Goal: Task Accomplishment & Management: Use online tool/utility

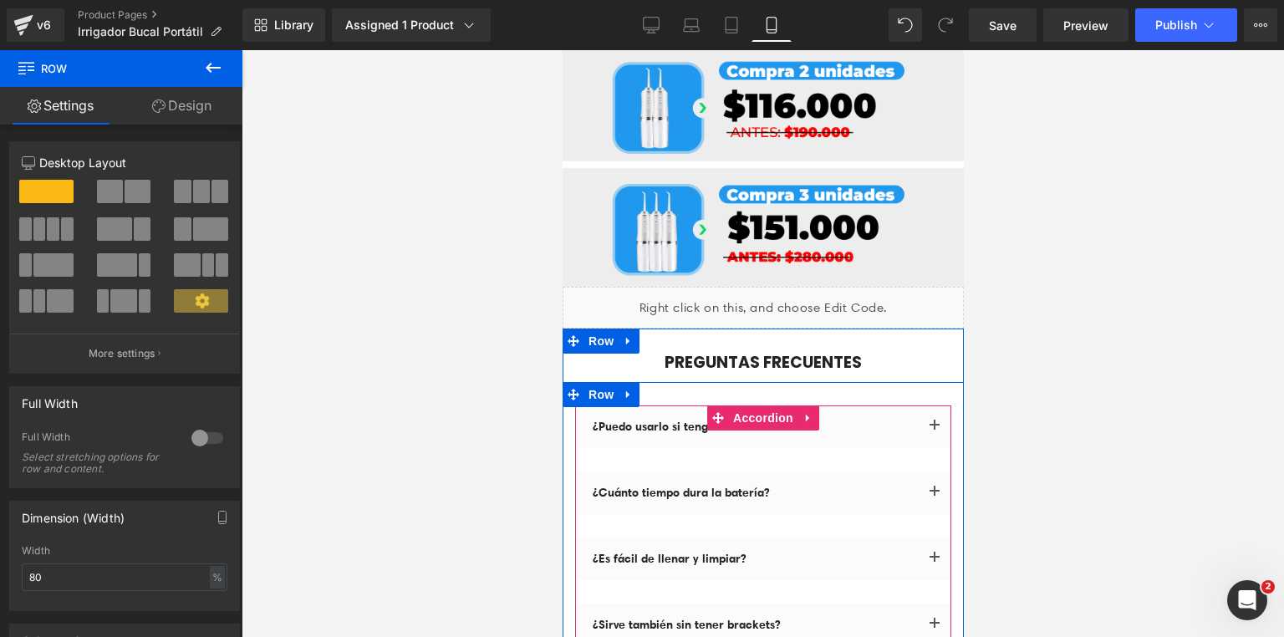
scroll to position [8347, 0]
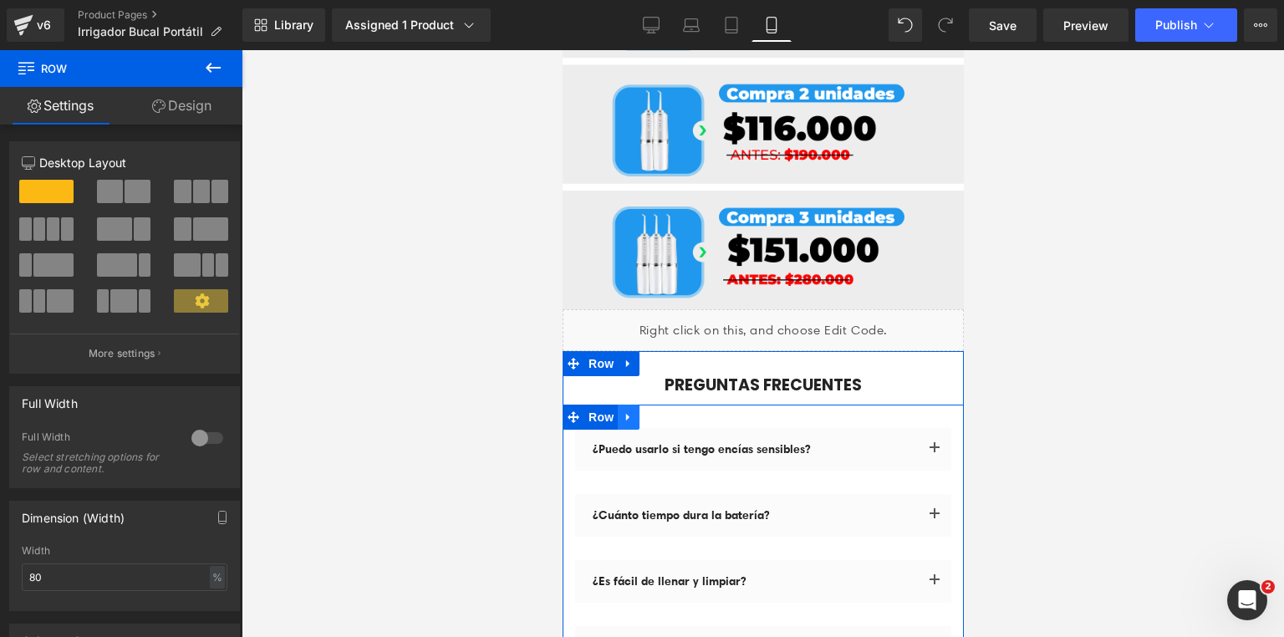
click at [629, 405] on link at bounding box center [628, 417] width 22 height 25
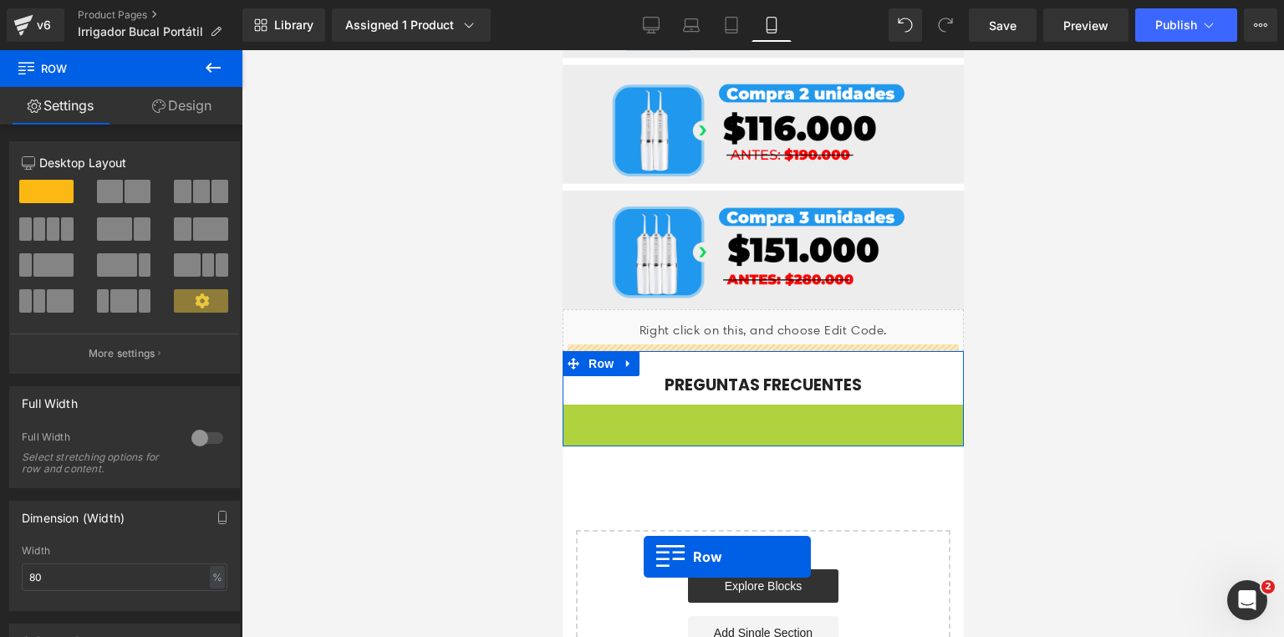
scroll to position [8286, 0]
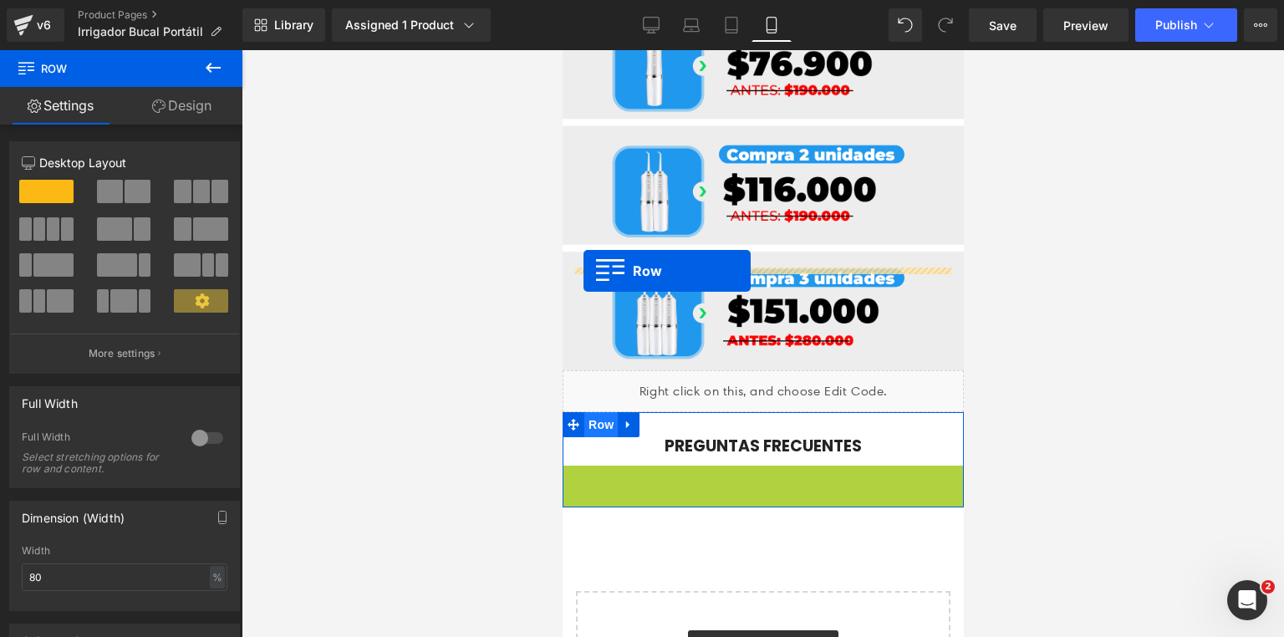
drag, startPoint x: 563, startPoint y: 251, endPoint x: 583, endPoint y: 271, distance: 28.4
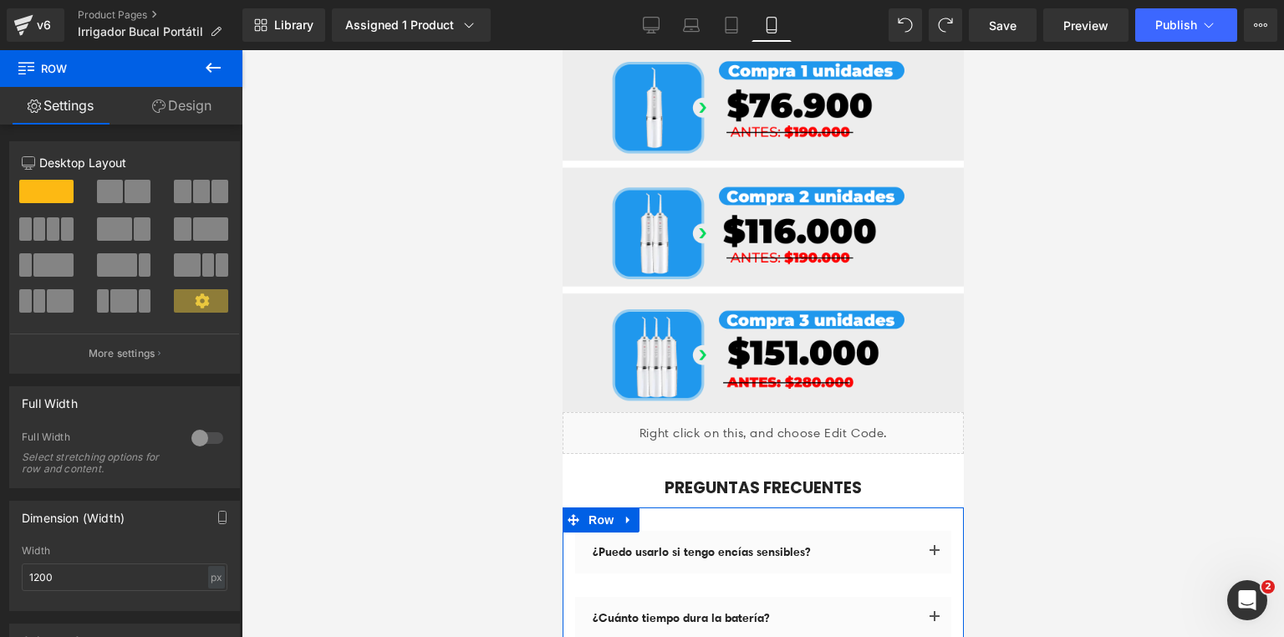
scroll to position [8347, 0]
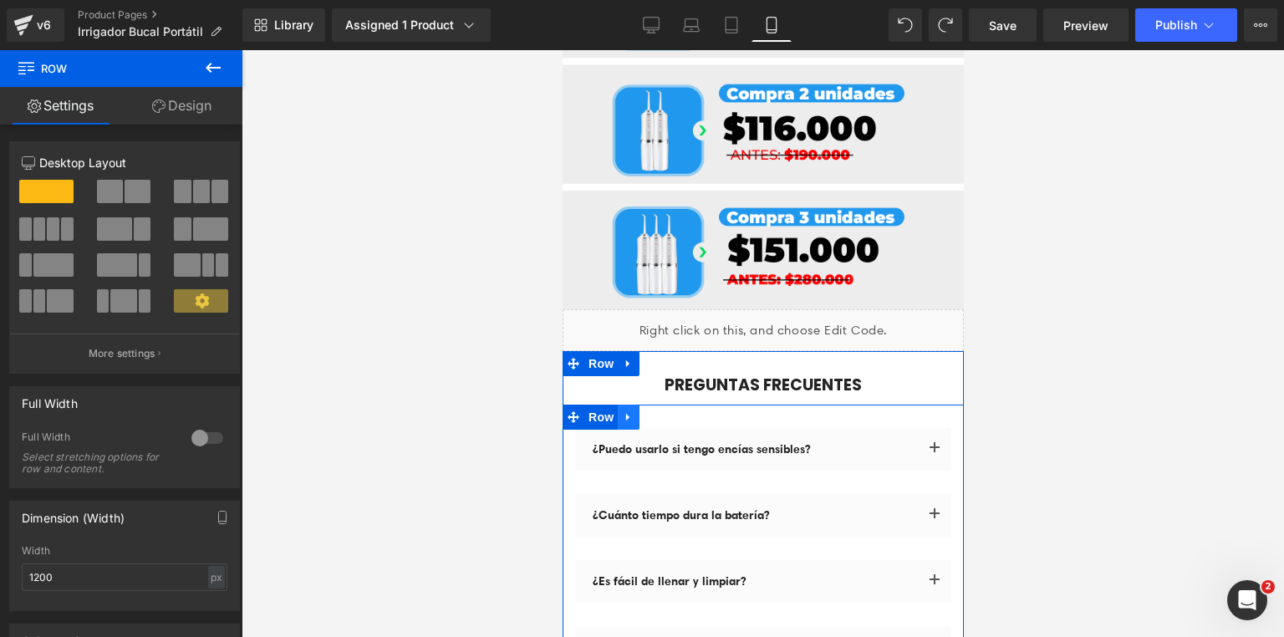
click at [626, 410] on icon at bounding box center [628, 416] width 12 height 13
click at [622, 411] on icon at bounding box center [628, 417] width 12 height 12
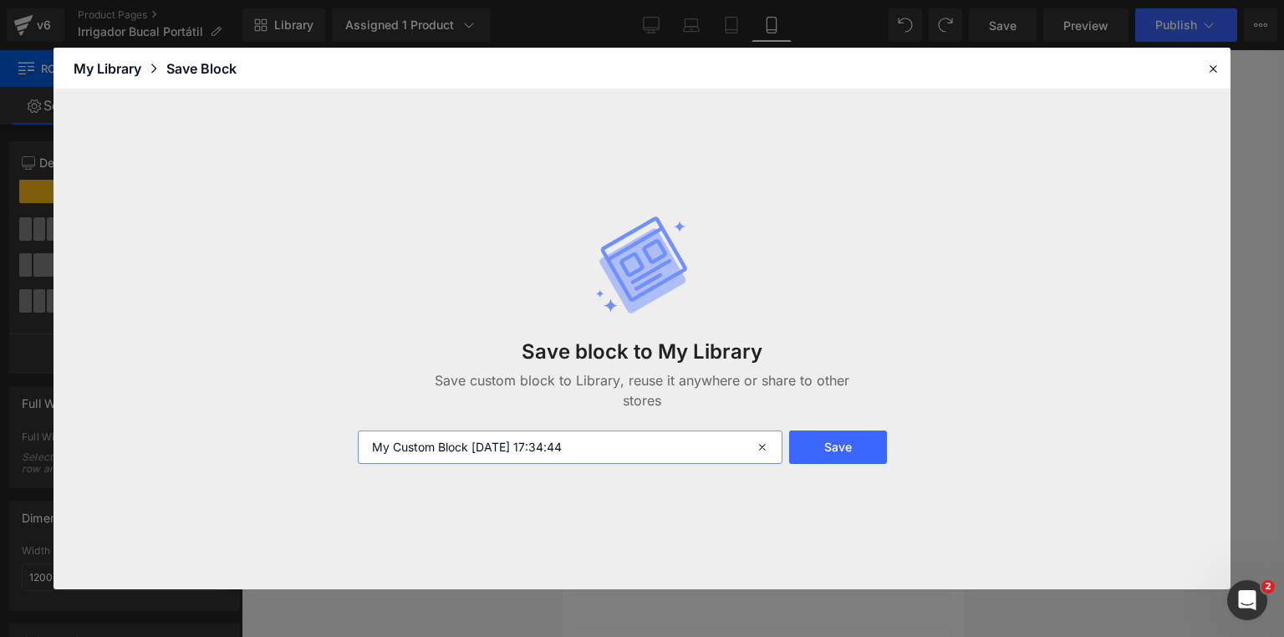
drag, startPoint x: 666, startPoint y: 454, endPoint x: 261, endPoint y: 435, distance: 405.9
click at [262, 435] on div "Save block to My Library Save custom block to Library, reuse it anywhere or sha…" at bounding box center [641, 339] width 1177 height 500
type input "ACORDEON"
click at [834, 456] on button "Save" at bounding box center [838, 447] width 98 height 33
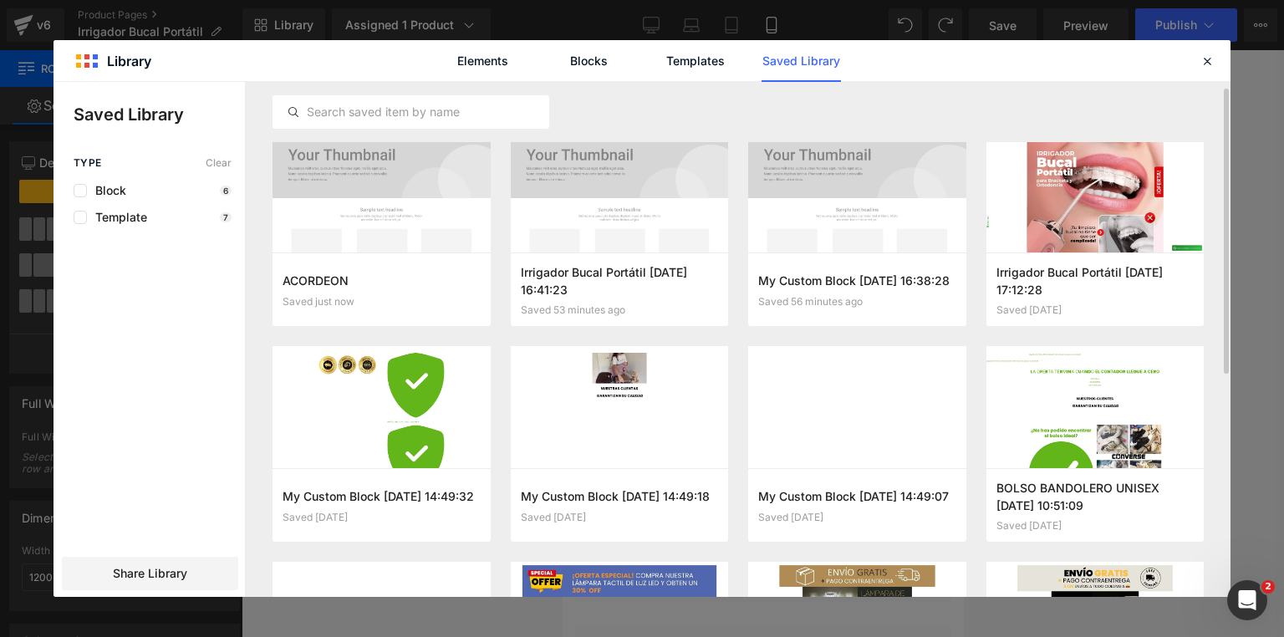
scroll to position [0, 0]
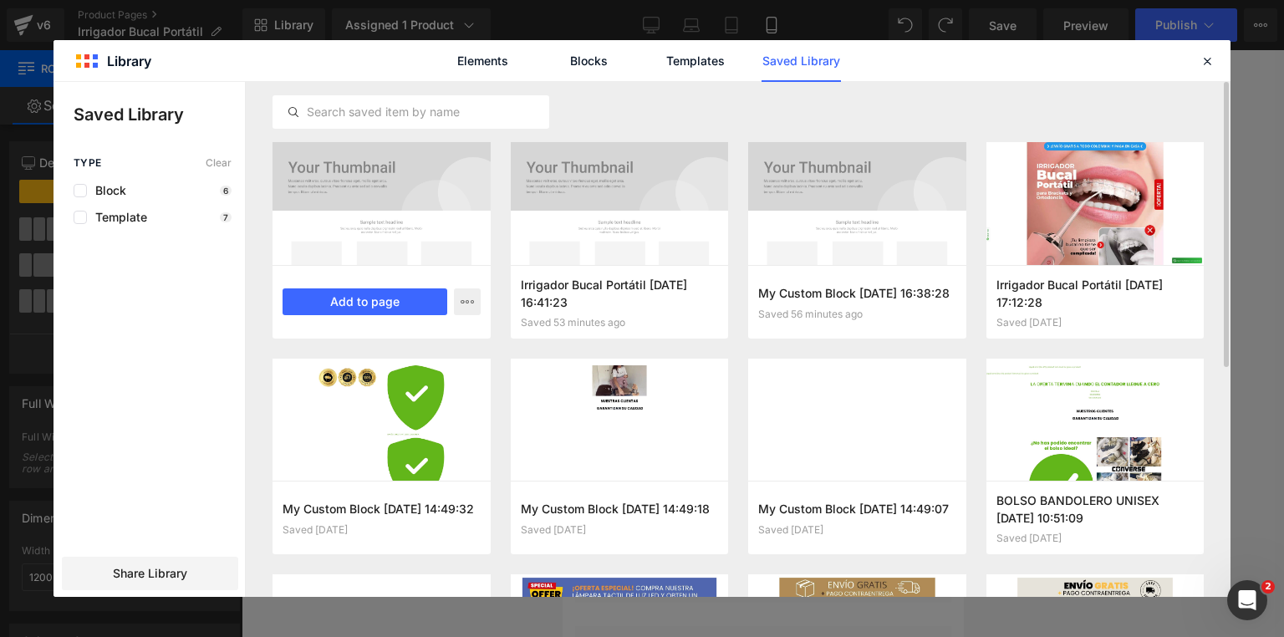
click at [433, 203] on div at bounding box center [382, 203] width 218 height 123
click at [431, 247] on div at bounding box center [382, 203] width 218 height 123
click at [308, 183] on div at bounding box center [382, 203] width 218 height 123
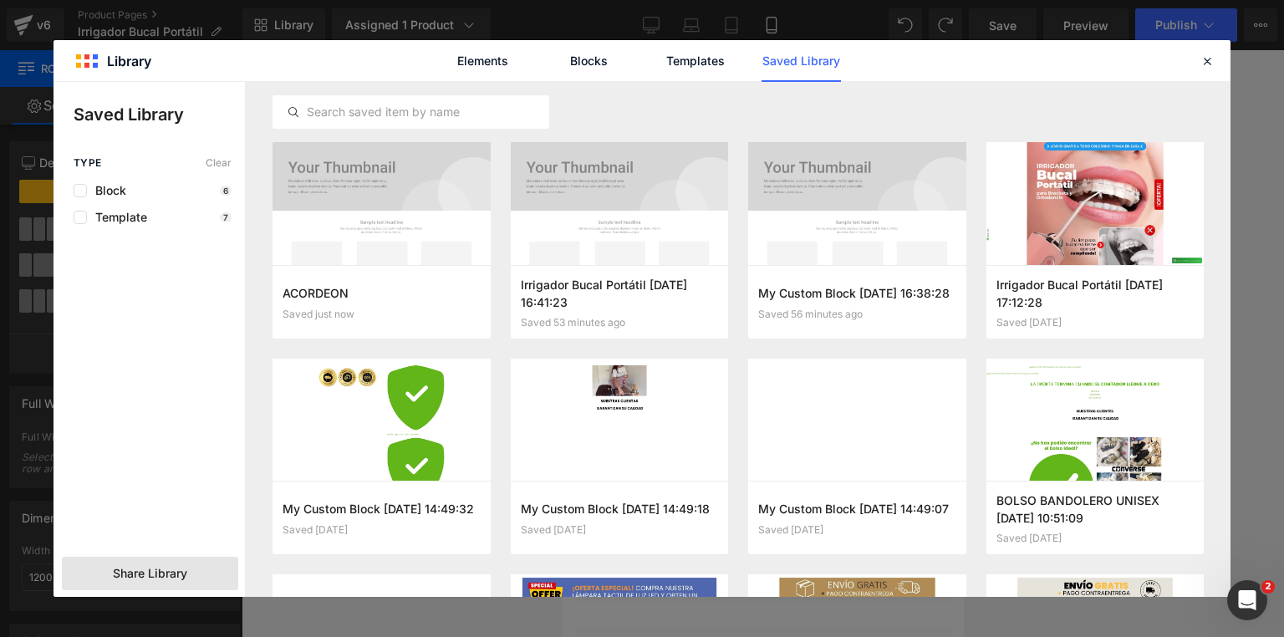
click at [154, 569] on span "Share Library" at bounding box center [150, 573] width 74 height 17
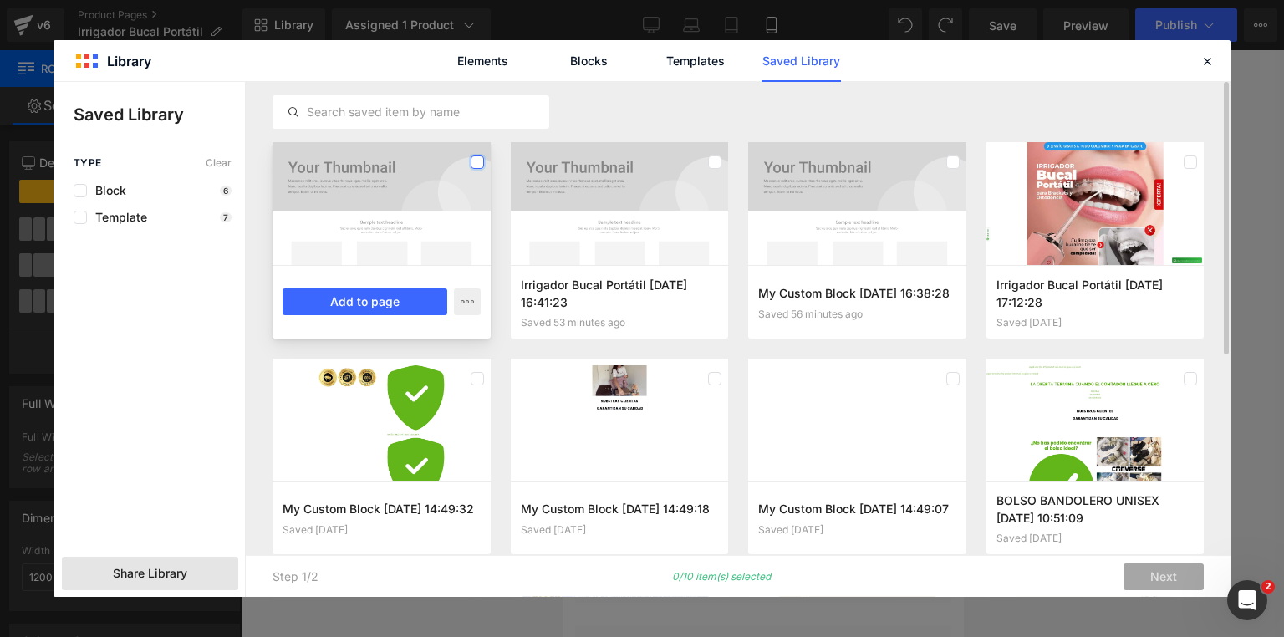
click at [478, 160] on label at bounding box center [477, 161] width 13 height 13
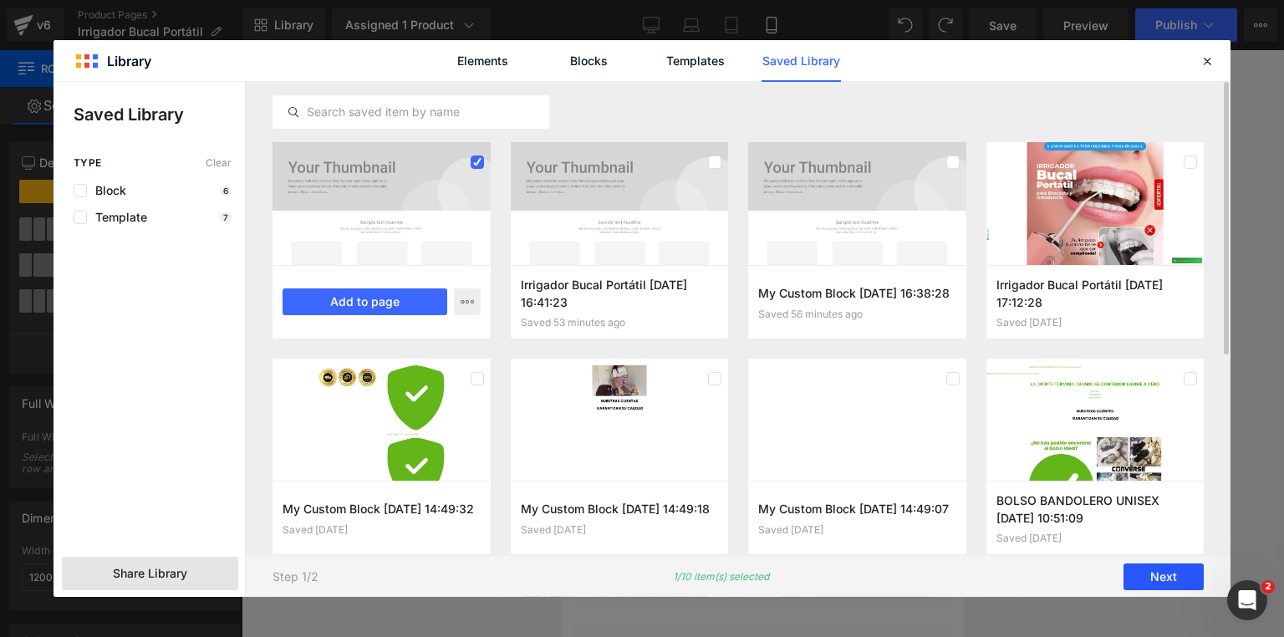
click at [1171, 578] on button "Next" at bounding box center [1163, 576] width 80 height 27
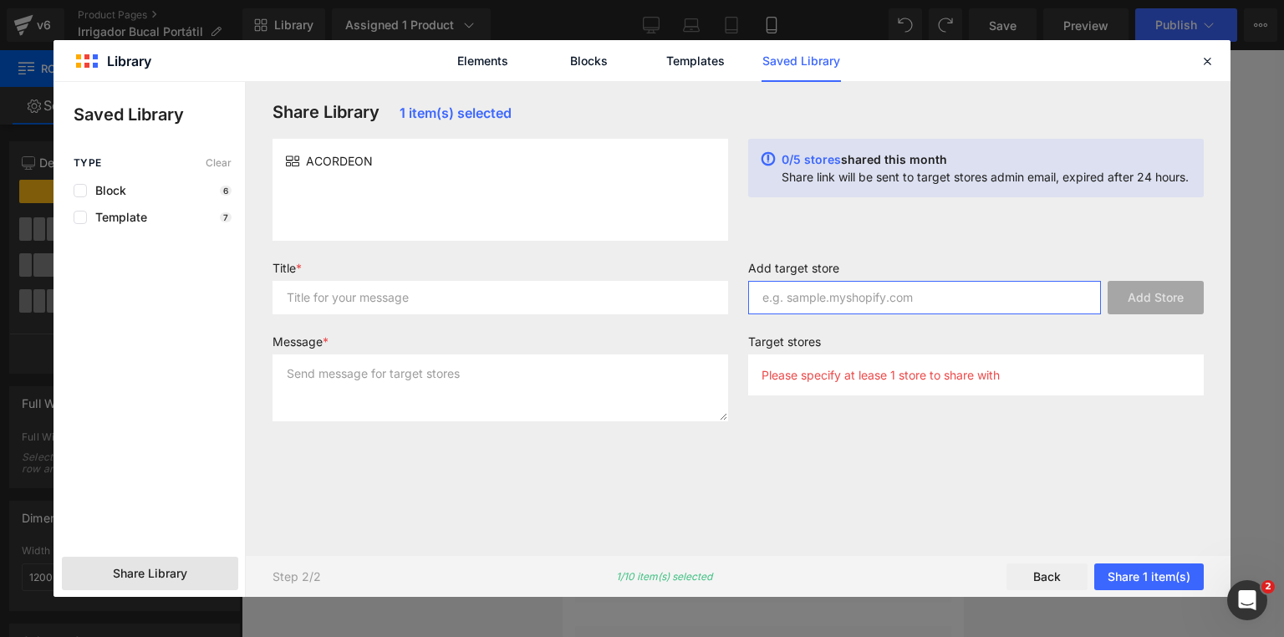
click at [808, 284] on input "text" at bounding box center [924, 297] width 353 height 33
click at [845, 304] on input "text" at bounding box center [924, 297] width 353 height 33
paste input "[URL][DOMAIN_NAME]"
type input "[URL][DOMAIN_NAME]"
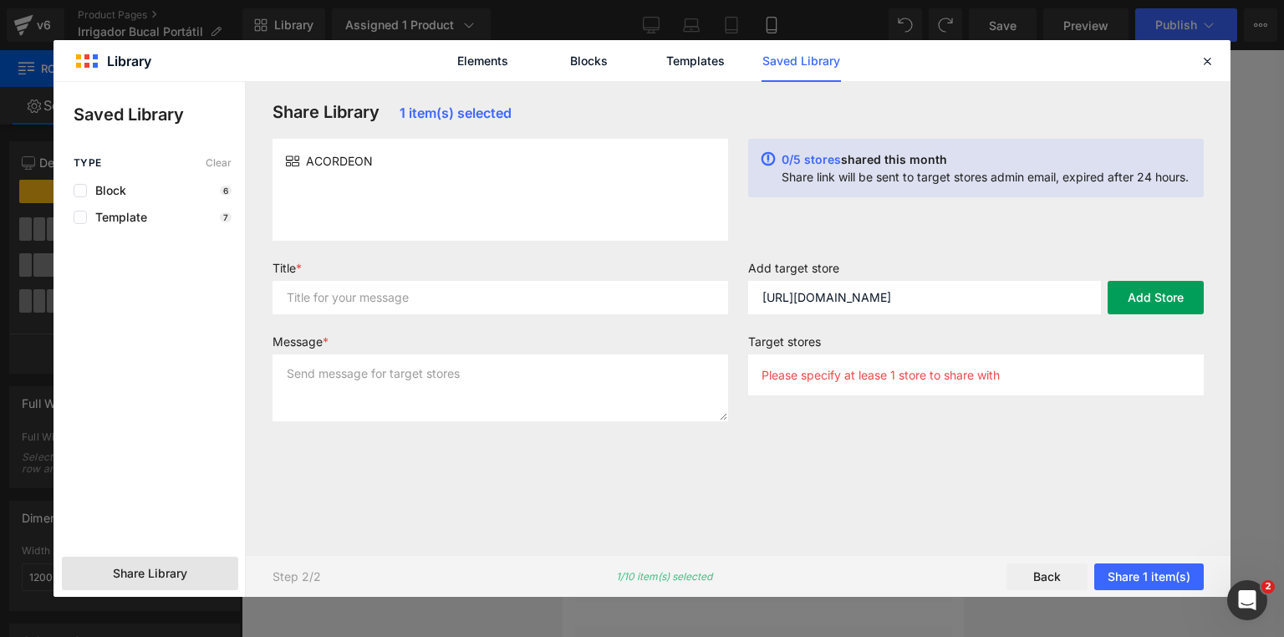
click at [1159, 299] on button "Add Store" at bounding box center [1156, 297] width 96 height 33
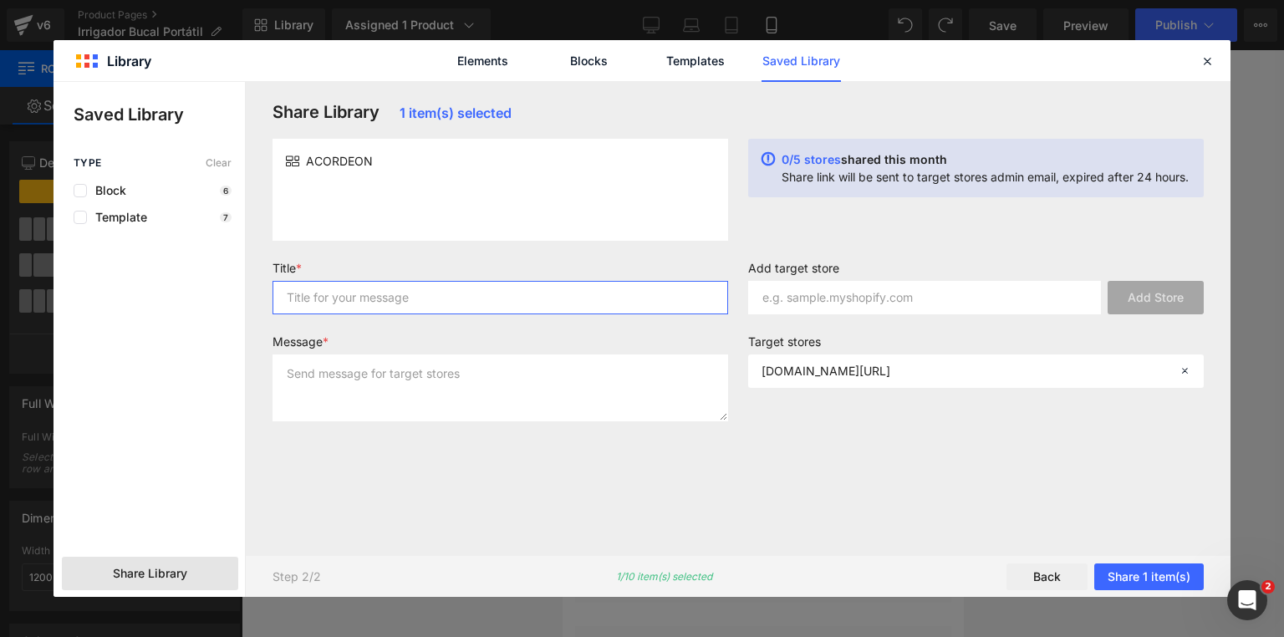
click at [354, 304] on input "text" at bounding box center [501, 297] width 456 height 33
type input "ADORDEON"
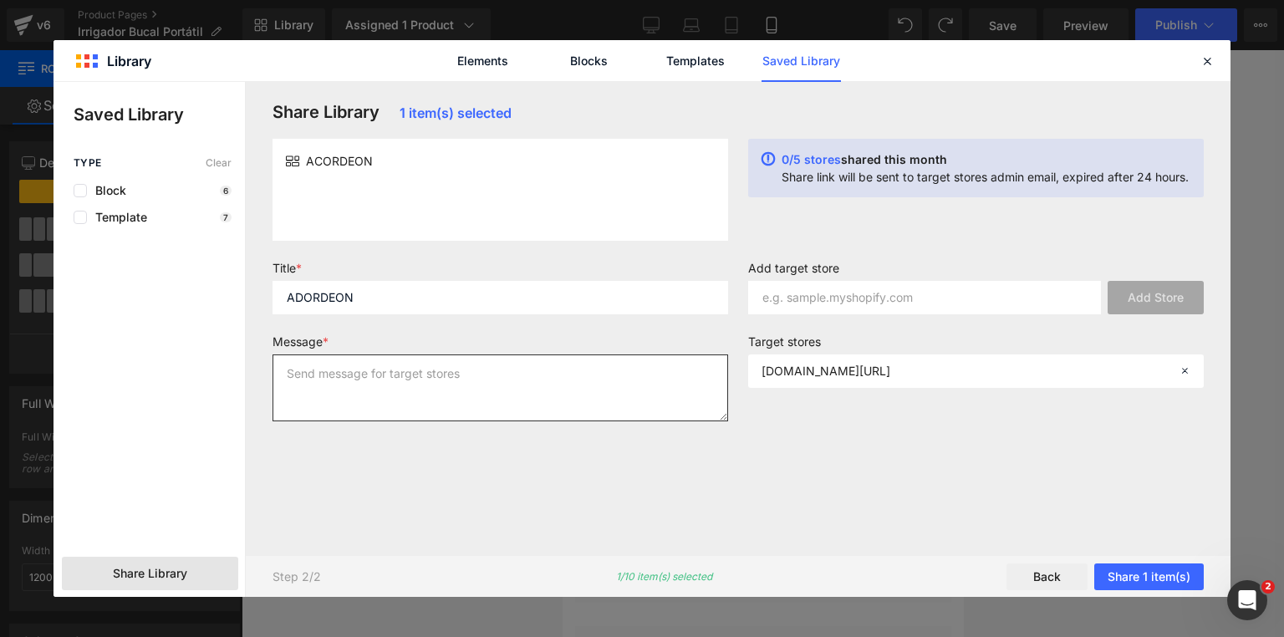
click at [385, 393] on textarea at bounding box center [501, 387] width 456 height 67
type textarea "REGA"
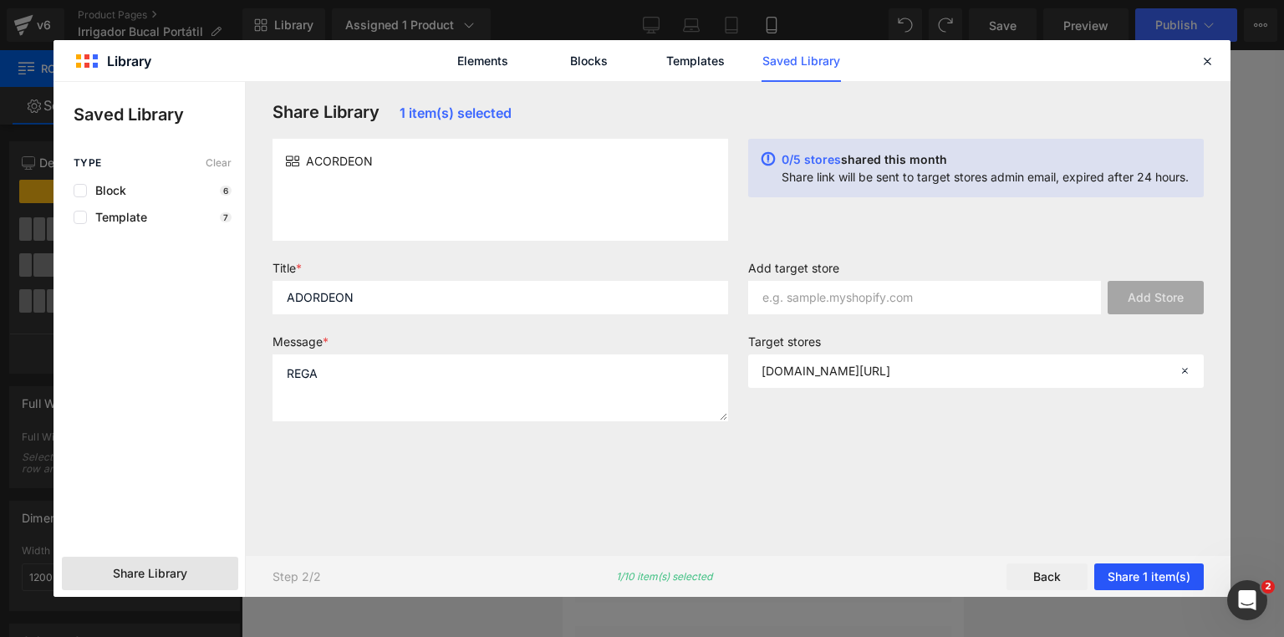
click at [1134, 575] on button "Share 1 item(s)" at bounding box center [1149, 576] width 110 height 27
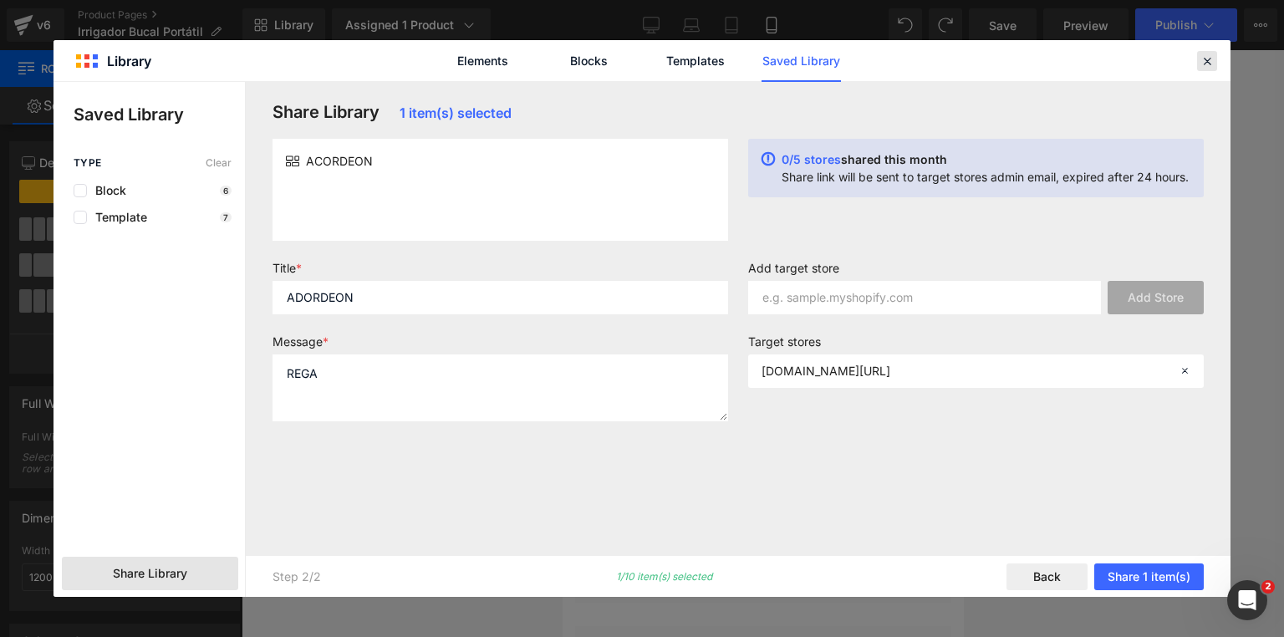
click at [1212, 54] on icon at bounding box center [1207, 60] width 15 height 15
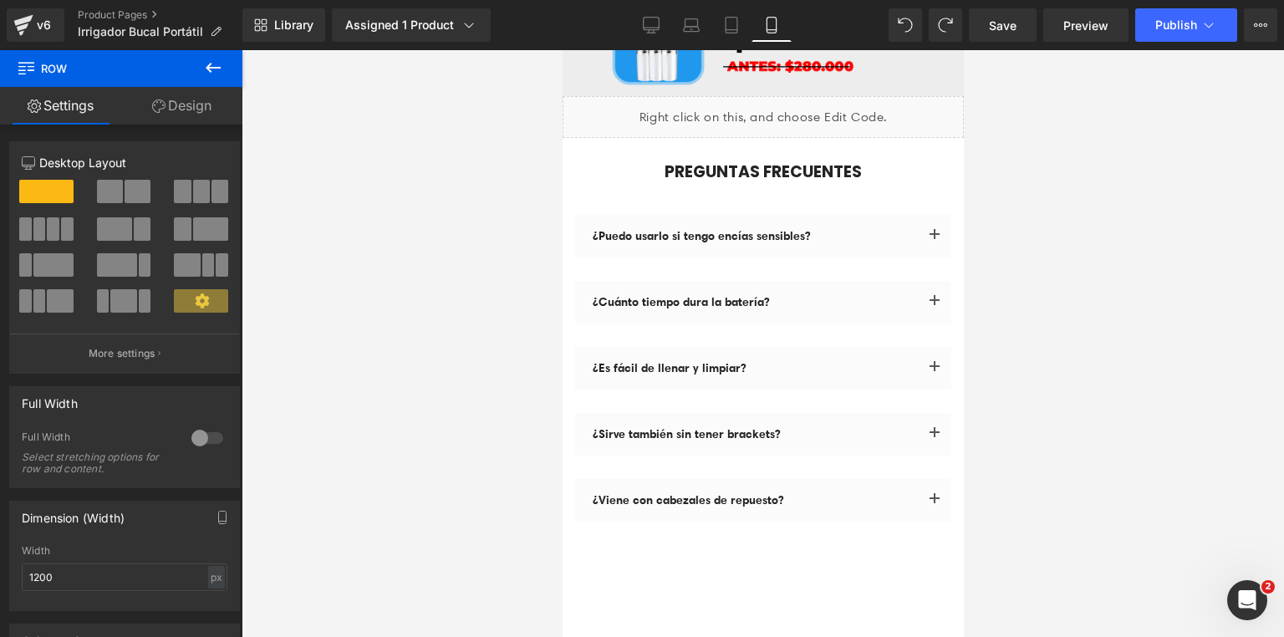
scroll to position [8473, 0]
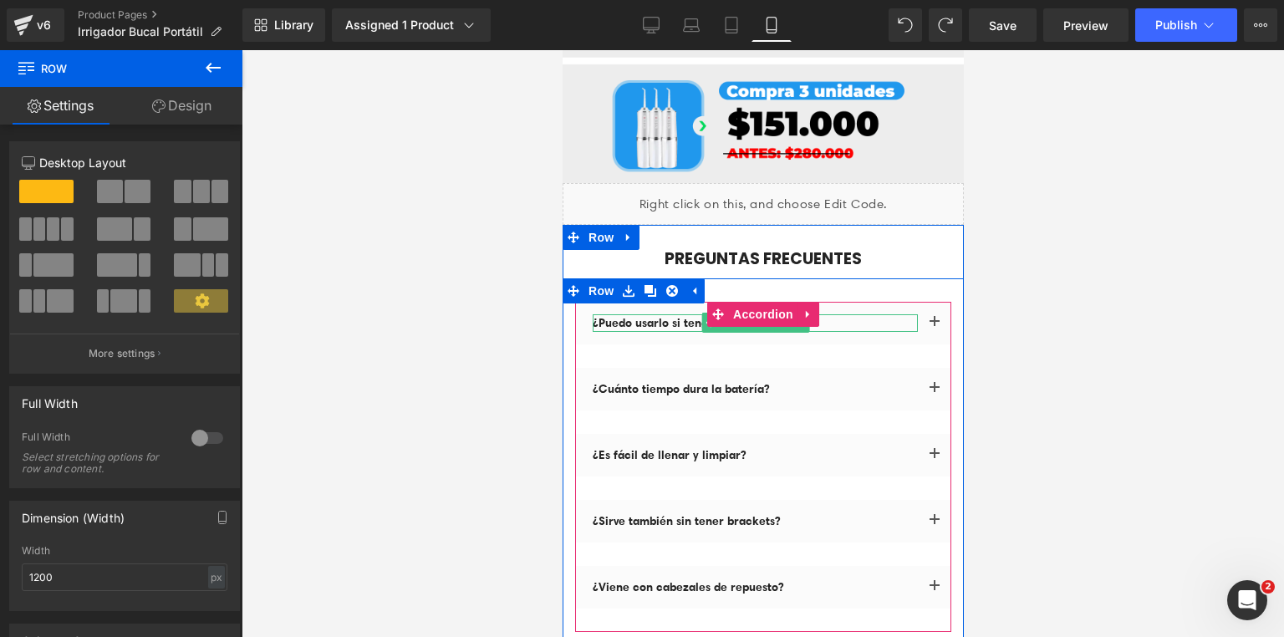
click at [857, 314] on p "¿Puedo usarlo si tengo encías sensibles?" at bounding box center [754, 323] width 325 height 18
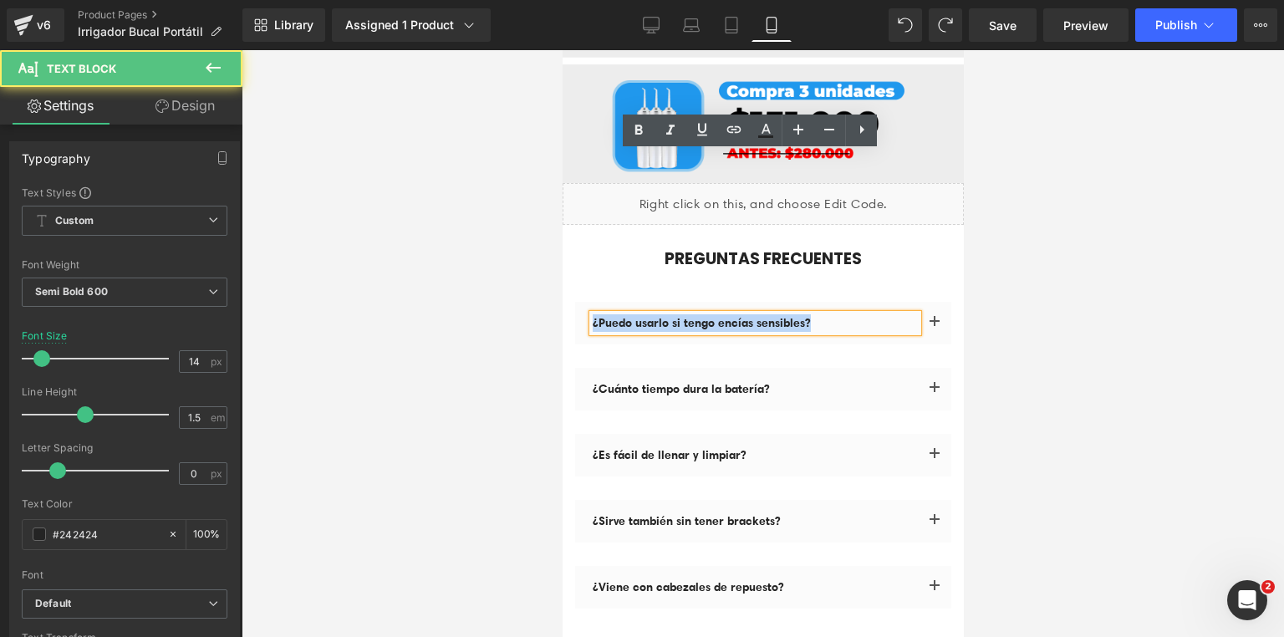
drag, startPoint x: 841, startPoint y: 164, endPoint x: 559, endPoint y: 165, distance: 281.7
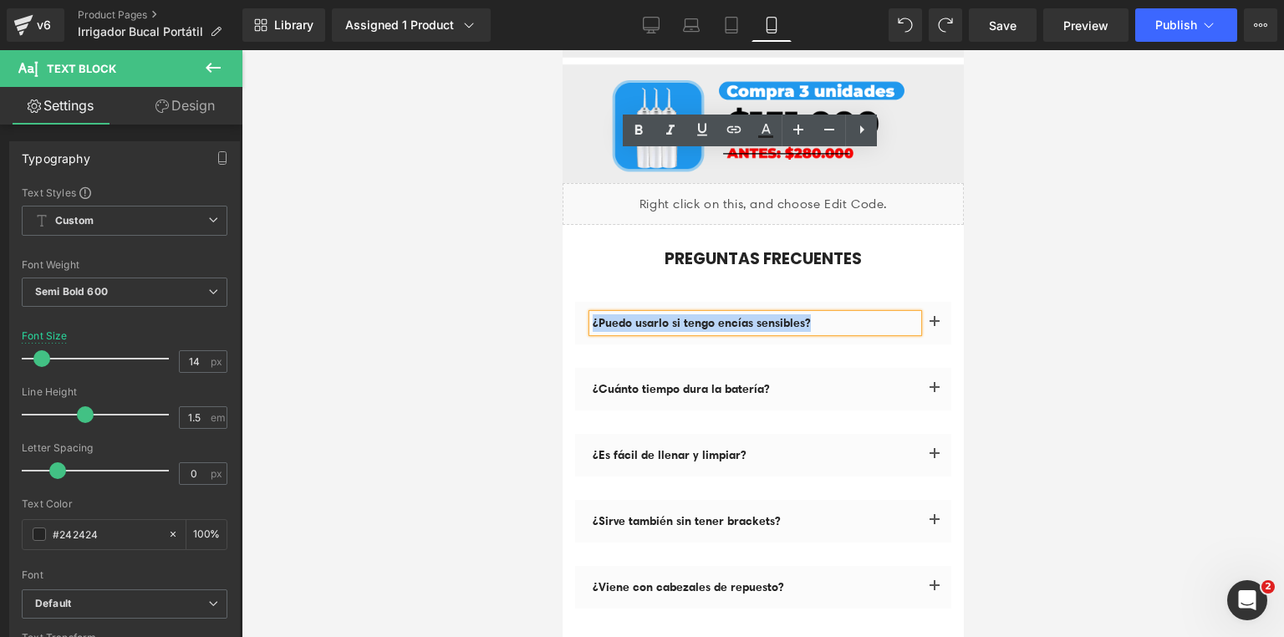
copy p "¿Puedo usarlo si tengo encías sensibles?"
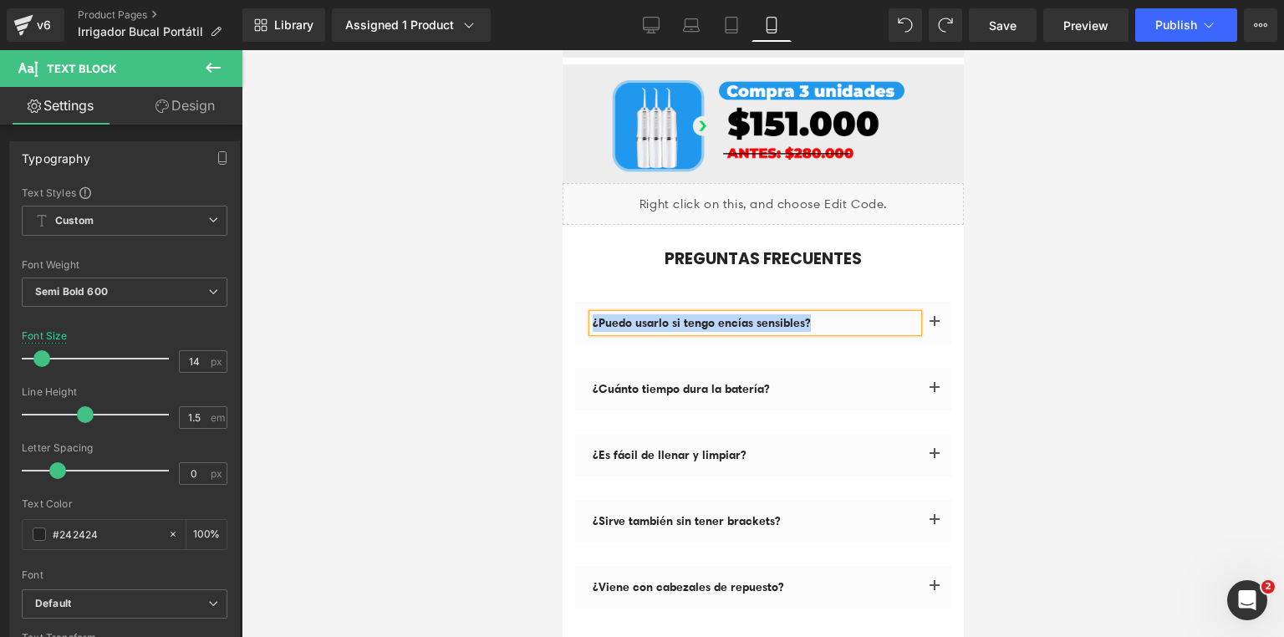
drag, startPoint x: 792, startPoint y: 226, endPoint x: 880, endPoint y: 192, distance: 93.9
click at [833, 302] on div "¿Puedo usarlo si tengo encías sensibles? Text Block ¡Sí! Tiene un modo suave id…" at bounding box center [762, 467] width 376 height 330
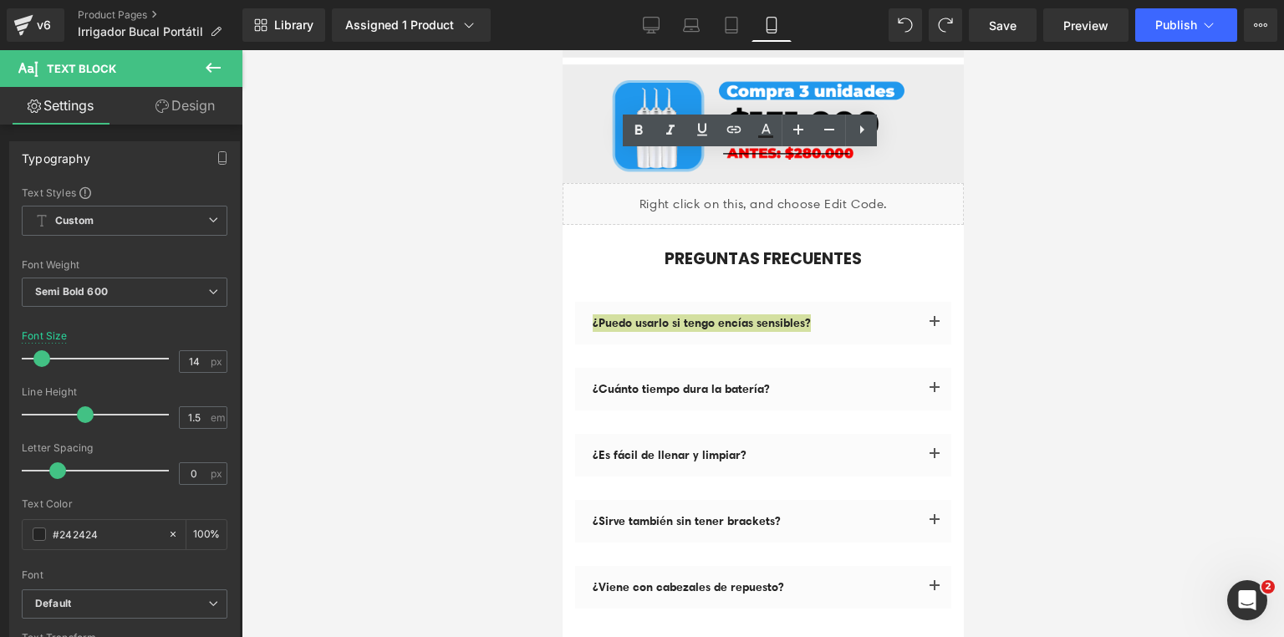
click at [1117, 227] on div at bounding box center [763, 343] width 1042 height 587
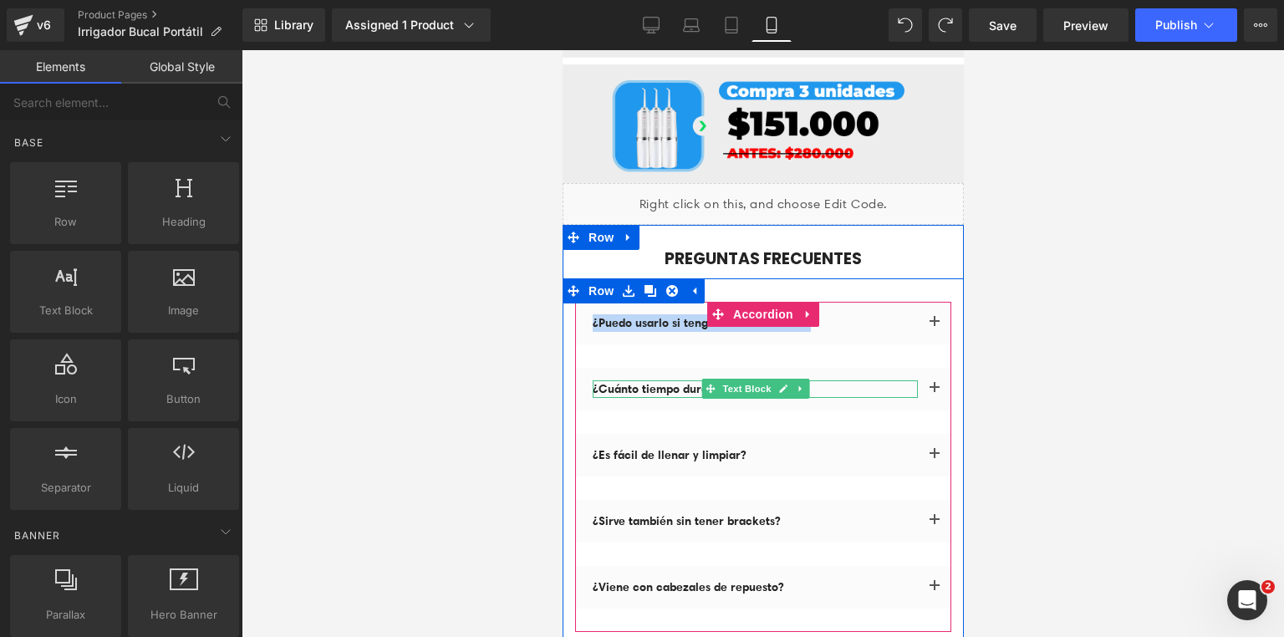
click at [829, 380] on p "¿Cuánto tiempo dura la batería?" at bounding box center [754, 389] width 325 height 18
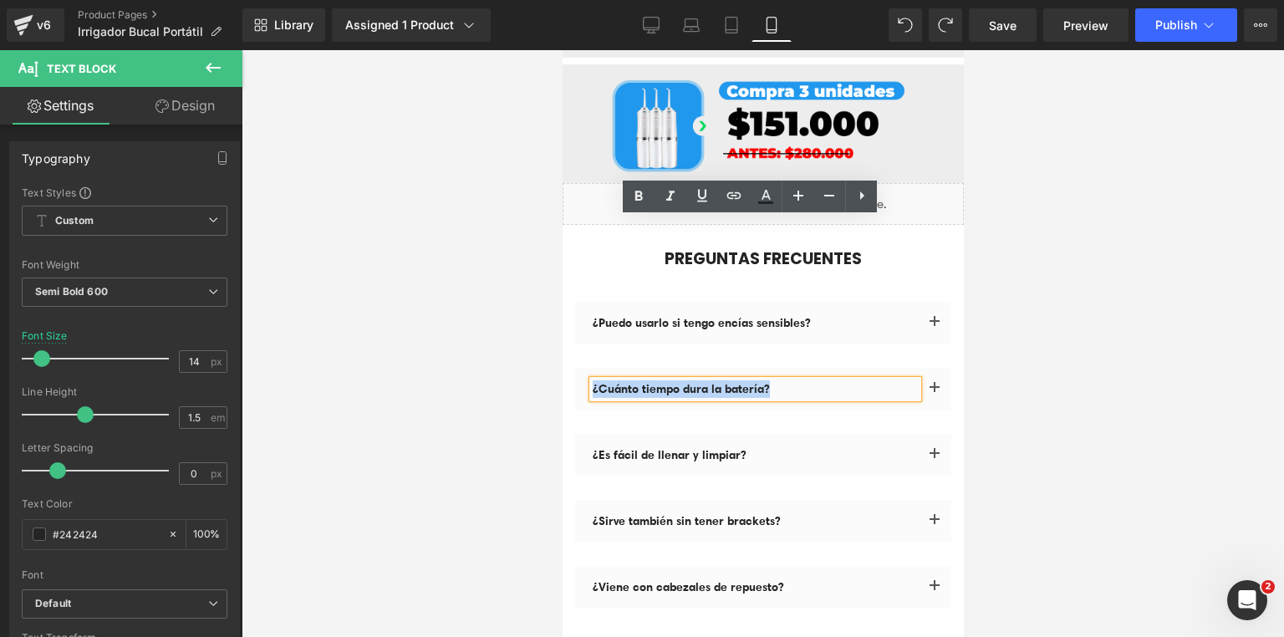
drag, startPoint x: 787, startPoint y: 232, endPoint x: 546, endPoint y: 231, distance: 240.7
copy p "¿Cuánto tiempo dura la batería?"
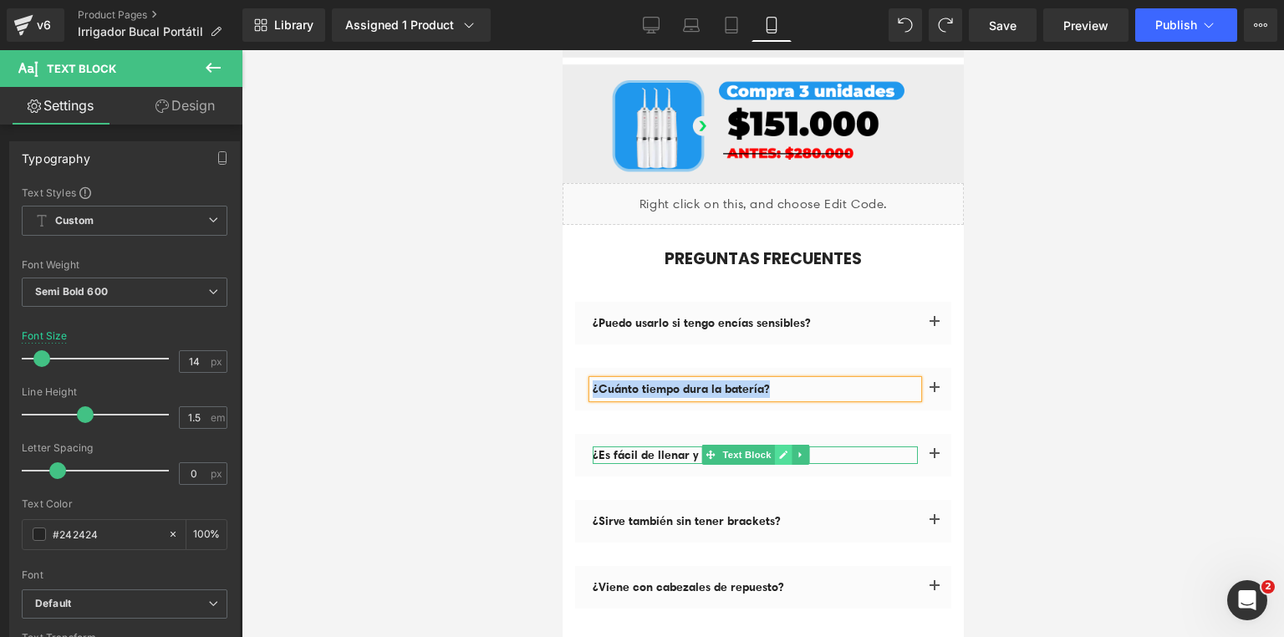
click at [778, 451] on icon at bounding box center [782, 455] width 8 height 8
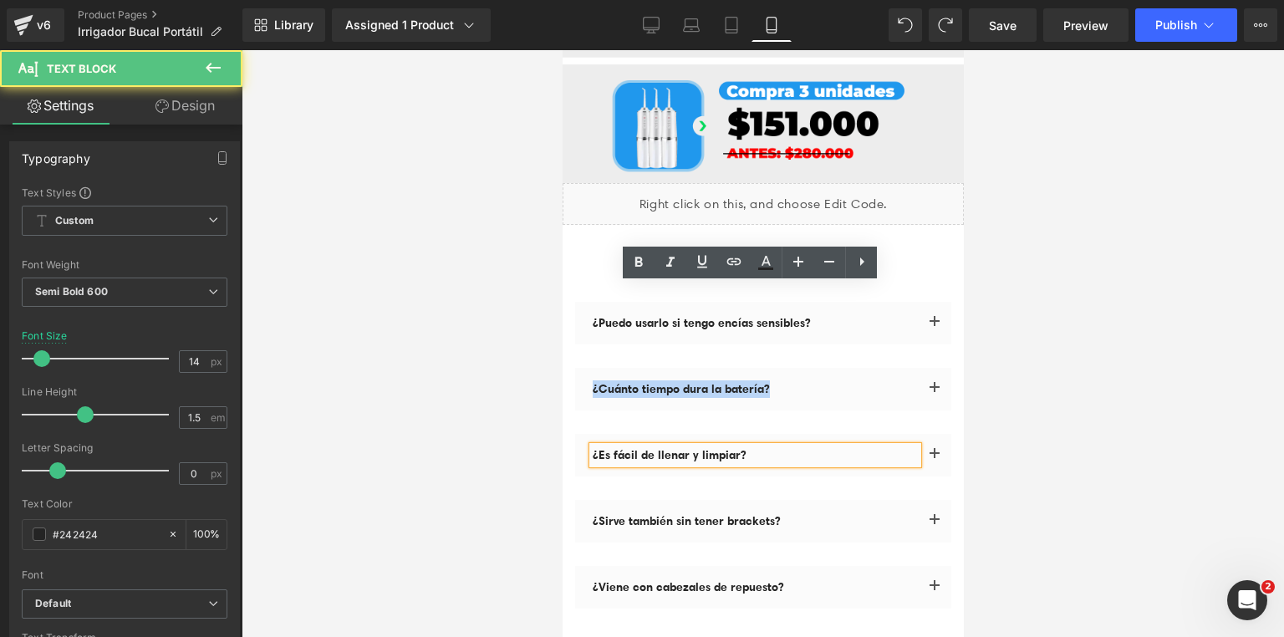
copy p "¿Cuánto tiempo dura la batería?"
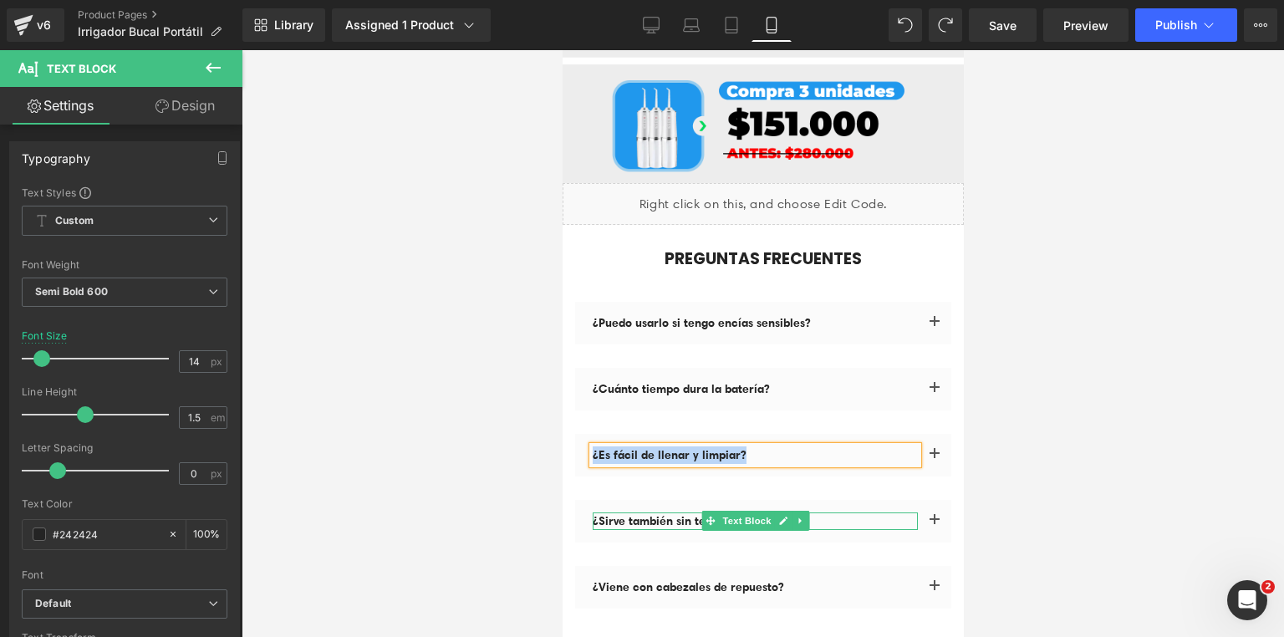
click at [825, 512] on p "¿Sirve también sin tener brackets?" at bounding box center [754, 521] width 325 height 18
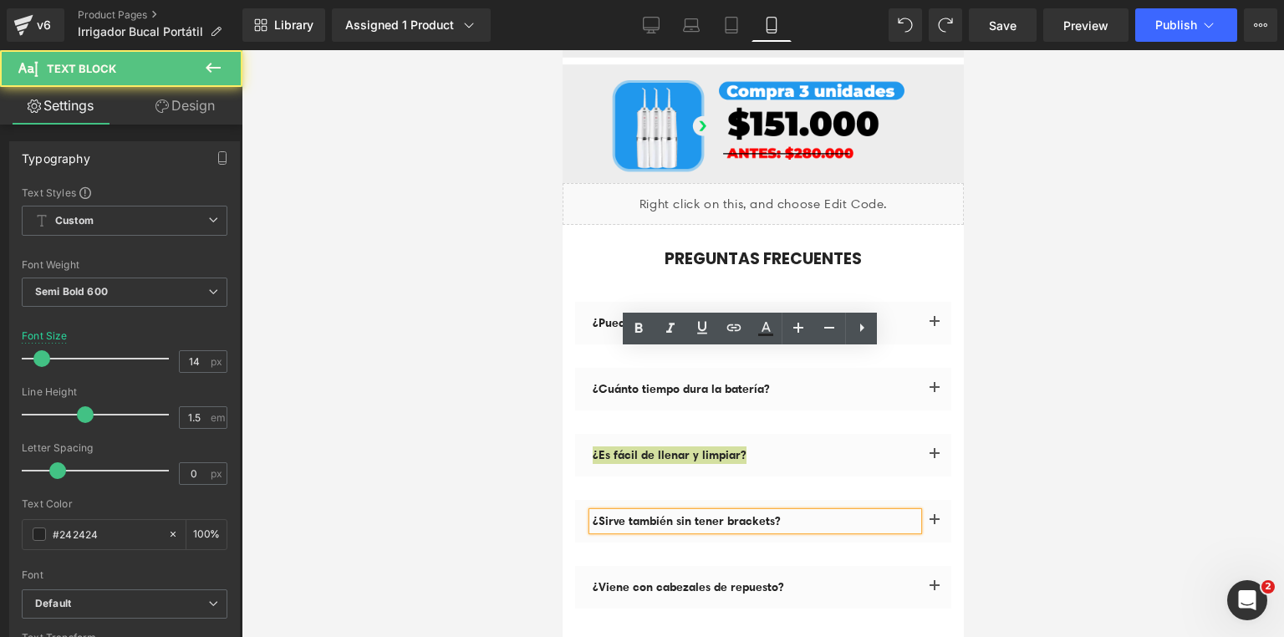
click at [1139, 314] on div at bounding box center [763, 343] width 1042 height 587
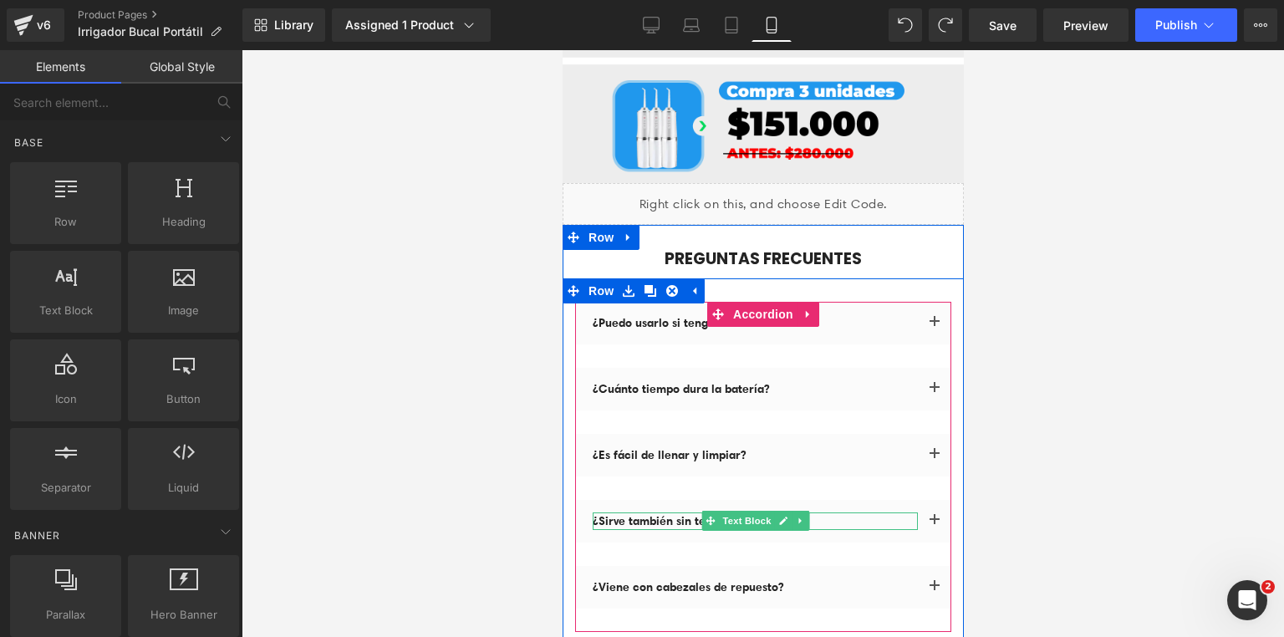
click at [824, 512] on p "¿Sirve también sin tener brackets?" at bounding box center [754, 521] width 325 height 18
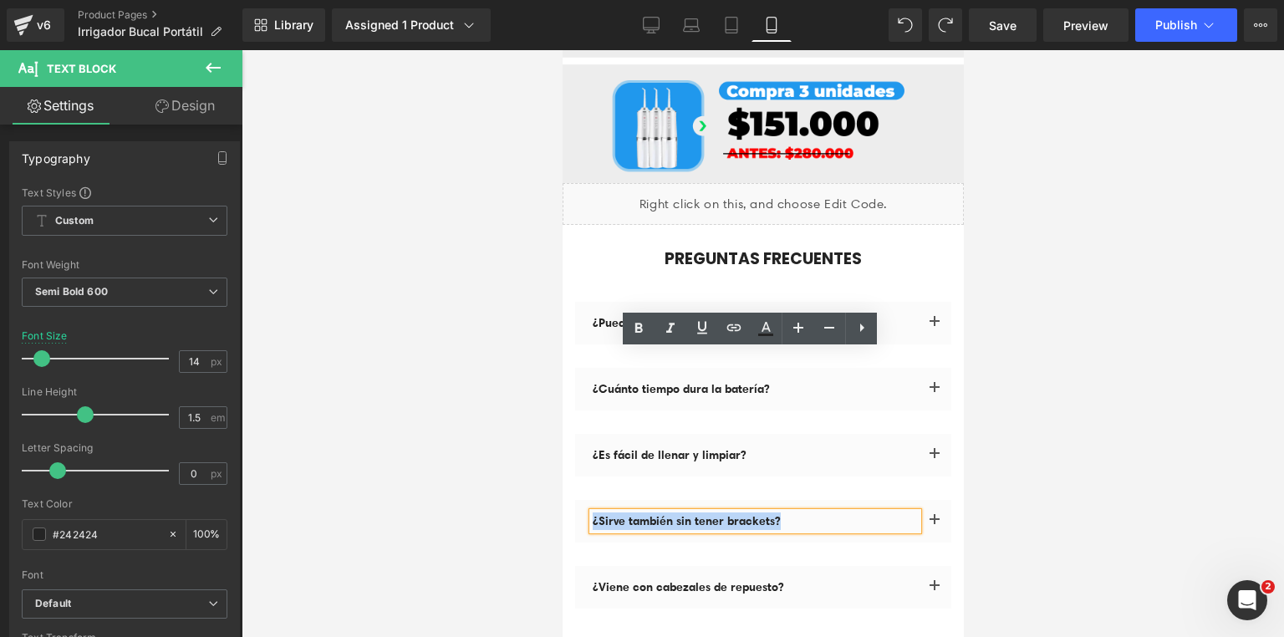
drag, startPoint x: 807, startPoint y: 363, endPoint x: 575, endPoint y: 374, distance: 231.8
click at [575, 500] on div "¿Sirve también sin tener brackets? Text Block" at bounding box center [762, 521] width 376 height 43
copy p "¿Sirve también sin tener brackets?"
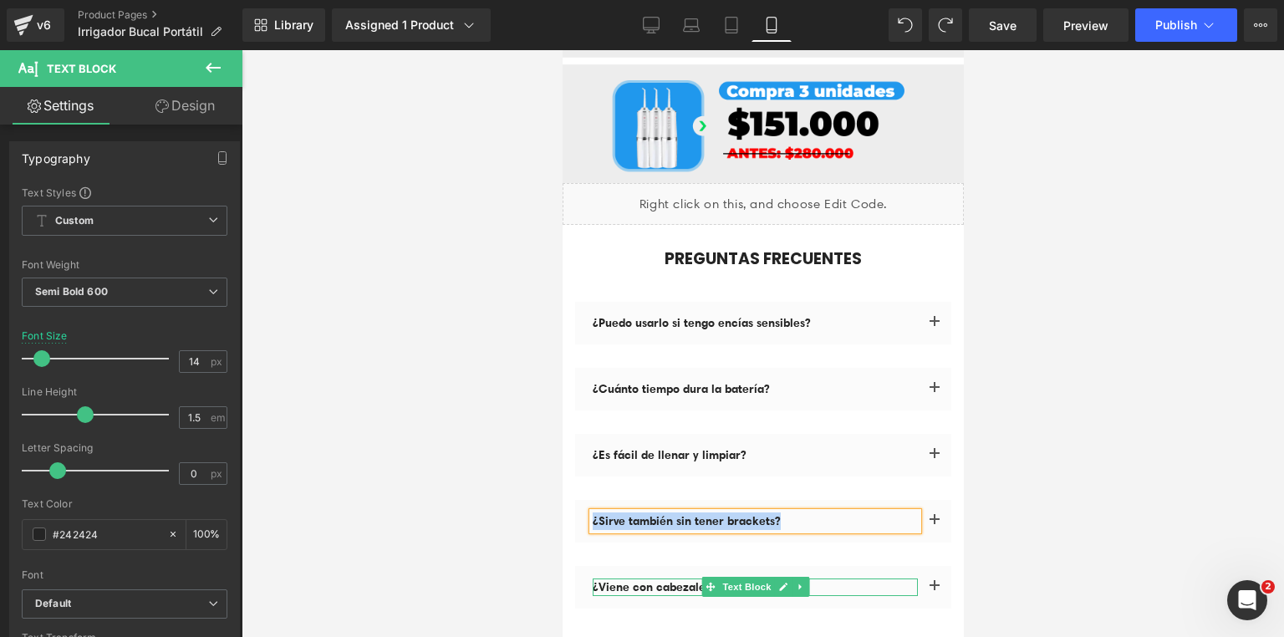
click at [825, 578] on p "¿Viene con cabezales de repuesto?" at bounding box center [754, 587] width 325 height 18
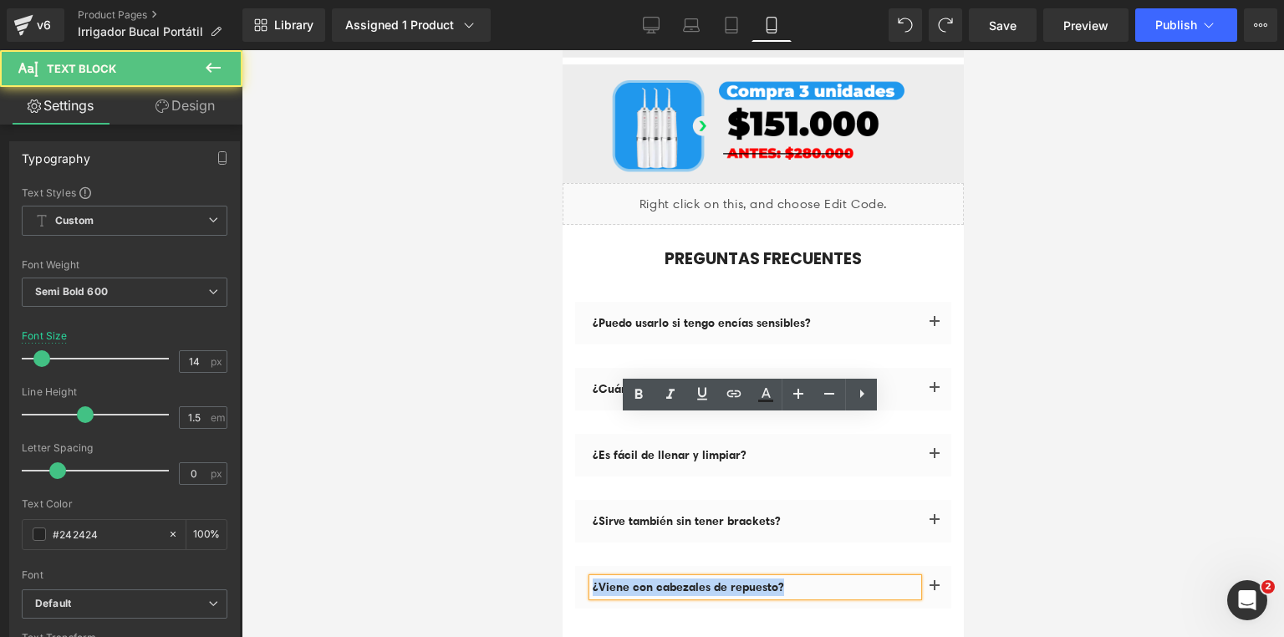
drag, startPoint x: 811, startPoint y: 429, endPoint x: 554, endPoint y: 427, distance: 256.6
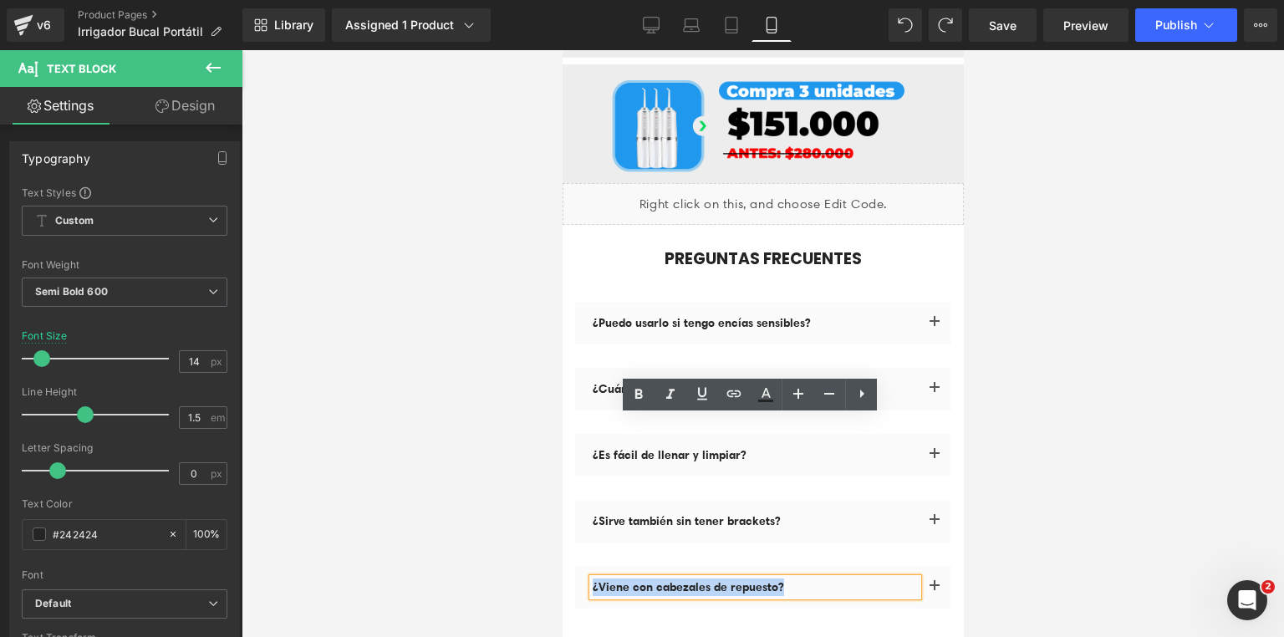
copy p "¿Viene con cabezales de repuesto?"
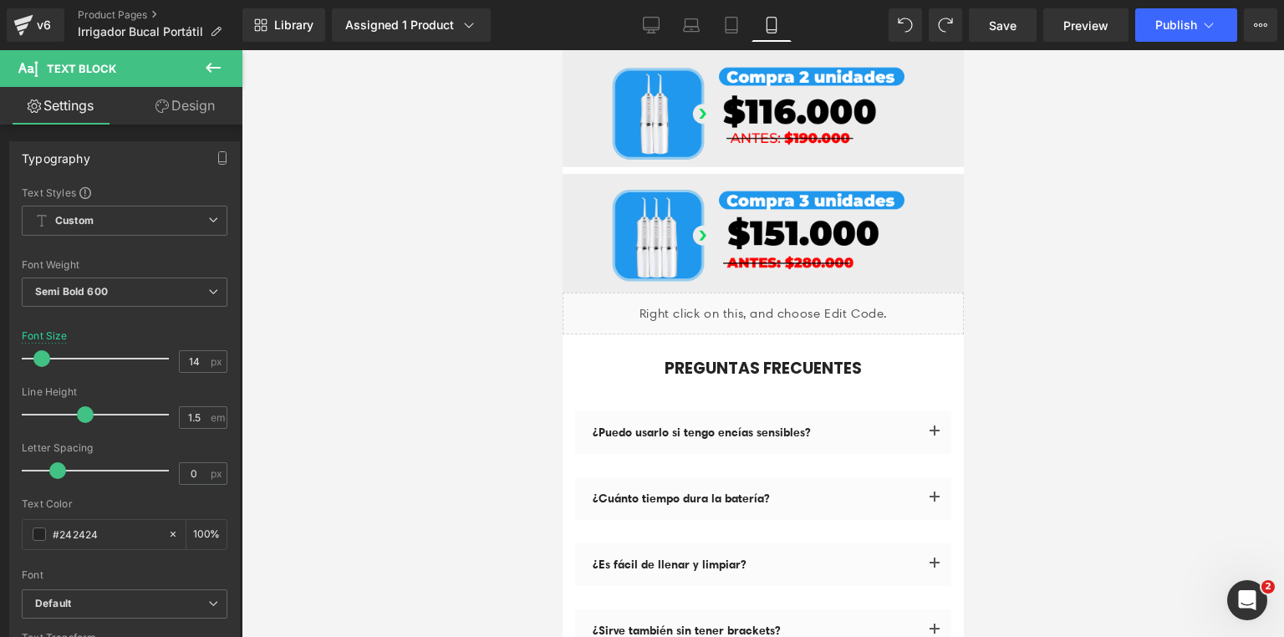
scroll to position [8339, 0]
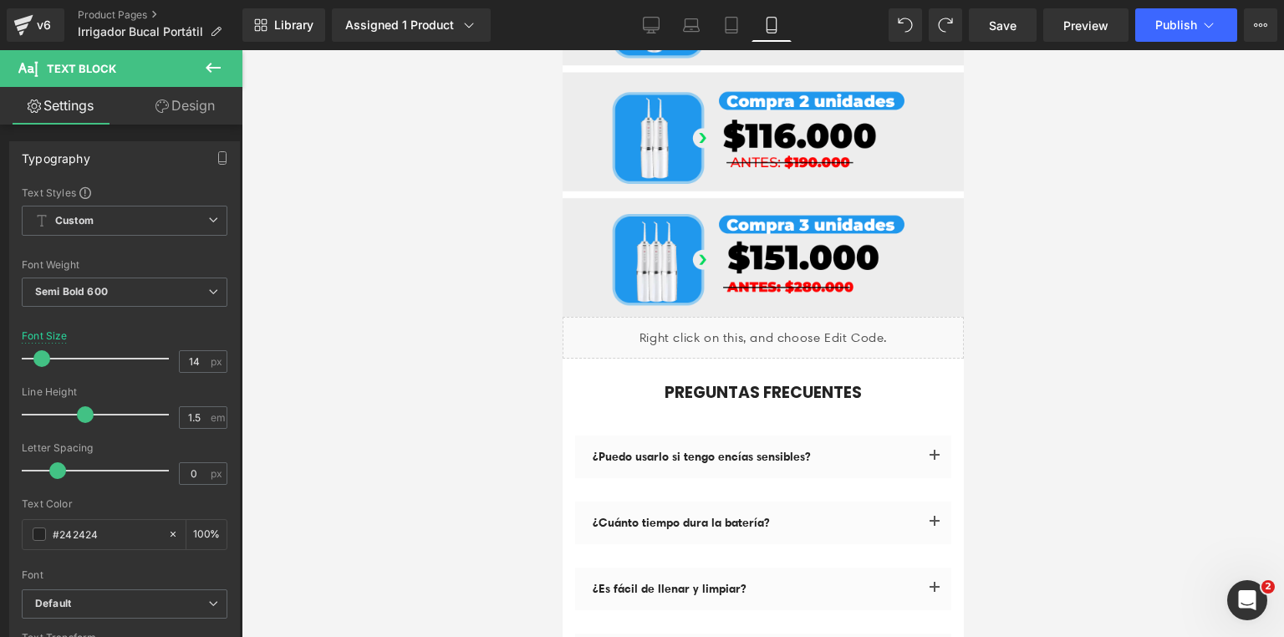
click at [1056, 278] on div at bounding box center [763, 343] width 1042 height 587
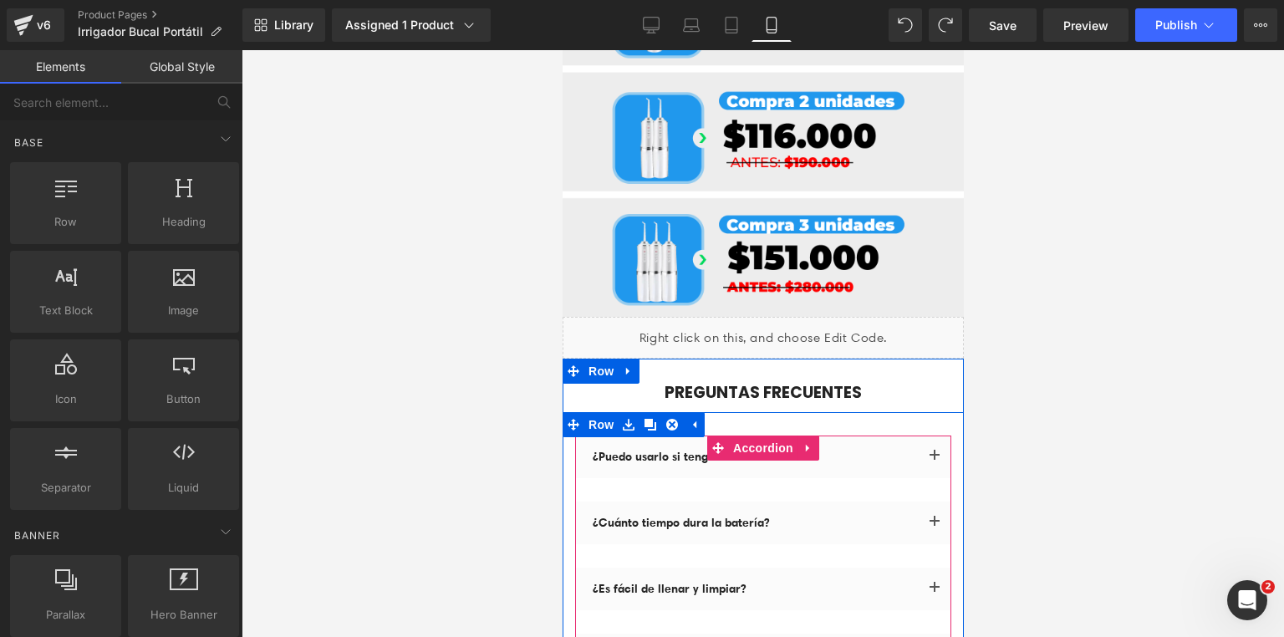
click at [926, 436] on button "button" at bounding box center [933, 457] width 33 height 43
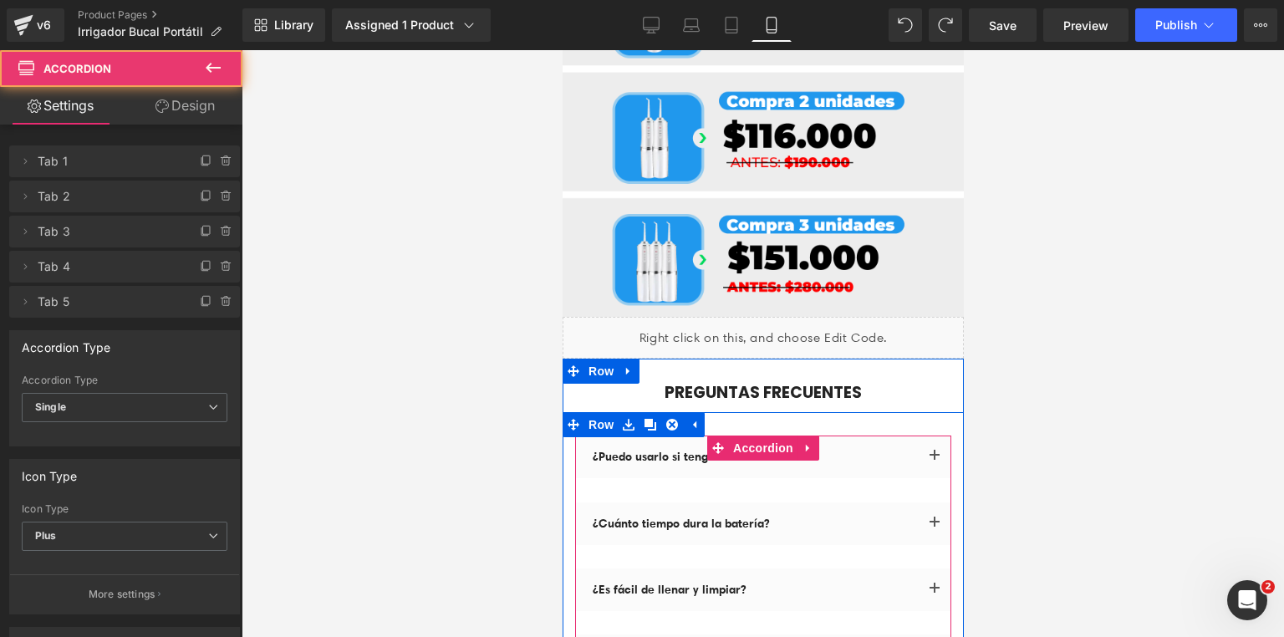
click at [884, 448] on p "¿Puedo usarlo si tengo encías sensibles?" at bounding box center [754, 457] width 325 height 18
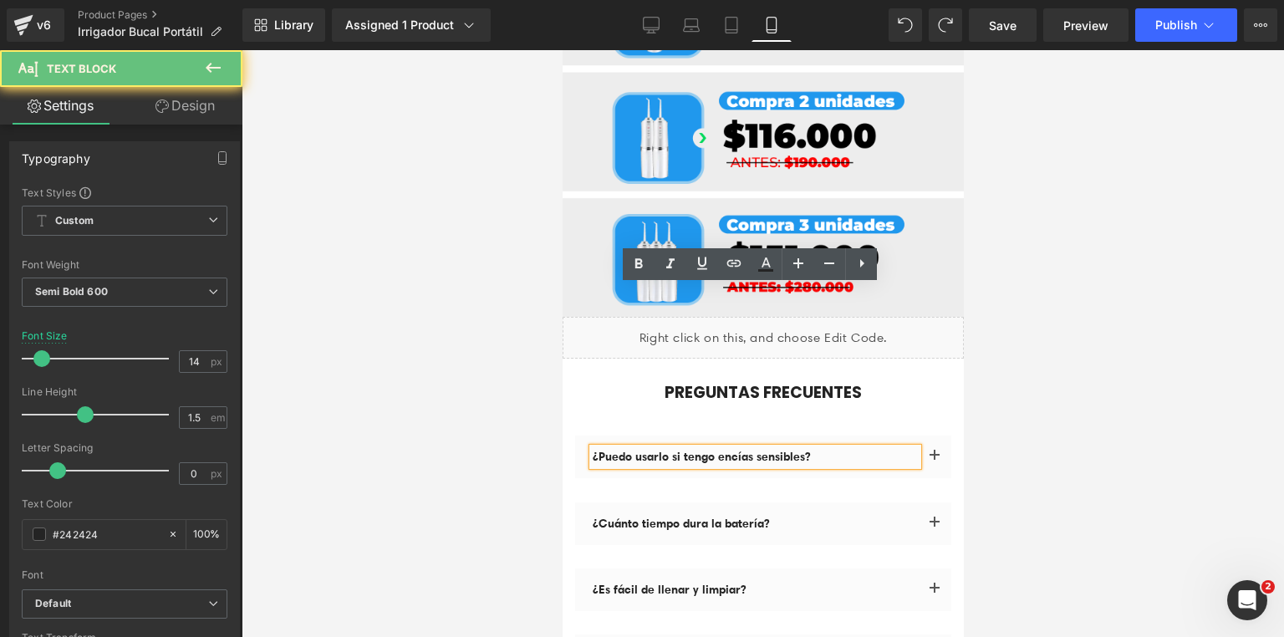
click at [1032, 257] on div at bounding box center [763, 343] width 1042 height 587
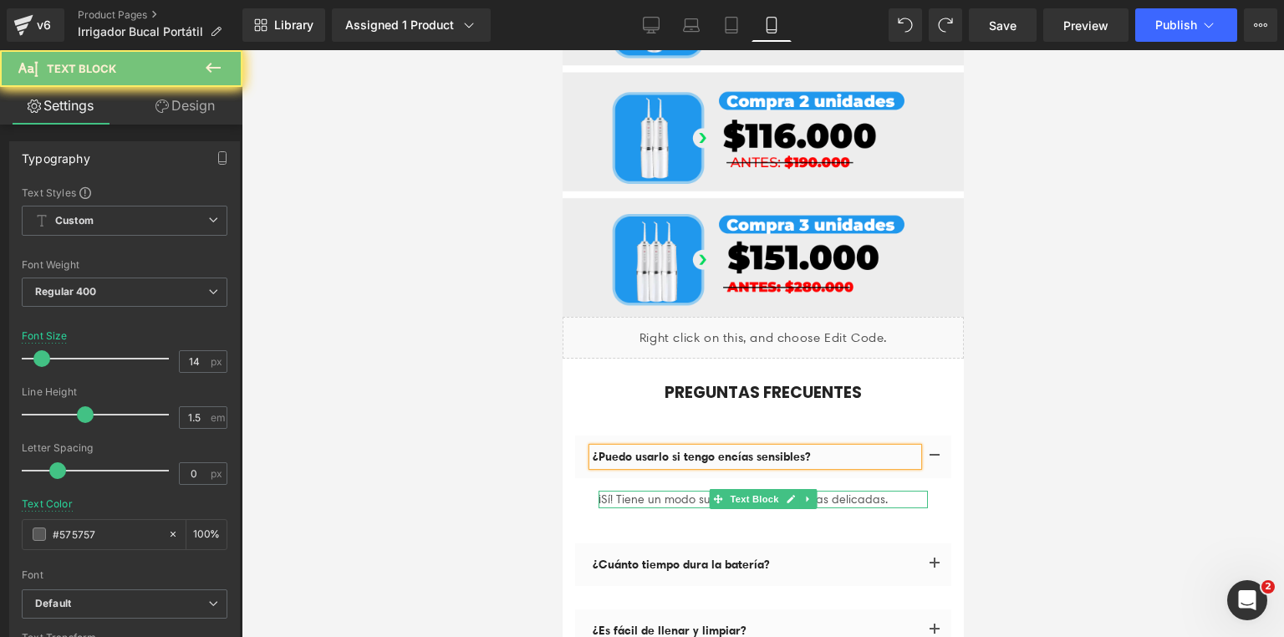
click at [900, 491] on p "¡Sí! Tiene un modo suave ideal para encías delicadas." at bounding box center [762, 500] width 329 height 18
click at [884, 491] on p "¡Sí! Tiene un modo suave ideal para encías delicadas." at bounding box center [762, 500] width 329 height 18
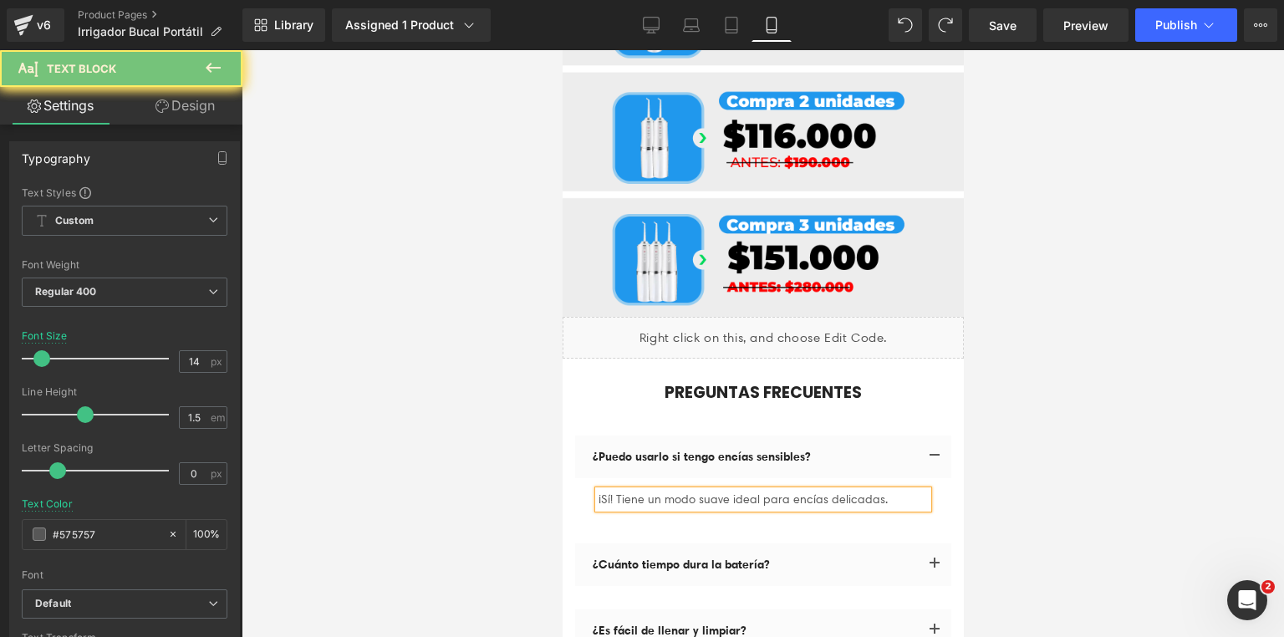
drag, startPoint x: 894, startPoint y: 339, endPoint x: 568, endPoint y: 368, distance: 327.2
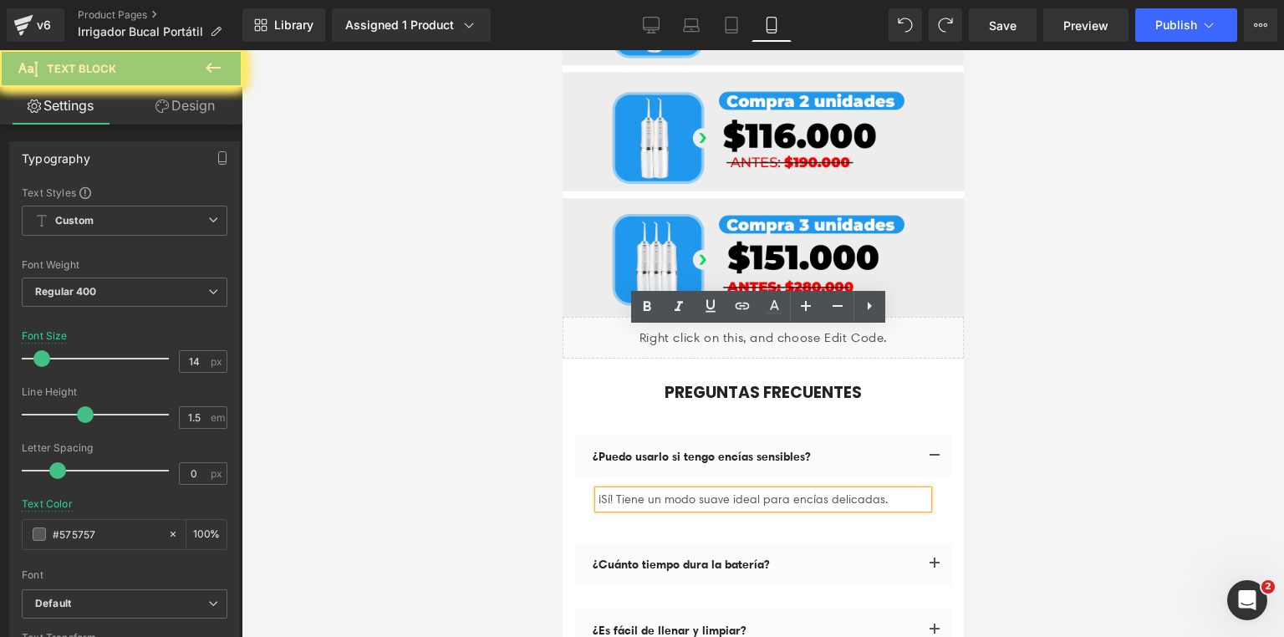
copy p "¿Viene con cabezales de repuesto?"
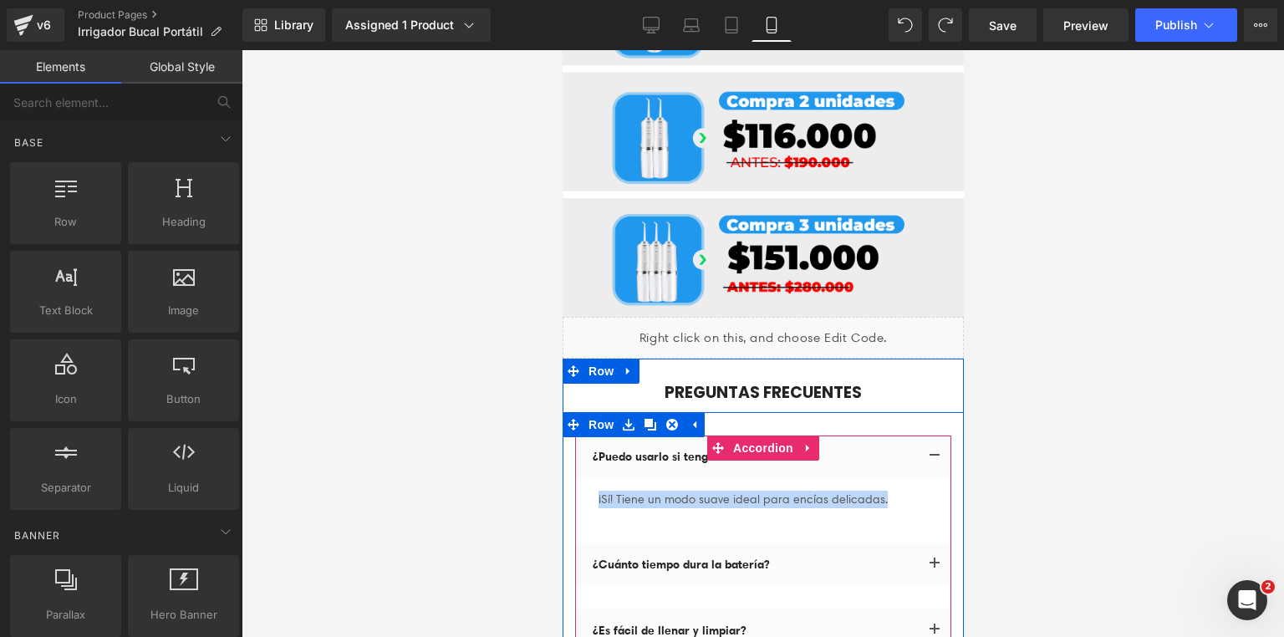
drag, startPoint x: 934, startPoint y: 397, endPoint x: 1580, endPoint y: 451, distance: 648.4
click at [934, 543] on button "button" at bounding box center [933, 564] width 33 height 43
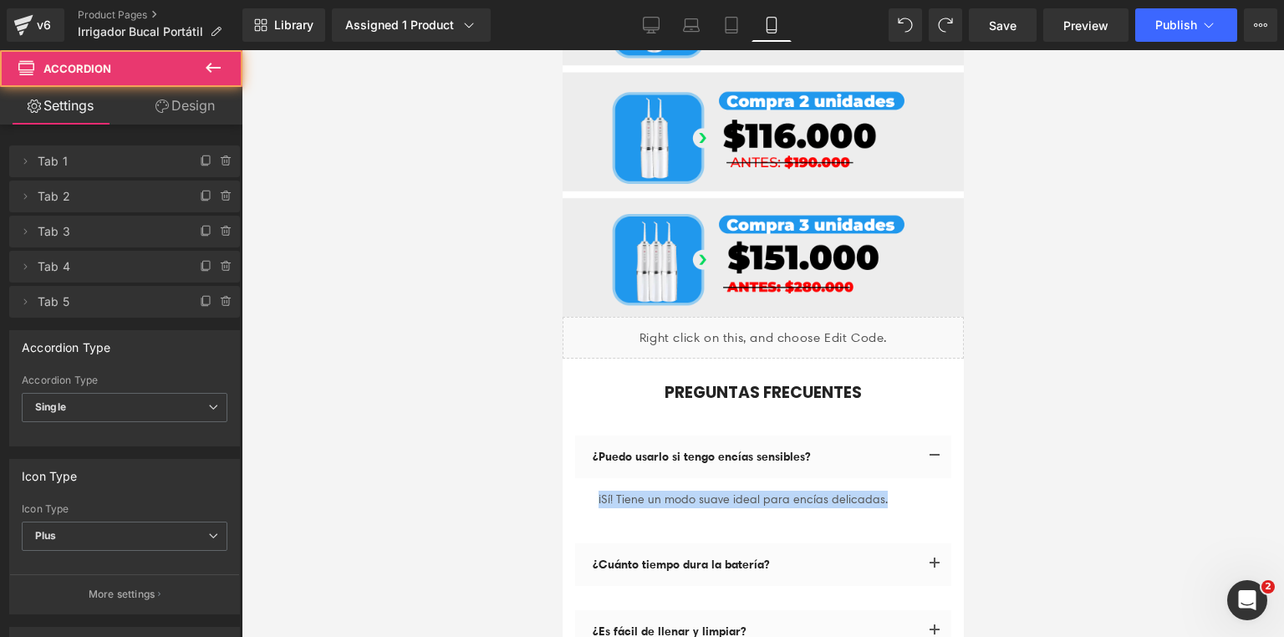
click at [930, 436] on button "button" at bounding box center [933, 457] width 33 height 43
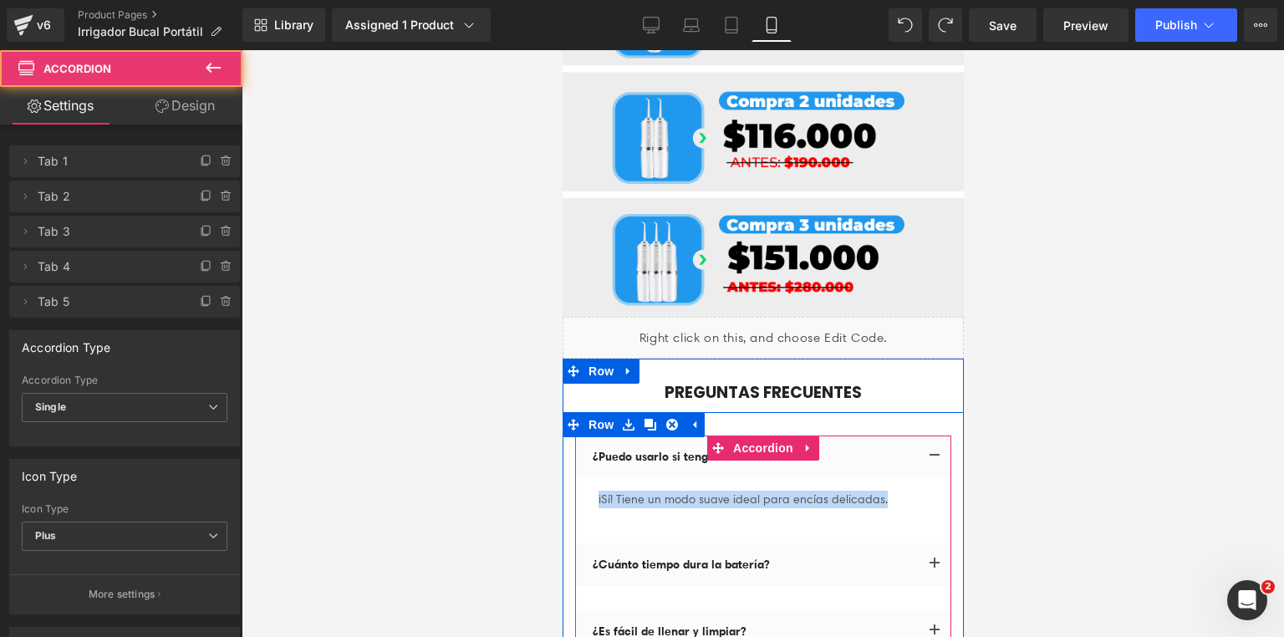
click at [886, 448] on div "¿Puedo usarlo si tengo encías sensibles? Text Block" at bounding box center [754, 457] width 325 height 18
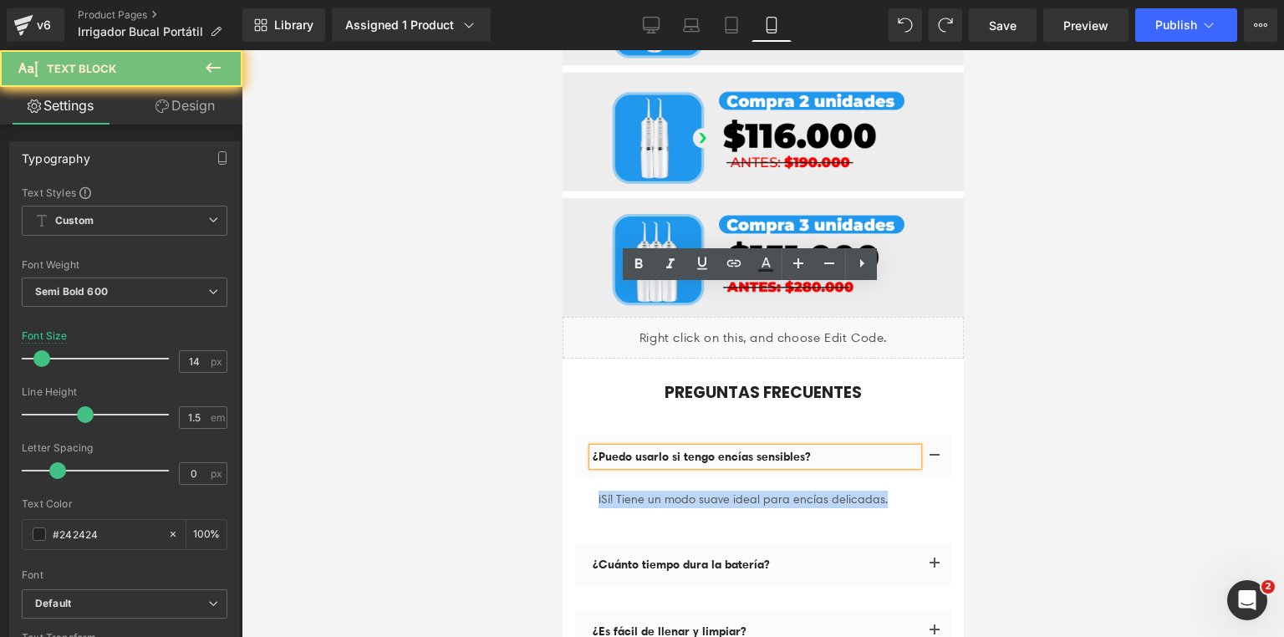
click at [930, 436] on button "button" at bounding box center [933, 457] width 33 height 43
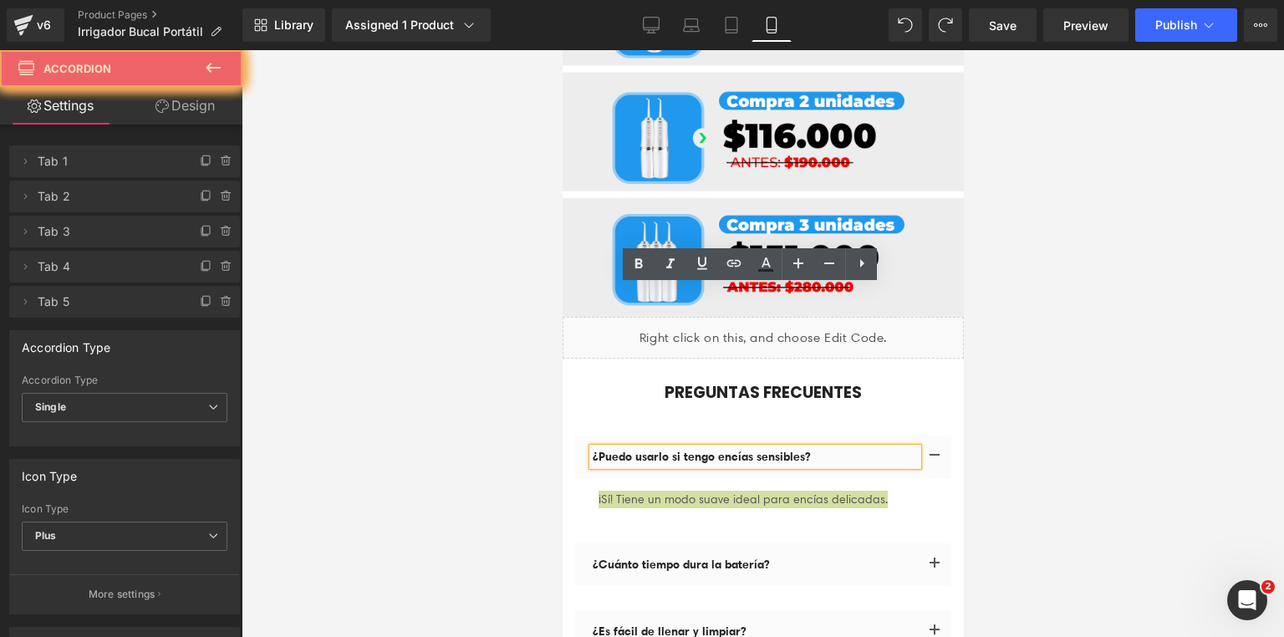
click at [1137, 237] on div at bounding box center [763, 343] width 1042 height 587
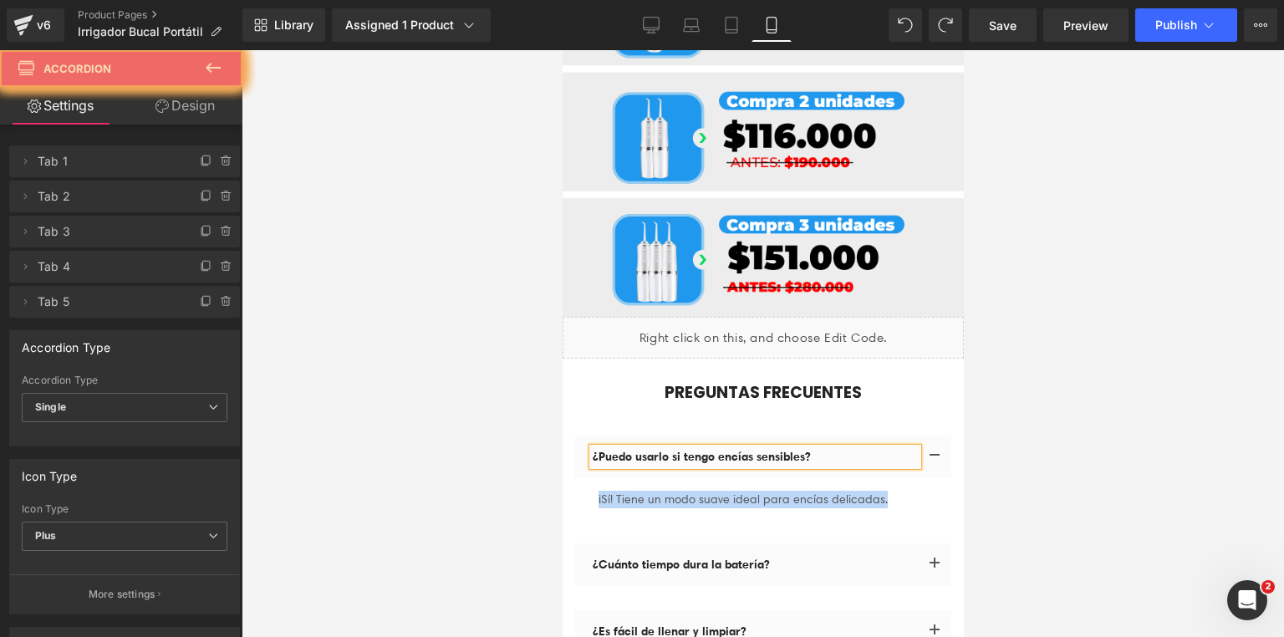
click at [930, 543] on button "button" at bounding box center [933, 564] width 33 height 43
drag, startPoint x: 792, startPoint y: 398, endPoint x: 722, endPoint y: 338, distance: 92.5
click at [792, 556] on div "¿Cuánto tiempo dura la batería? Text Block" at bounding box center [754, 565] width 325 height 18
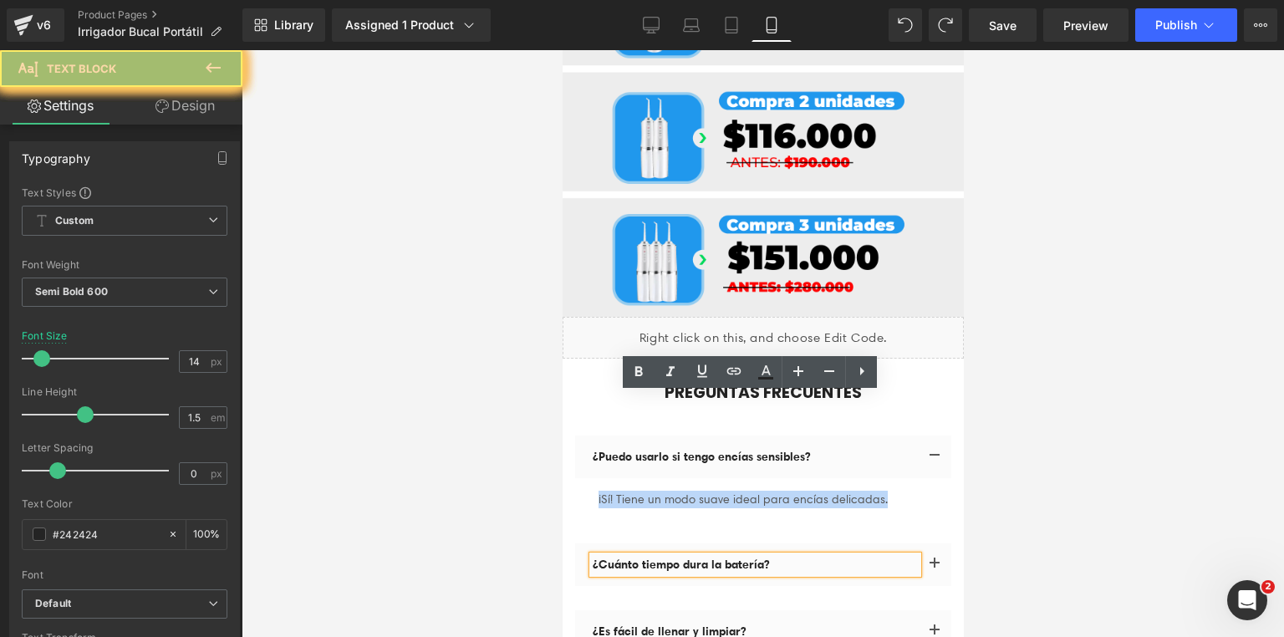
click at [800, 610] on div "¿Es fácil de llenar y limpiar? Text Block" at bounding box center [762, 631] width 376 height 43
click at [811, 543] on div "¿Cuánto tiempo dura la batería? Text Block Con carga completa puede usarse vari…" at bounding box center [762, 576] width 376 height 67
click at [936, 543] on button "button" at bounding box center [933, 564] width 33 height 43
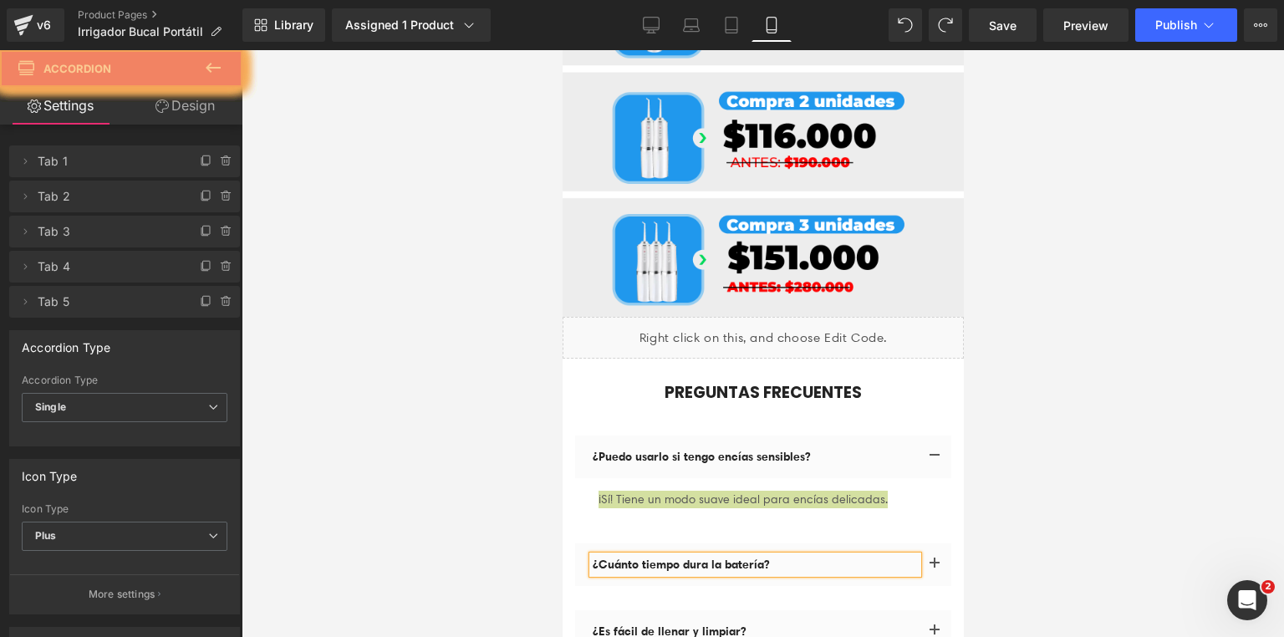
click at [1092, 310] on div at bounding box center [763, 343] width 1042 height 587
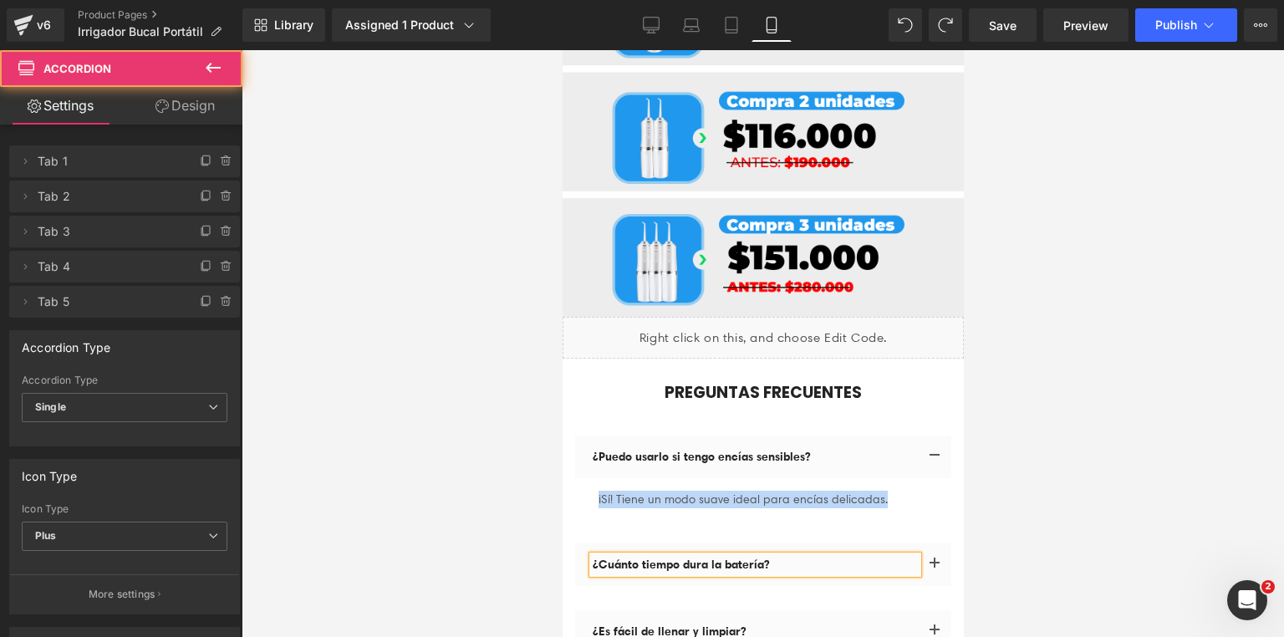
click at [934, 568] on span "button" at bounding box center [934, 568] width 0 height 0
click at [892, 478] on article "¡Sí! Tiene un modo suave ideal para encías delicadas. Text Block" at bounding box center [762, 499] width 376 height 42
click at [876, 543] on div "¿Cuánto tiempo dura la batería? Text Block Con carga completa puede usarse vari…" at bounding box center [762, 576] width 376 height 67
click at [939, 543] on button "button" at bounding box center [933, 564] width 33 height 43
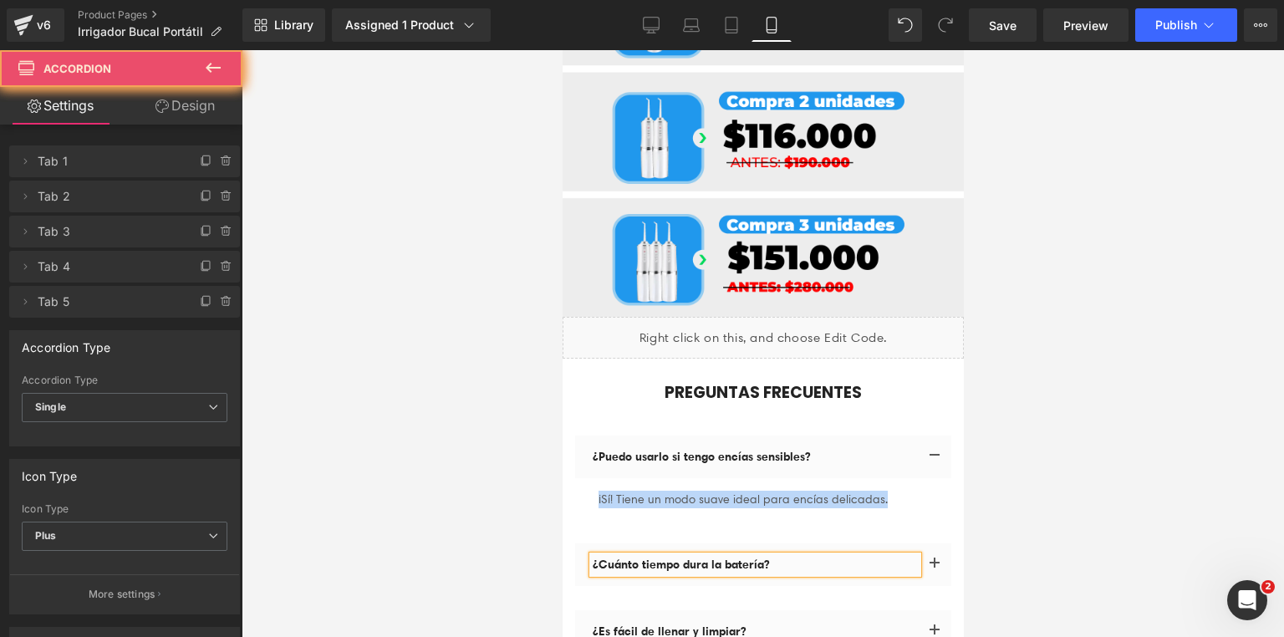
click at [934, 543] on button "button" at bounding box center [933, 564] width 33 height 43
click at [934, 568] on span "button" at bounding box center [934, 568] width 0 height 0
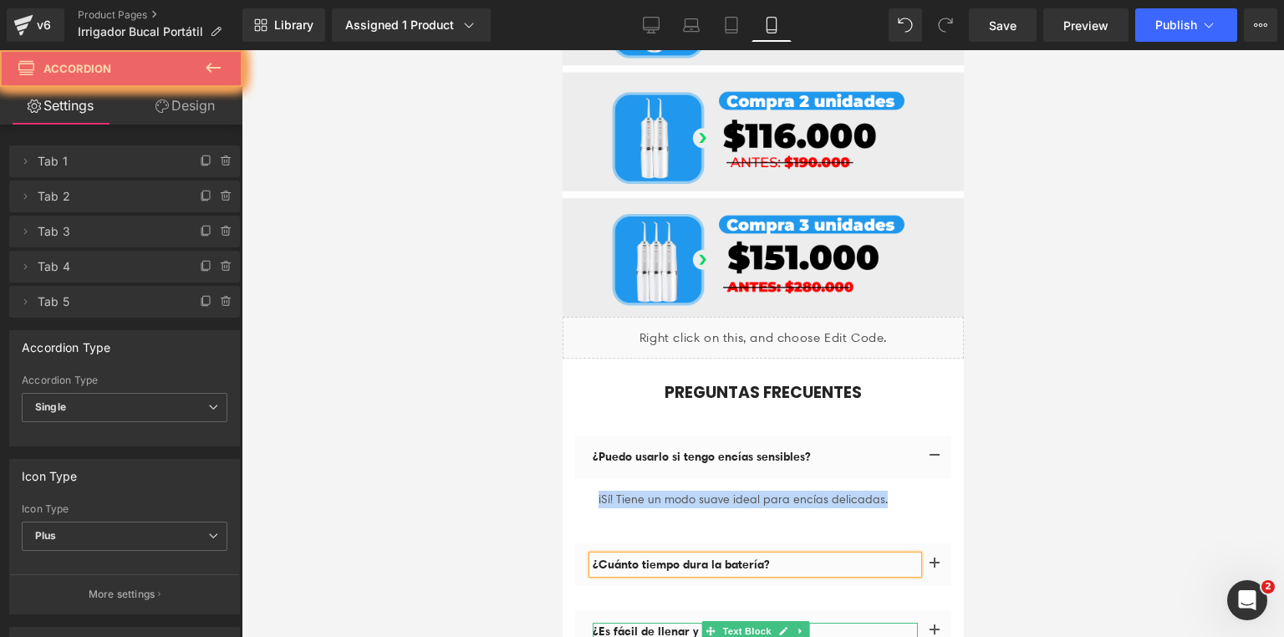
click at [864, 623] on div "¿Es fácil de llenar y limpiar? Text Block" at bounding box center [754, 632] width 325 height 18
click at [0, 0] on link at bounding box center [0, 0] width 0 height 0
click at [0, 0] on icon at bounding box center [0, 0] width 0 height 0
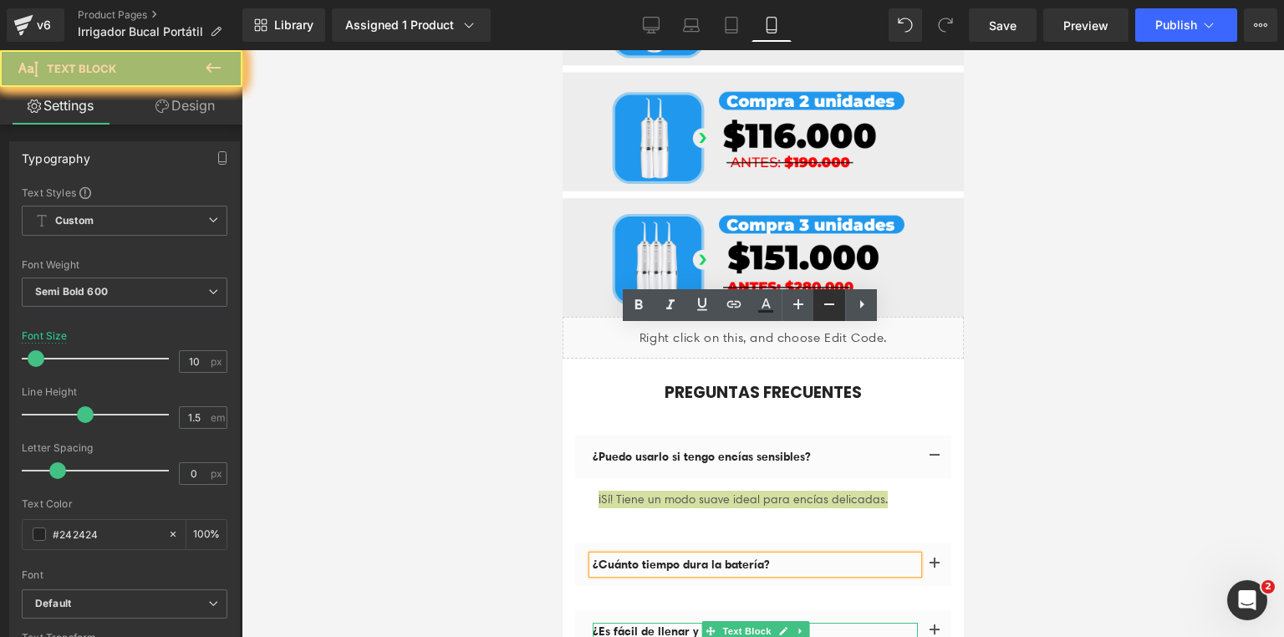
click at [829, 298] on icon at bounding box center [829, 304] width 20 height 20
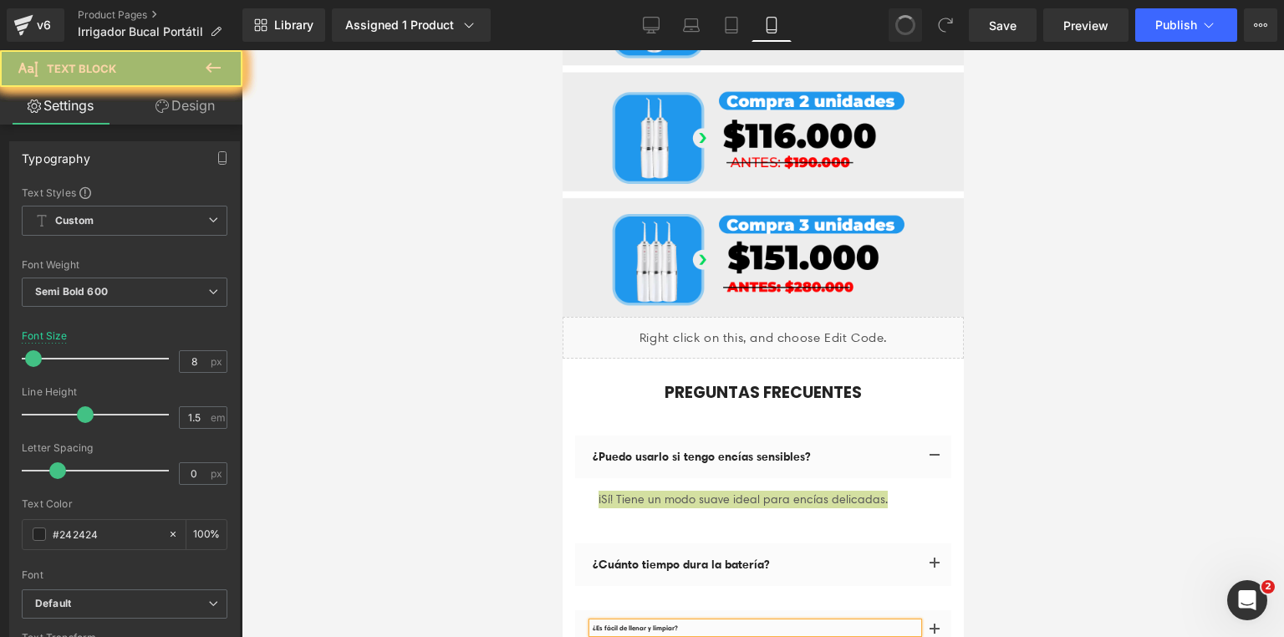
click at [1031, 310] on div at bounding box center [763, 343] width 1042 height 587
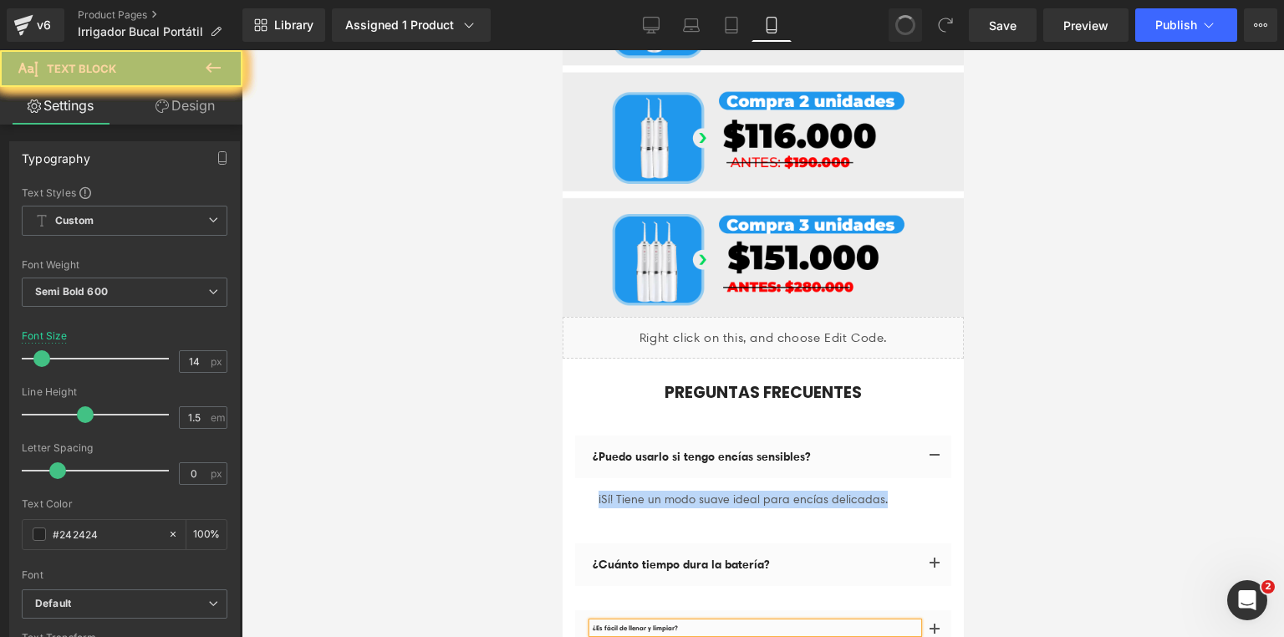
click at [713, 556] on div "¿Cuánto tiempo dura la batería? Text Block" at bounding box center [754, 565] width 325 height 18
click at [716, 556] on p "¿Cuánto tiempo dura la batería?" at bounding box center [754, 565] width 325 height 18
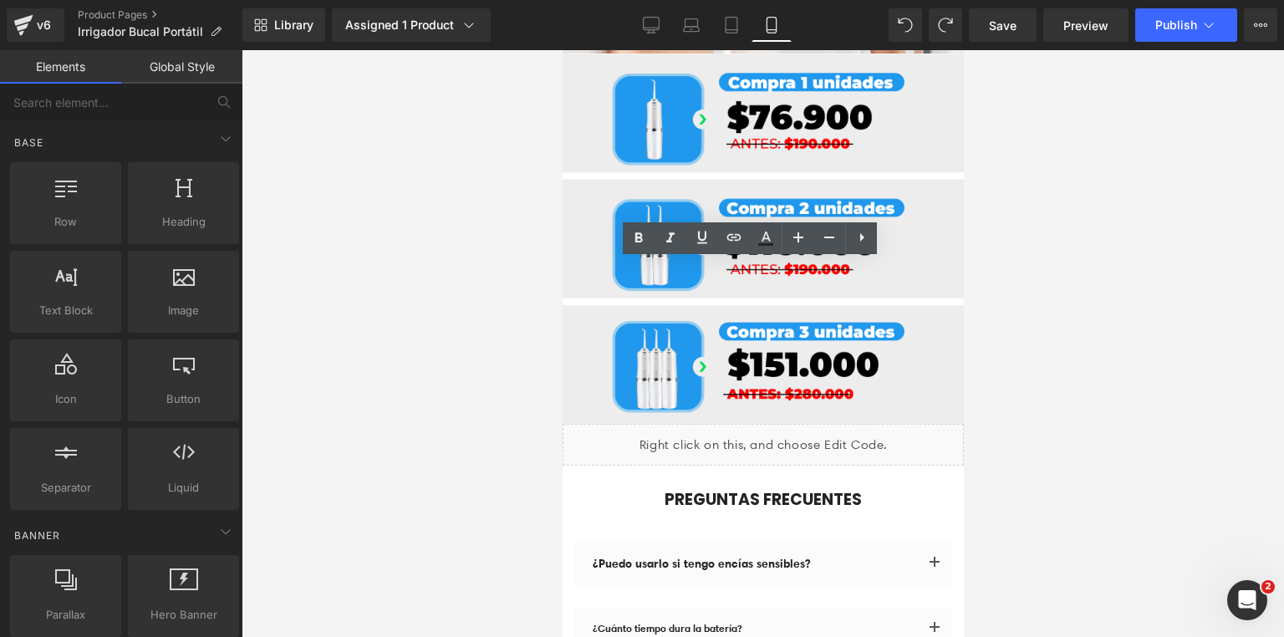
scroll to position [8230, 0]
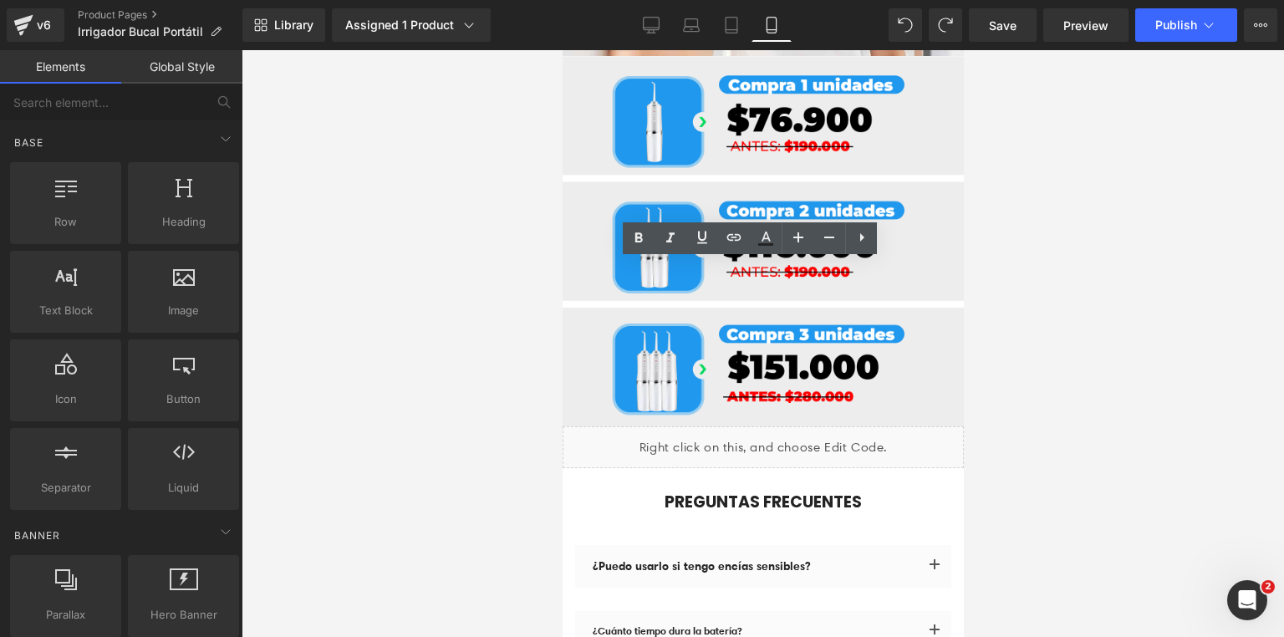
click at [1090, 339] on div at bounding box center [763, 343] width 1042 height 587
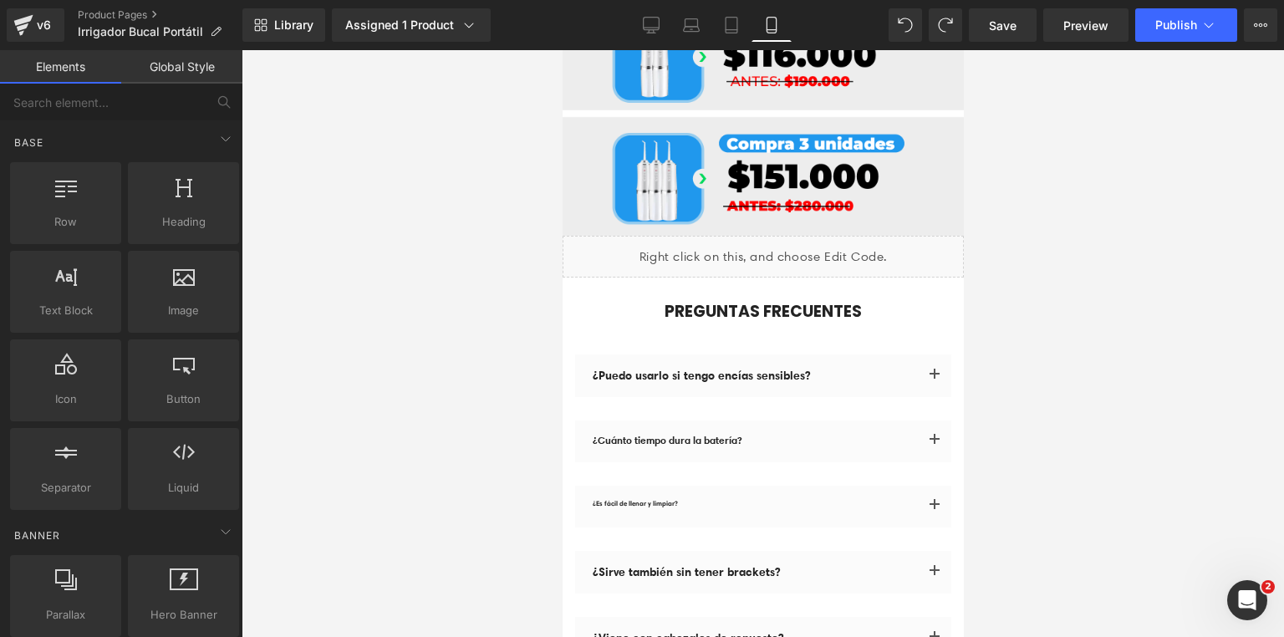
scroll to position [8404, 0]
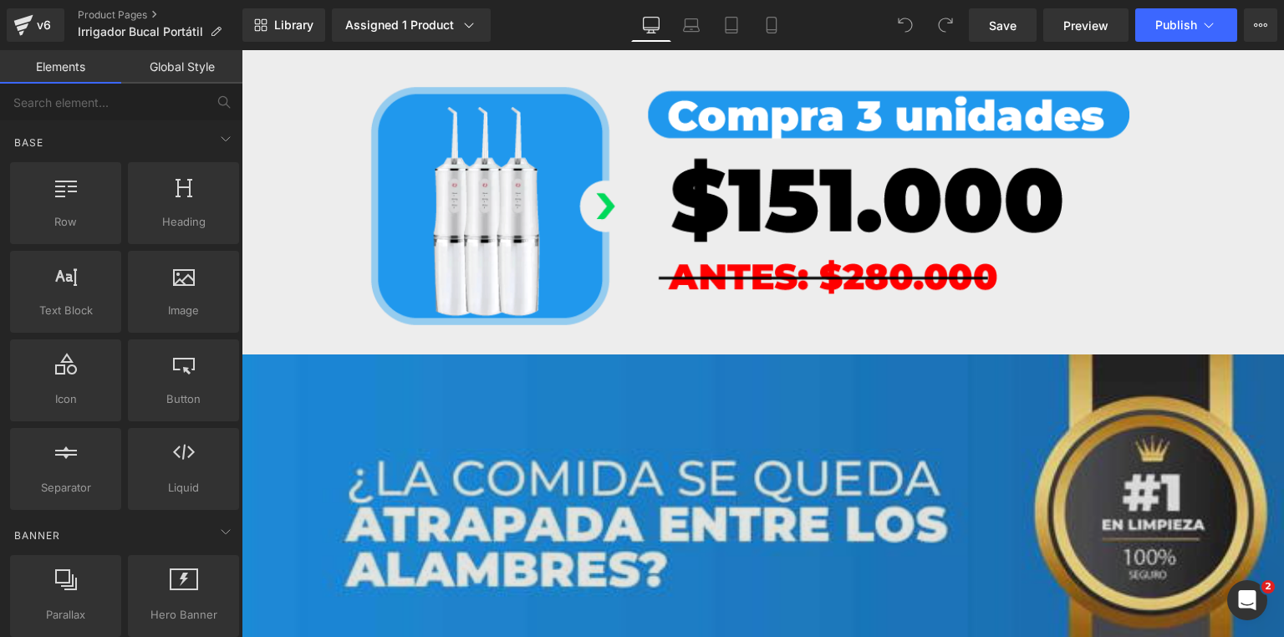
scroll to position [2140, 0]
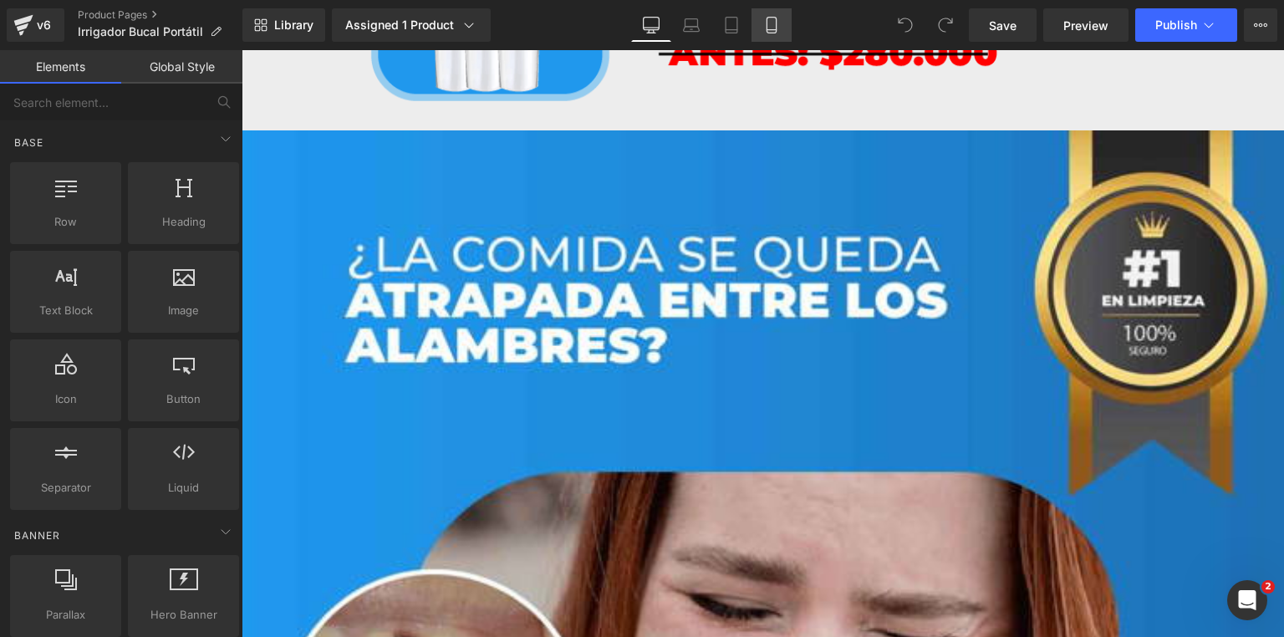
click at [769, 10] on link "Mobile" at bounding box center [771, 24] width 40 height 33
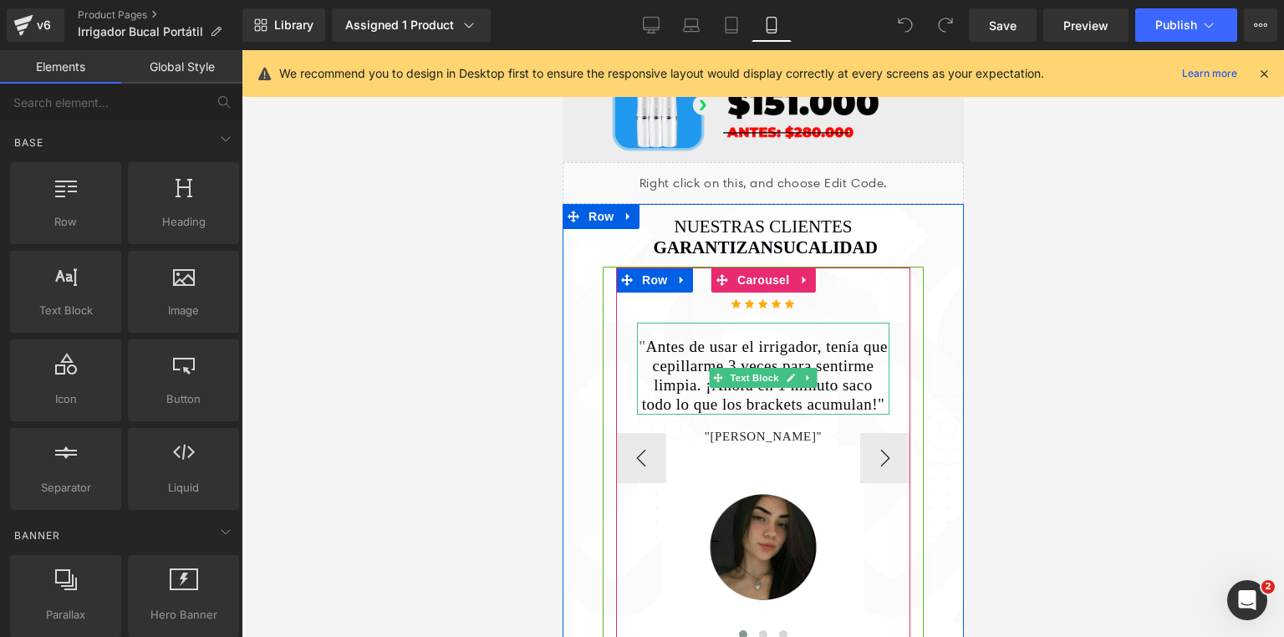
scroll to position [2541, 0]
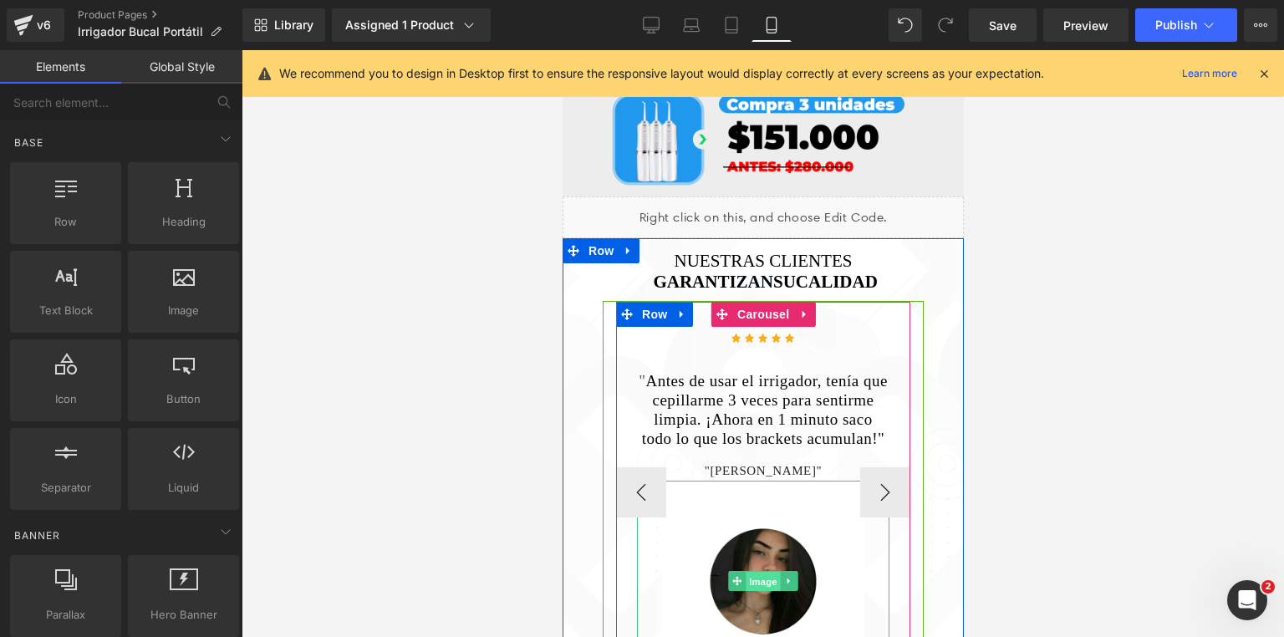
click at [762, 572] on span "Image" at bounding box center [762, 582] width 35 height 20
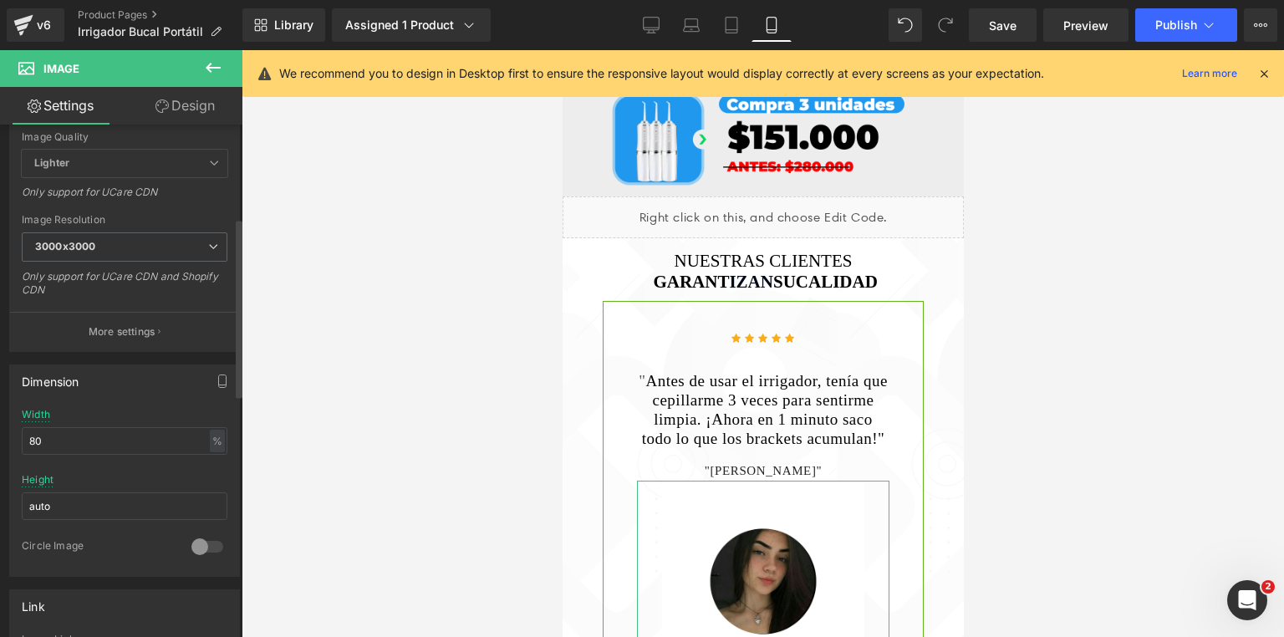
scroll to position [602, 0]
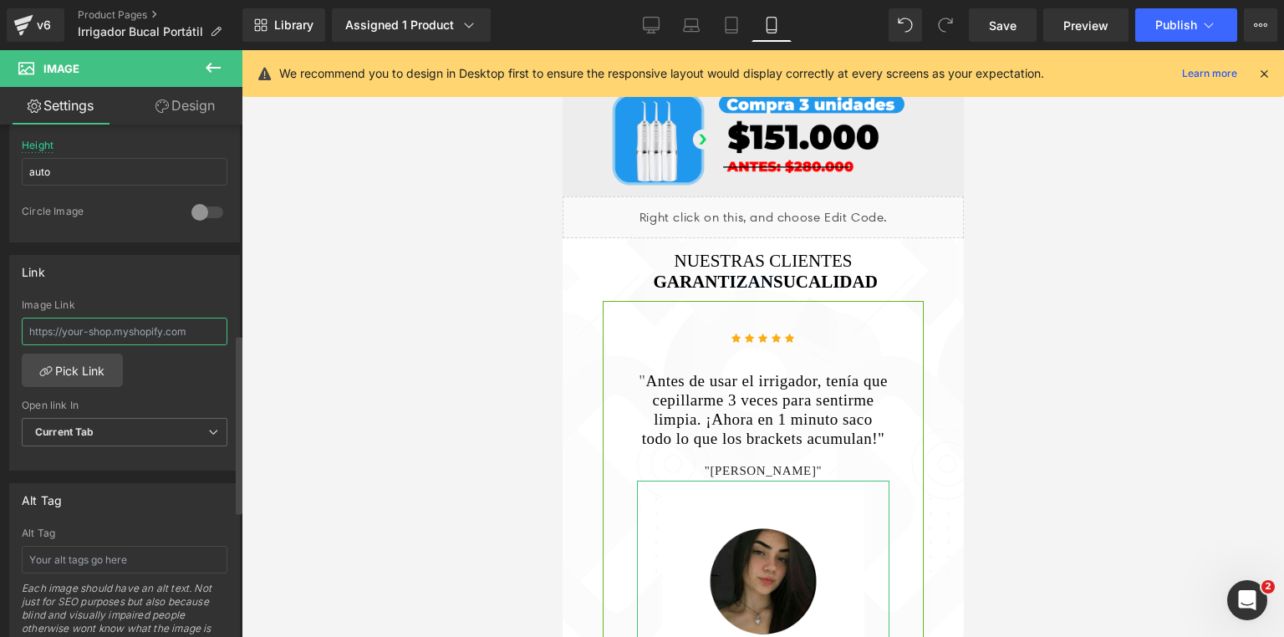
click at [201, 324] on input "text" at bounding box center [125, 332] width 206 height 28
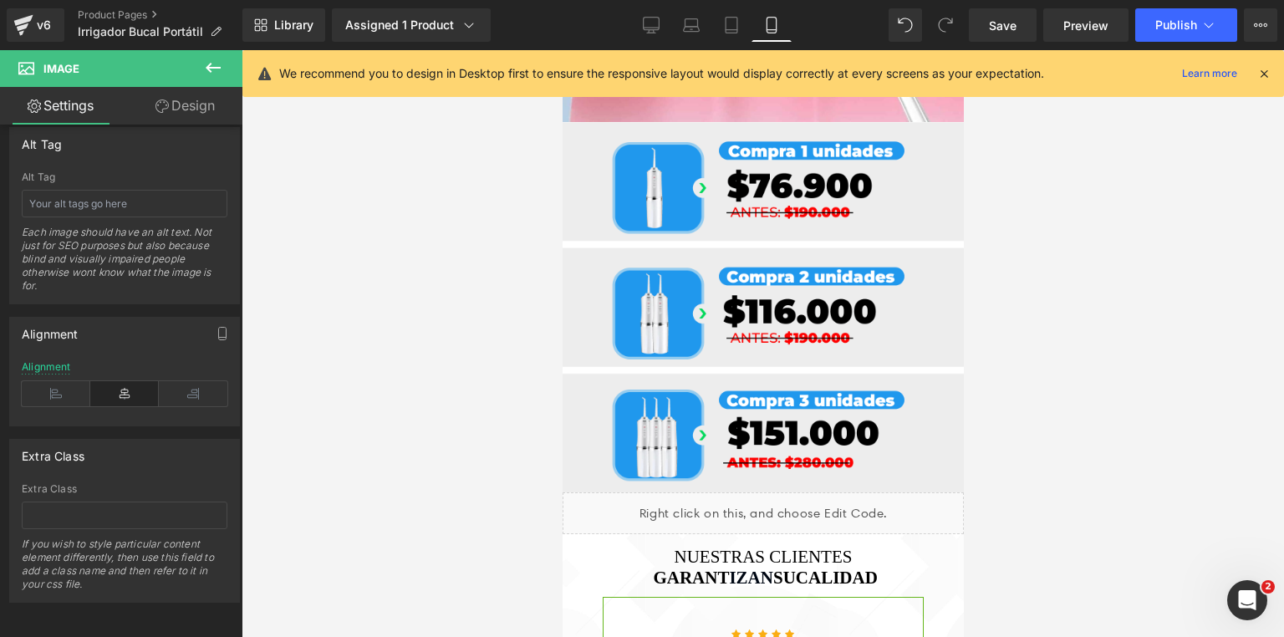
scroll to position [2407, 0]
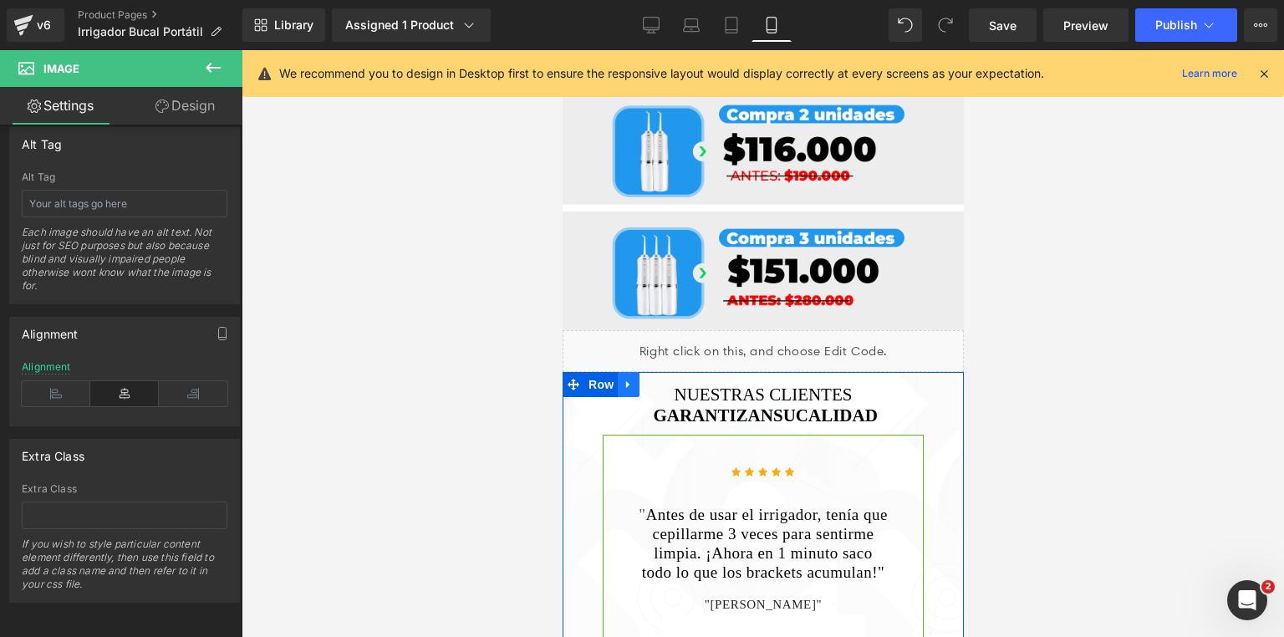
click at [622, 379] on icon at bounding box center [628, 385] width 12 height 13
click at [570, 379] on icon at bounding box center [573, 385] width 12 height 12
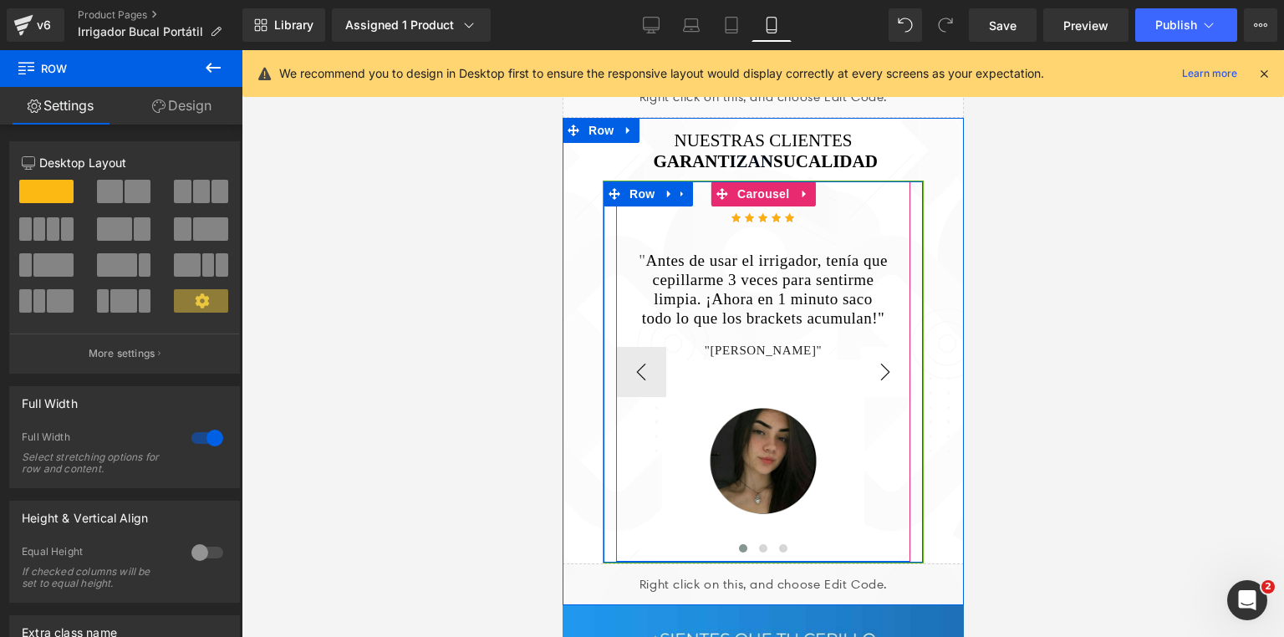
scroll to position [2675, 0]
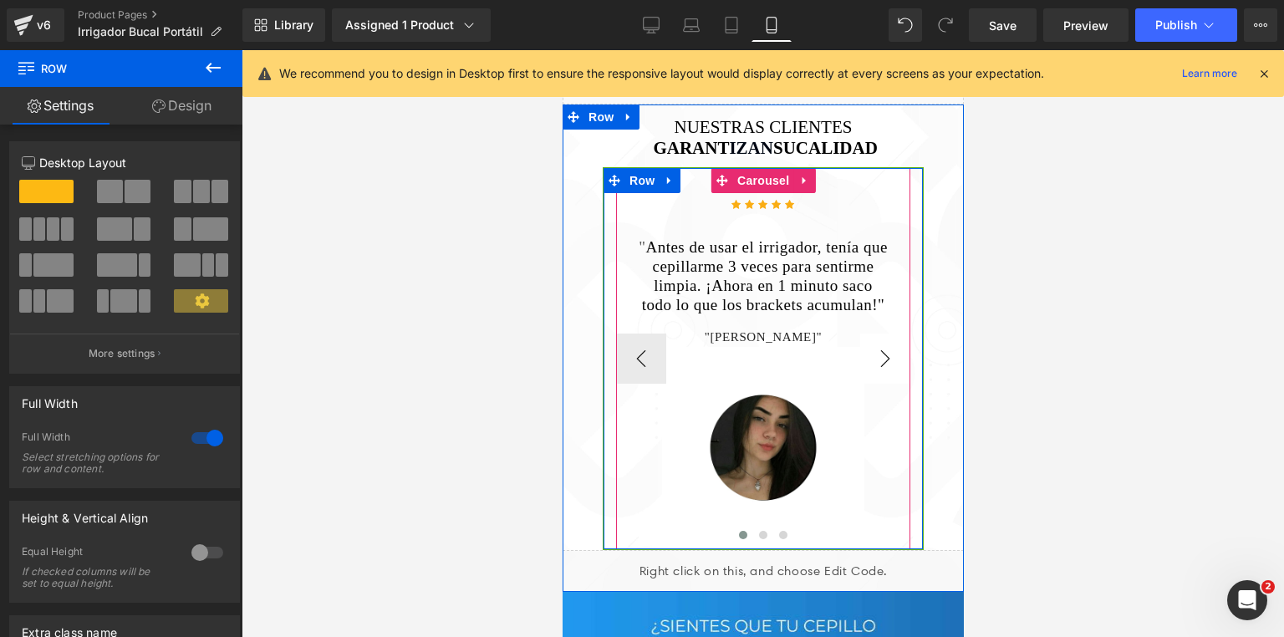
click at [887, 334] on button "›" at bounding box center [884, 359] width 50 height 50
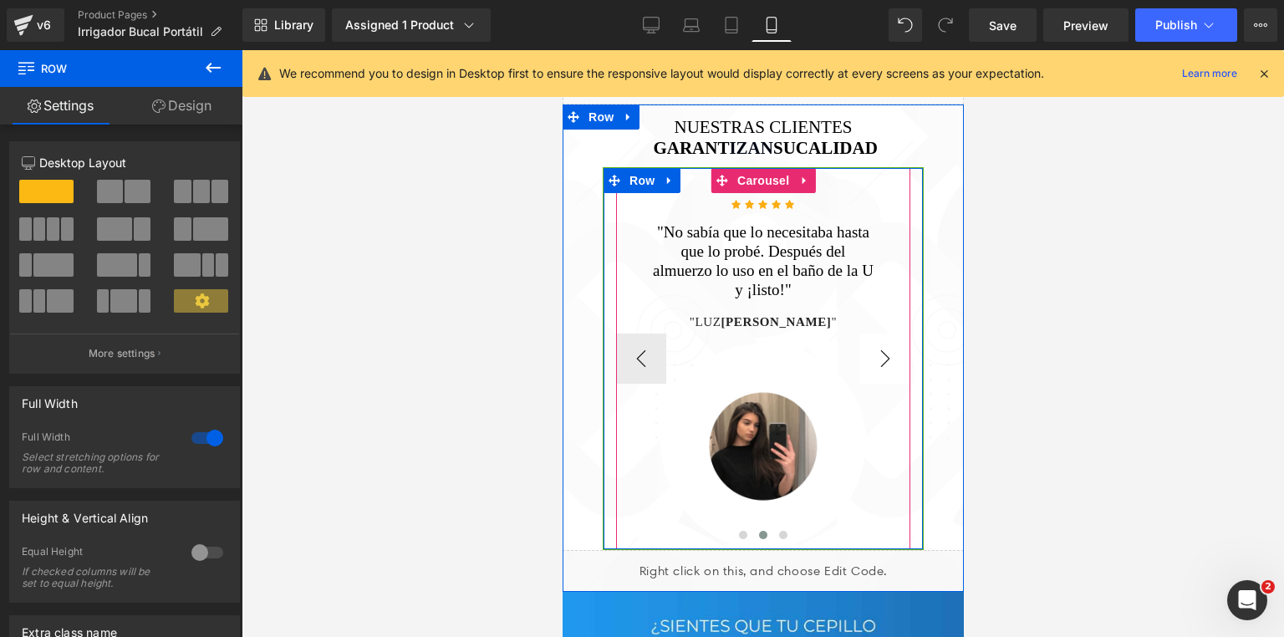
click at [887, 334] on button "›" at bounding box center [884, 359] width 50 height 50
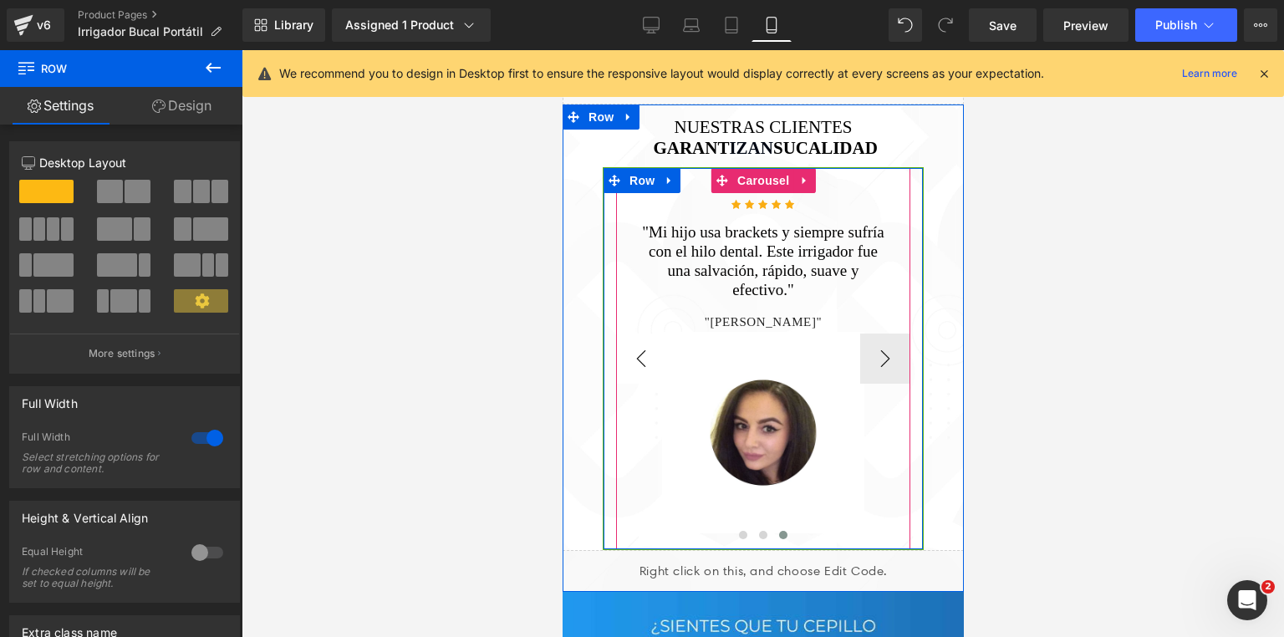
click at [644, 334] on button "‹" at bounding box center [640, 359] width 50 height 50
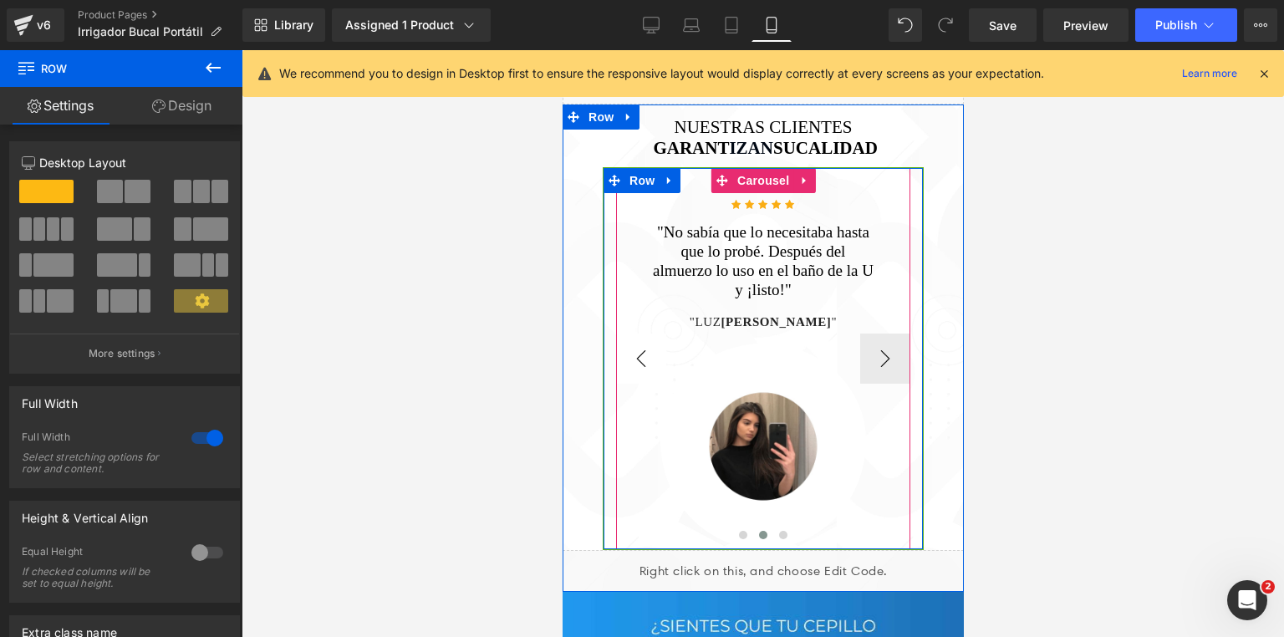
click at [644, 334] on button "‹" at bounding box center [640, 359] width 50 height 50
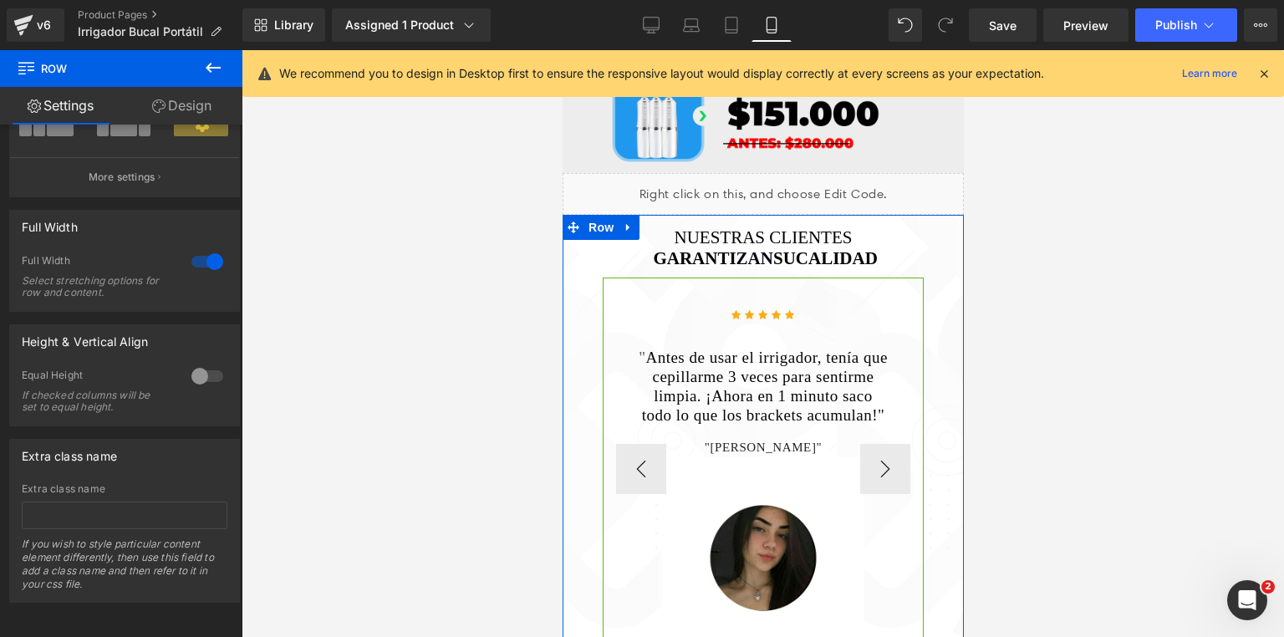
scroll to position [2608, 0]
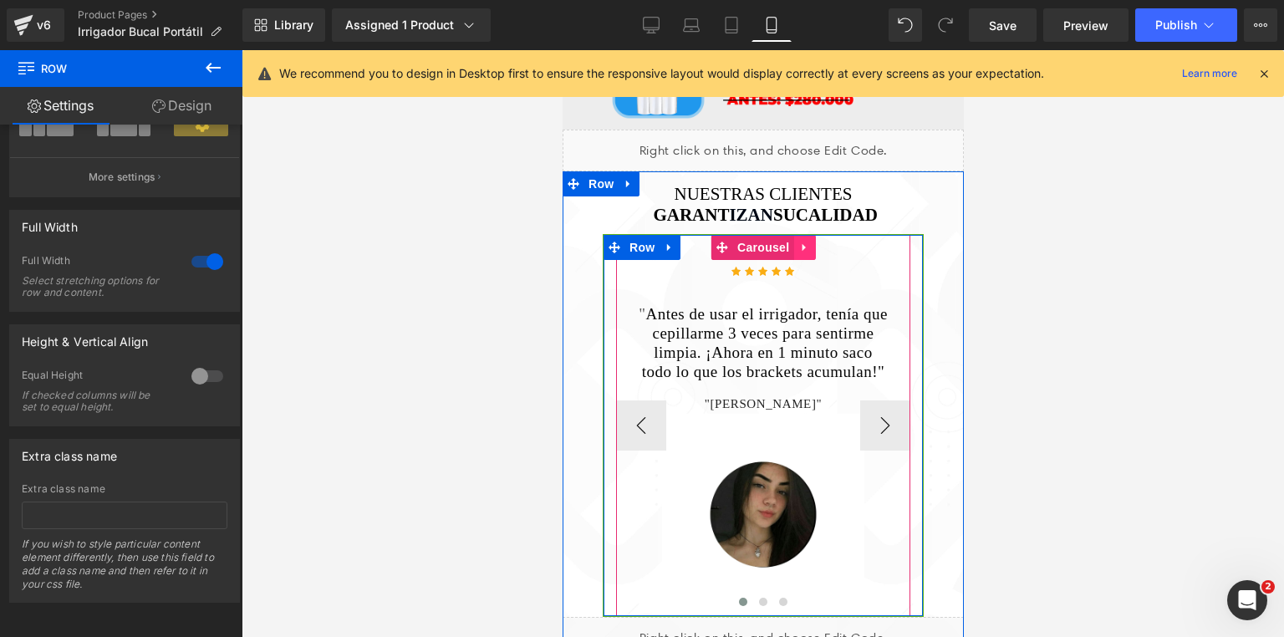
click at [797, 242] on icon at bounding box center [803, 248] width 12 height 13
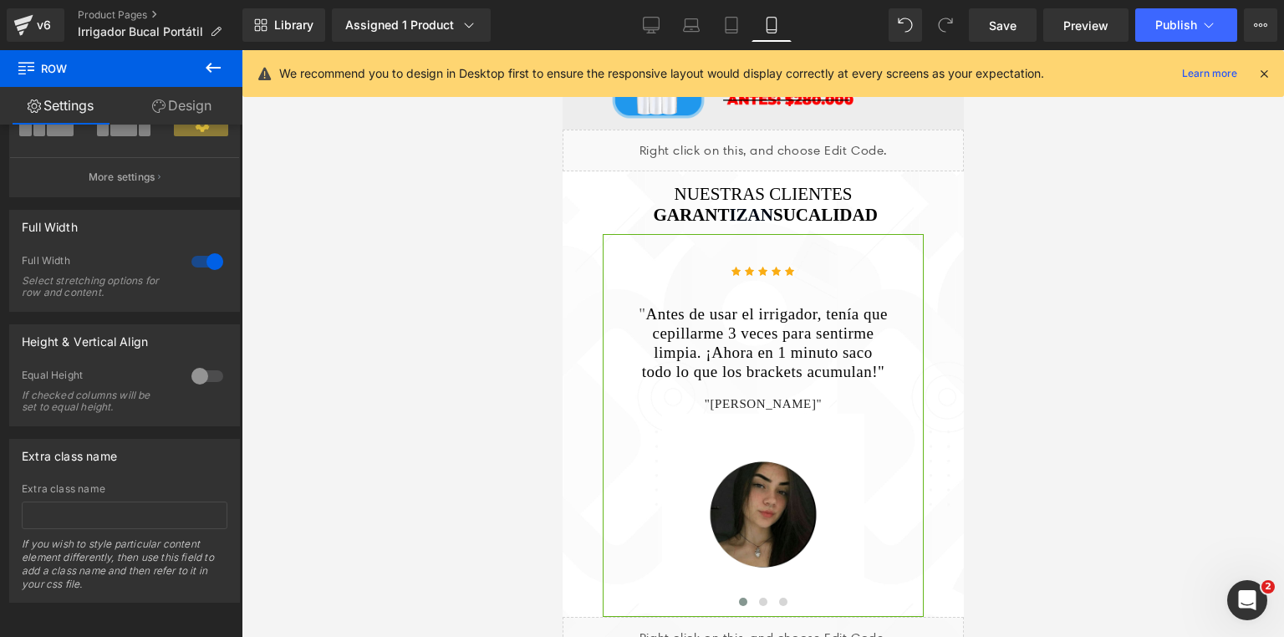
click at [1261, 78] on icon at bounding box center [1263, 73] width 15 height 15
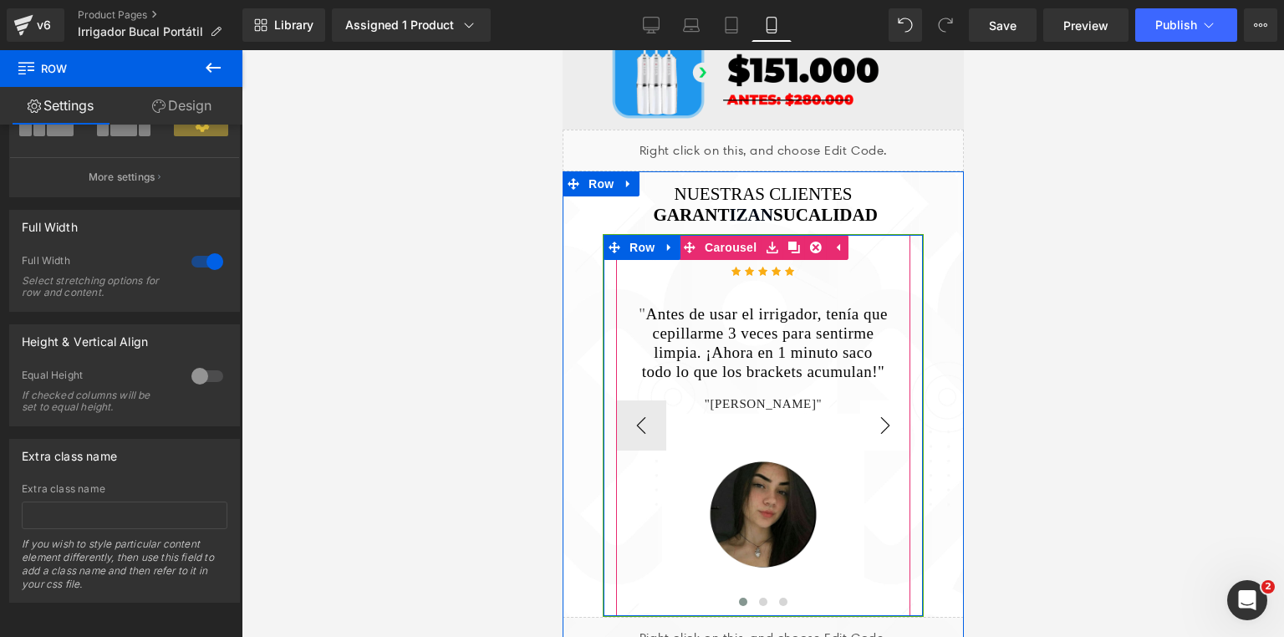
click at [890, 400] on button "›" at bounding box center [884, 425] width 50 height 50
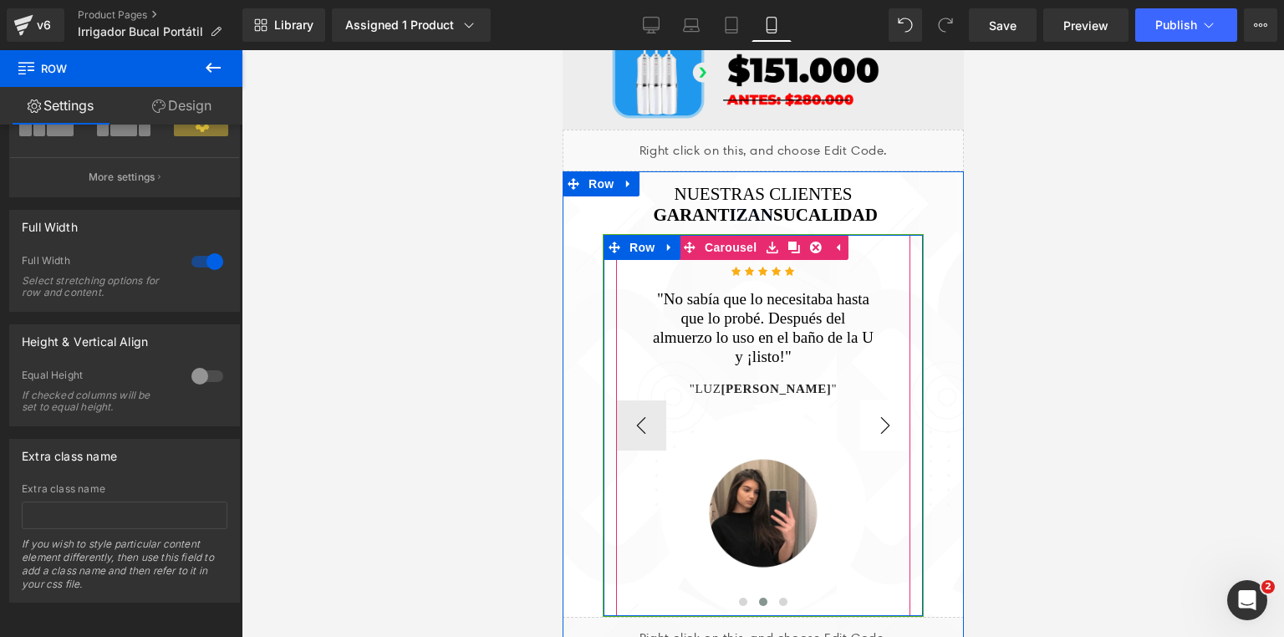
click at [875, 400] on button "›" at bounding box center [884, 425] width 50 height 50
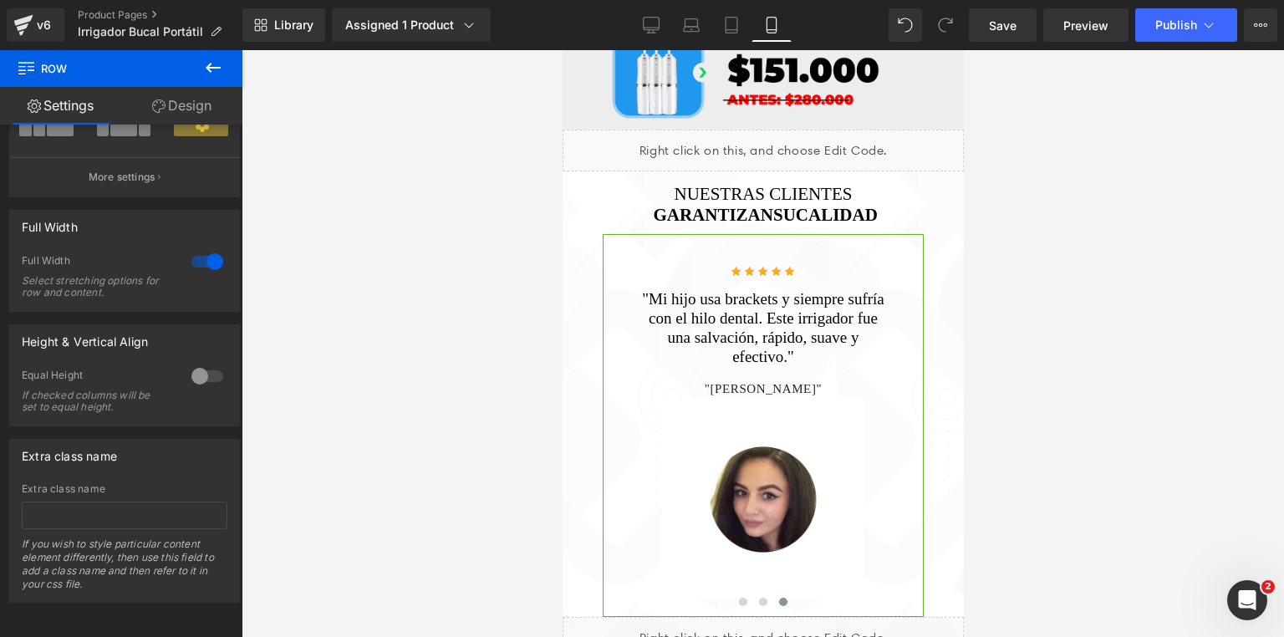
click at [1127, 283] on div at bounding box center [763, 343] width 1042 height 587
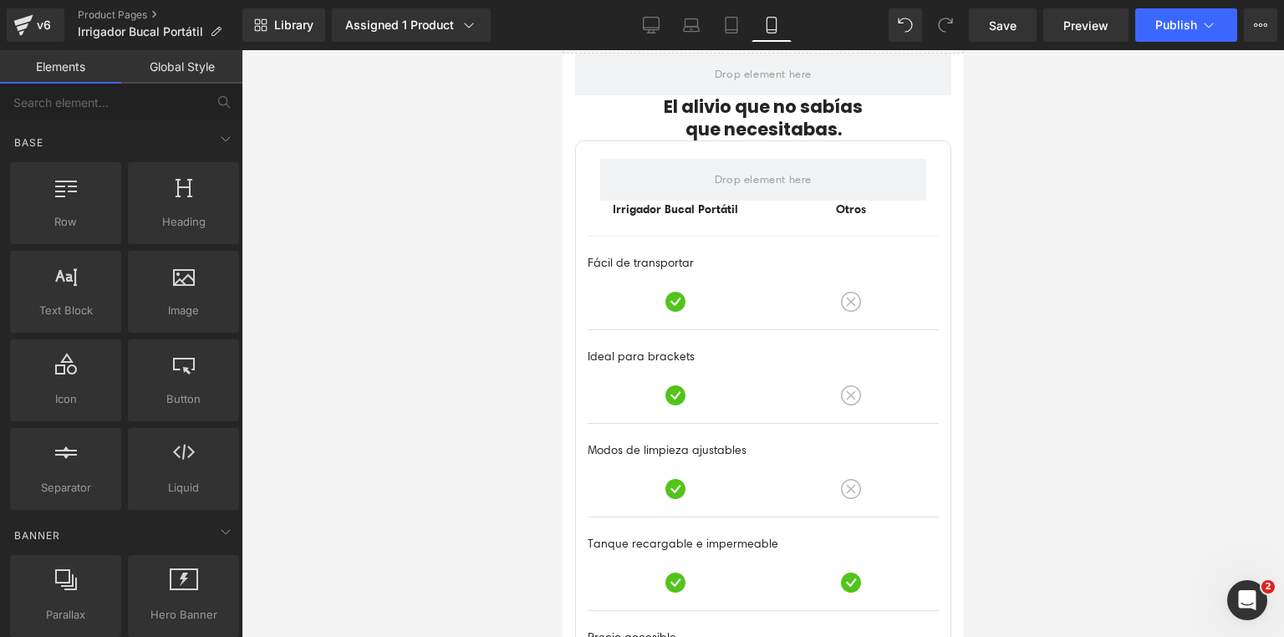
scroll to position [5818, 0]
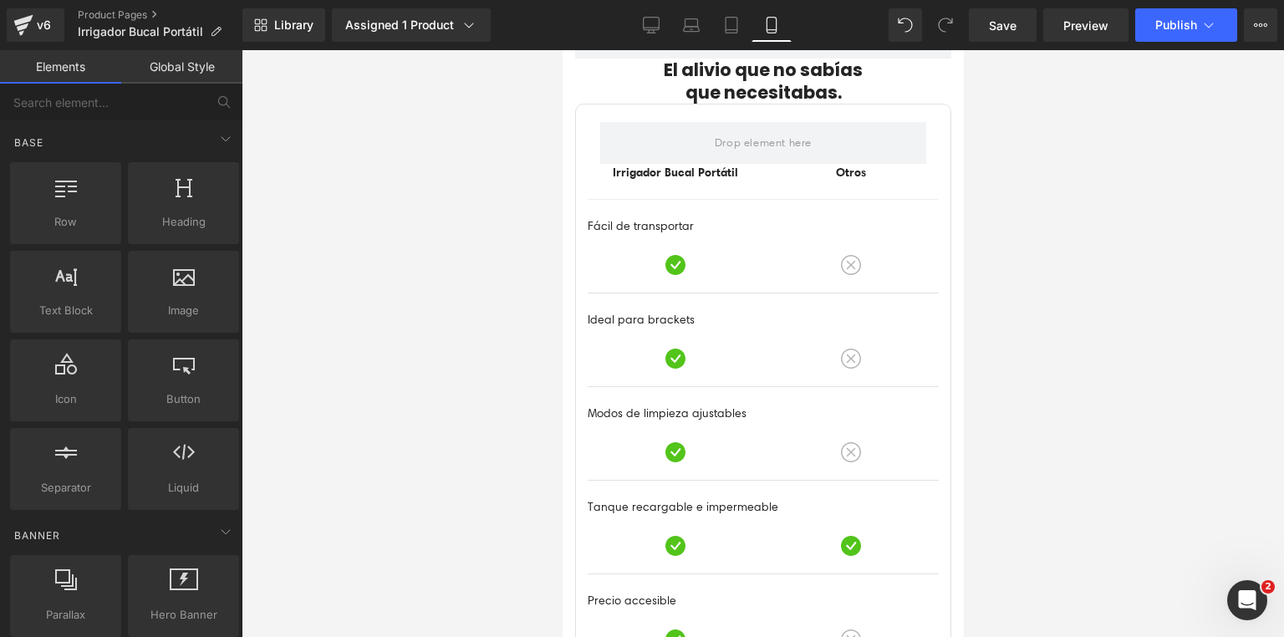
click at [1281, 334] on div at bounding box center [763, 343] width 1042 height 587
drag, startPoint x: 650, startPoint y: 136, endPoint x: 1139, endPoint y: 205, distance: 494.6
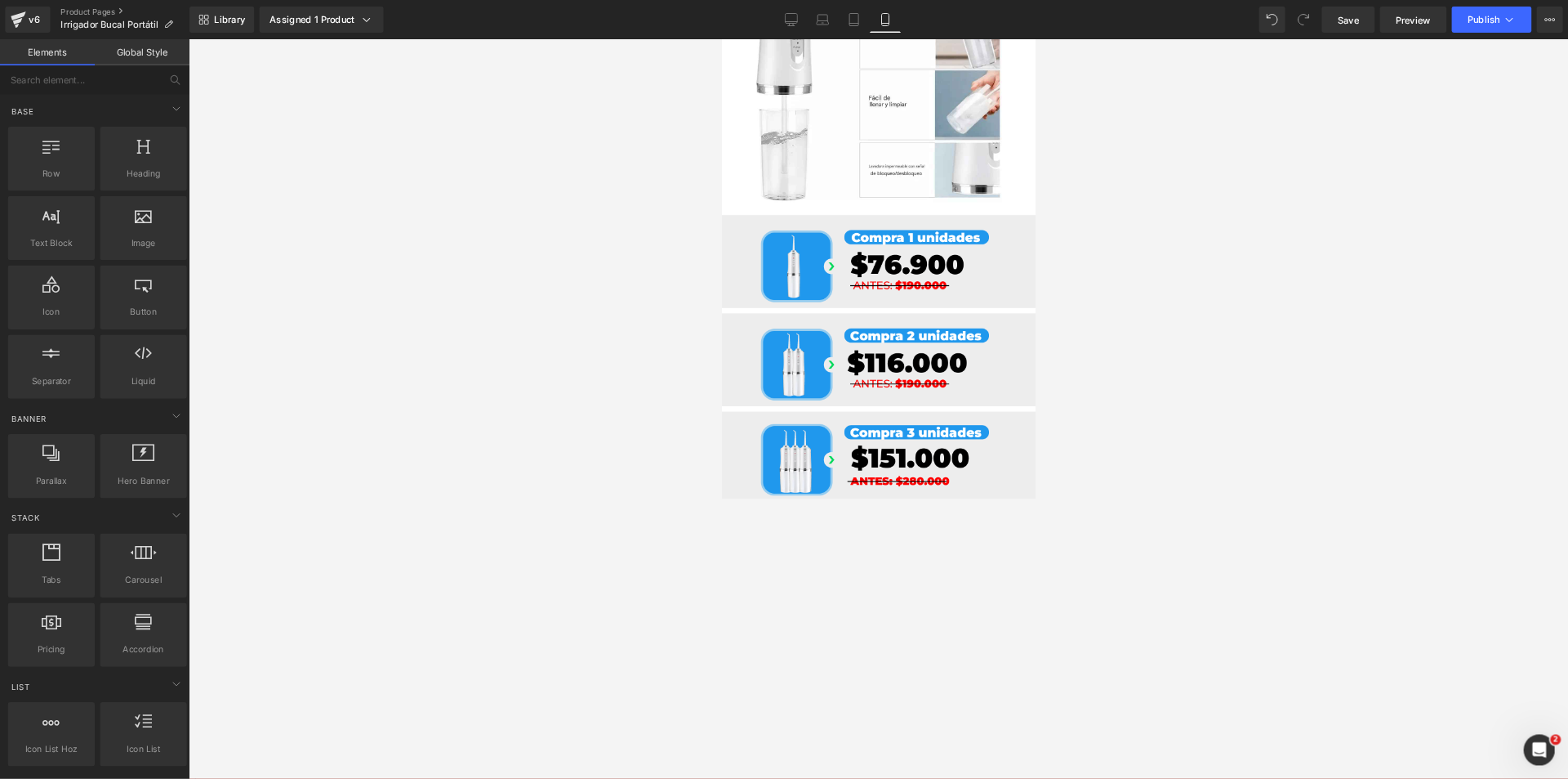
scroll to position [5030, 0]
click at [1092, 622] on div at bounding box center [1098, 510] width 1724 height 924
click at [1096, 622] on div at bounding box center [1098, 510] width 1724 height 924
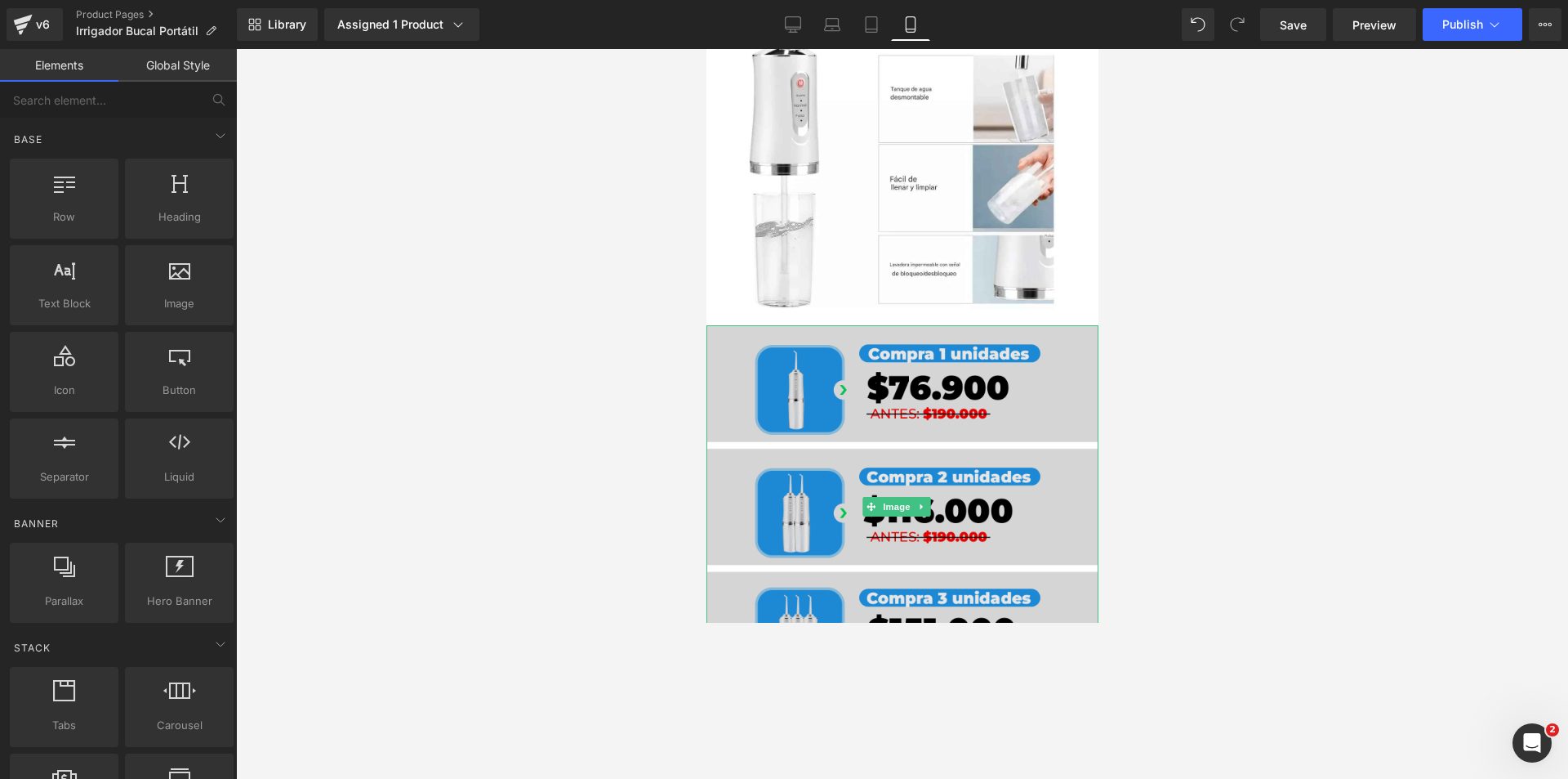
scroll to position [4784, 0]
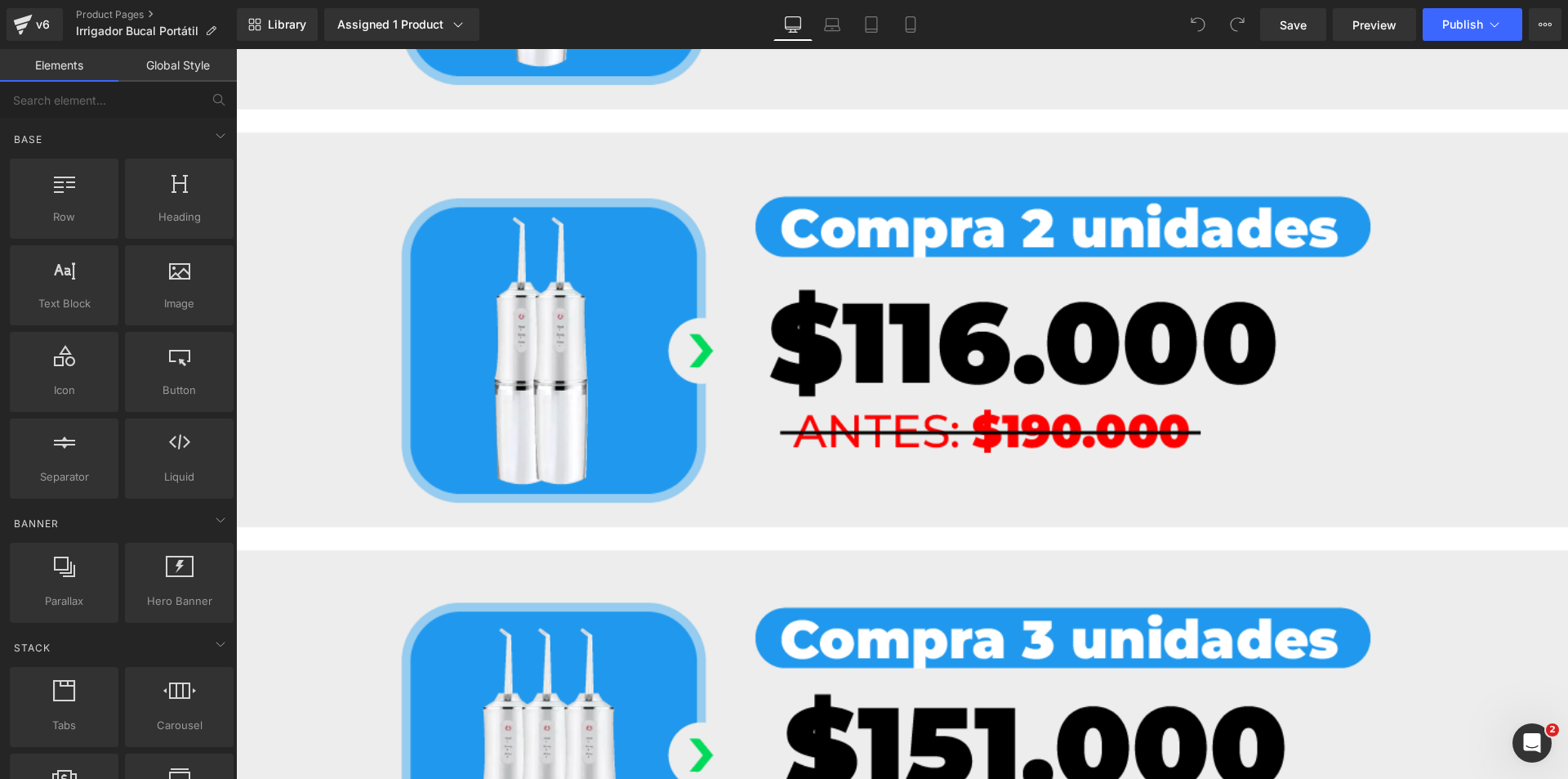
scroll to position [16914, 0]
click at [873, 18] on icon at bounding box center [871, 25] width 12 height 16
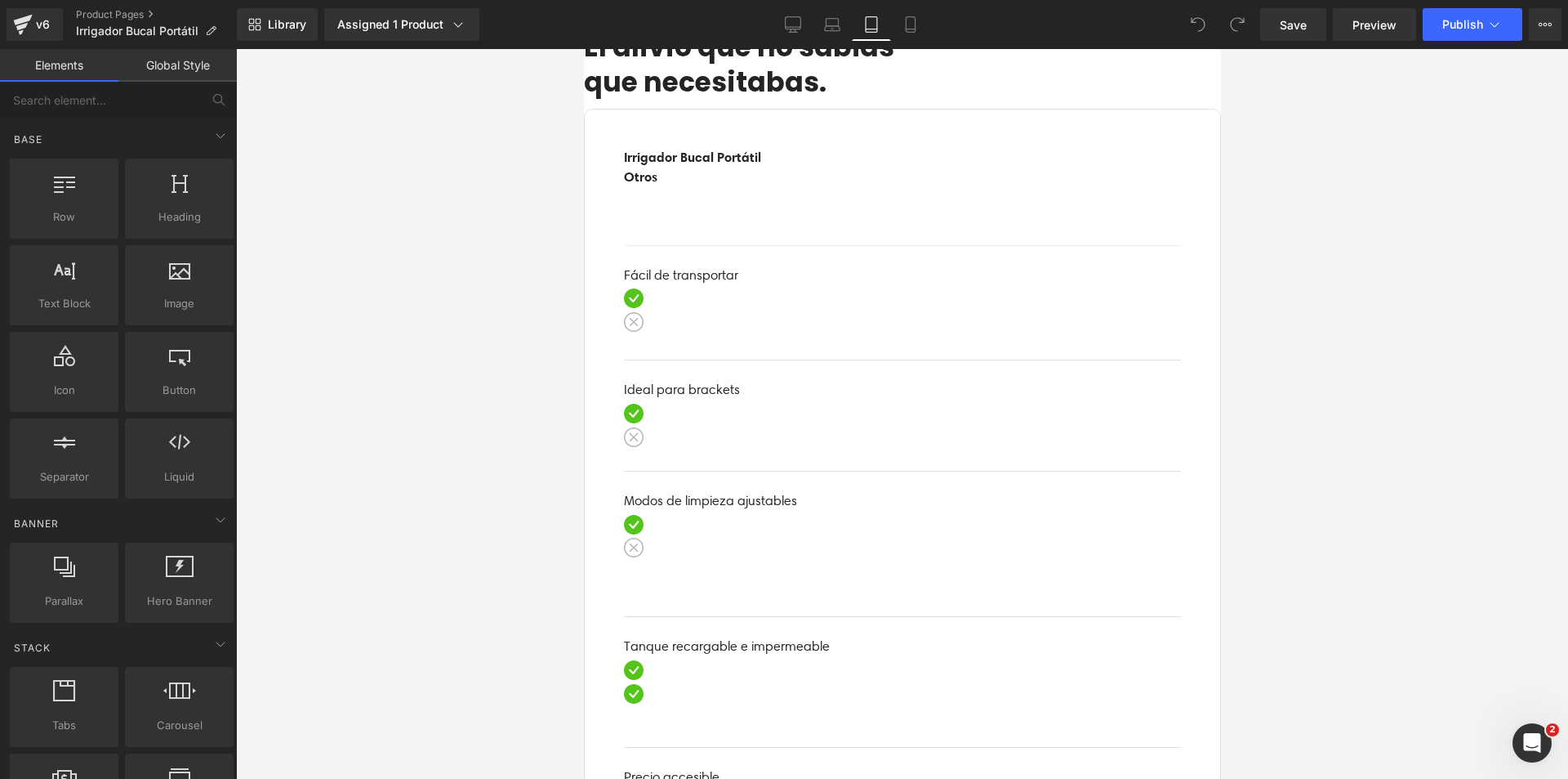
scroll to position [8764, 0]
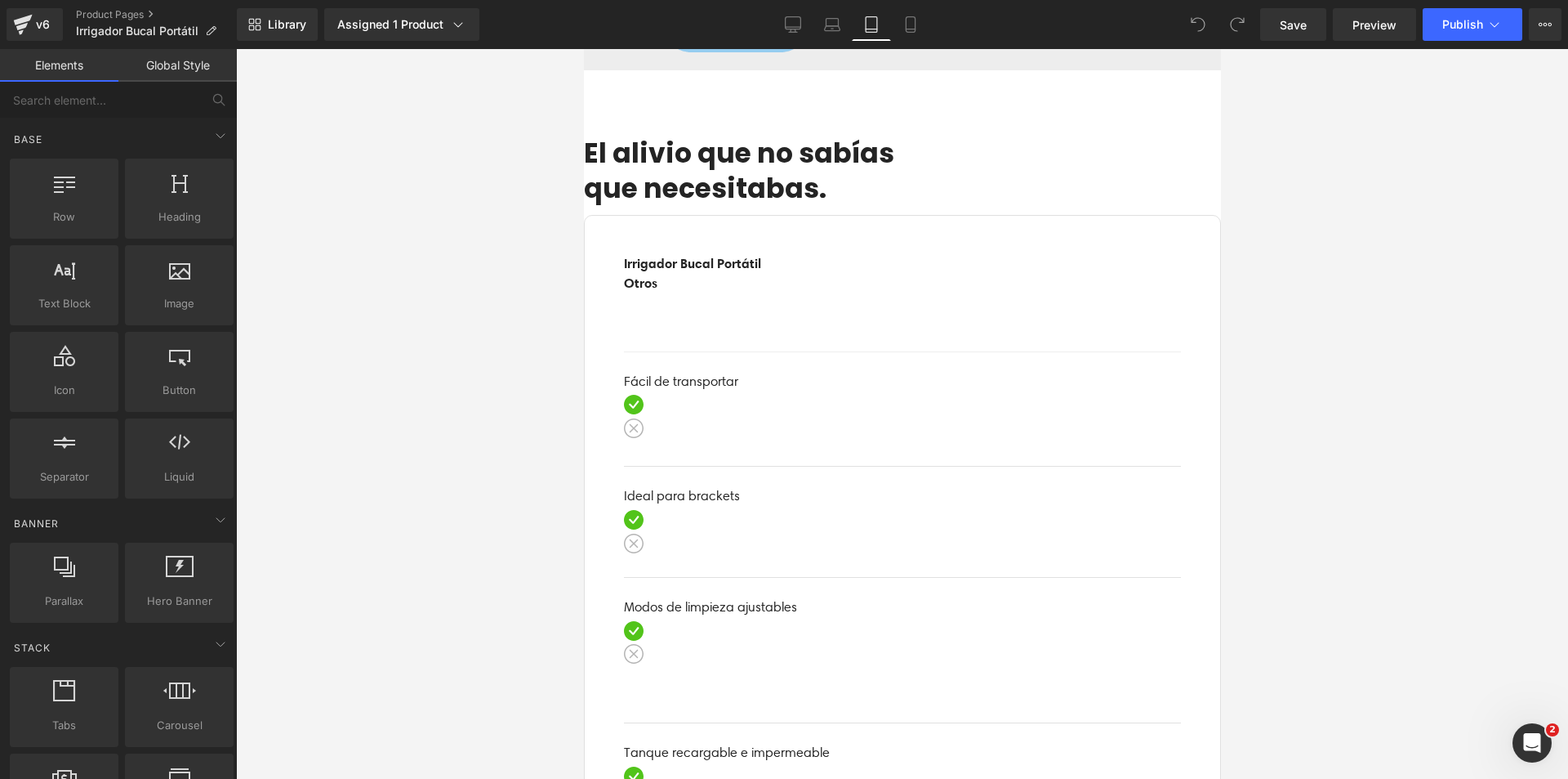
click at [583, 136] on span at bounding box center [583, 136] width 0 height 0
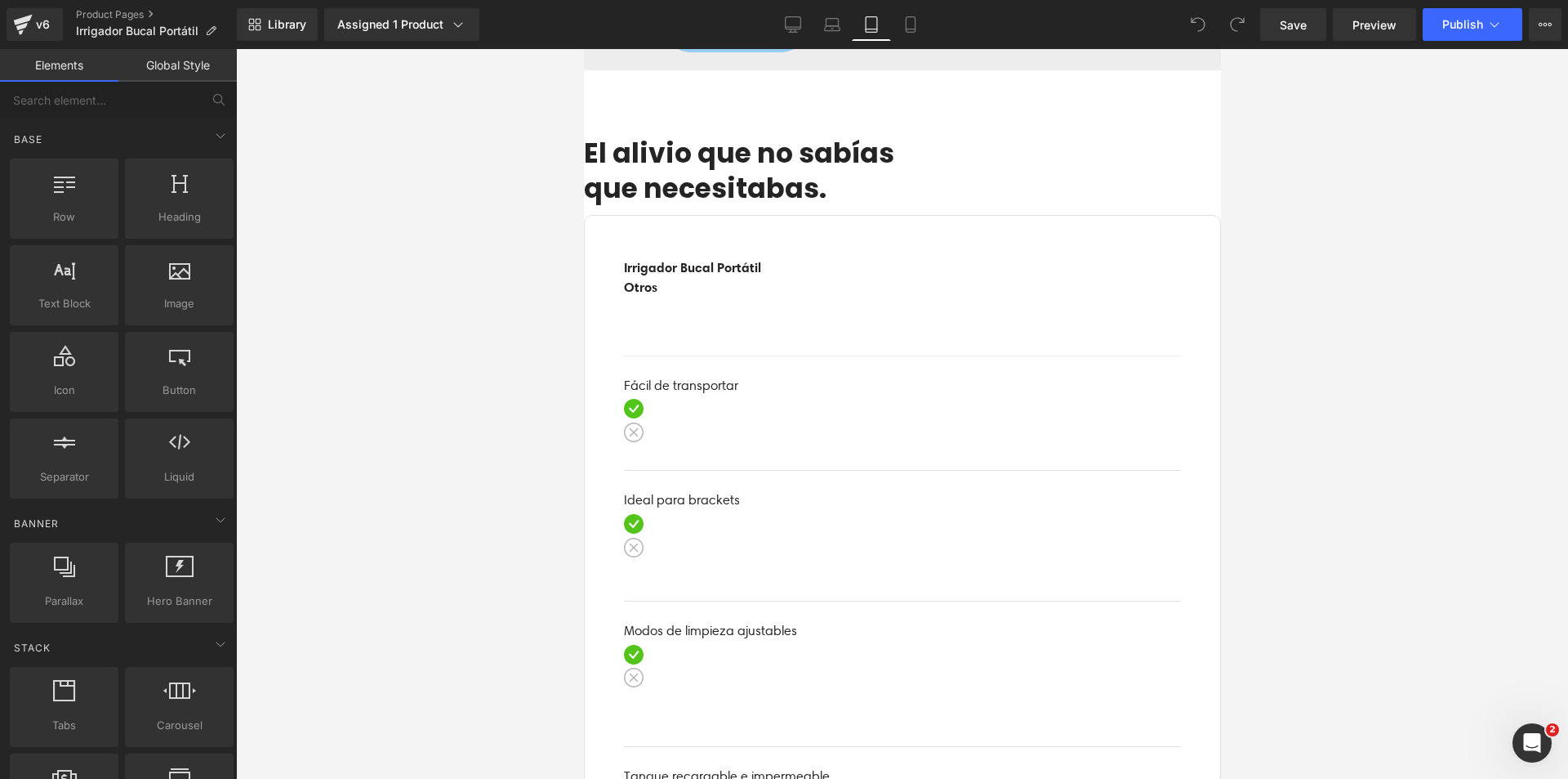
click at [1018, 206] on h1 "que necesitabas." at bounding box center [902, 190] width 637 height 35
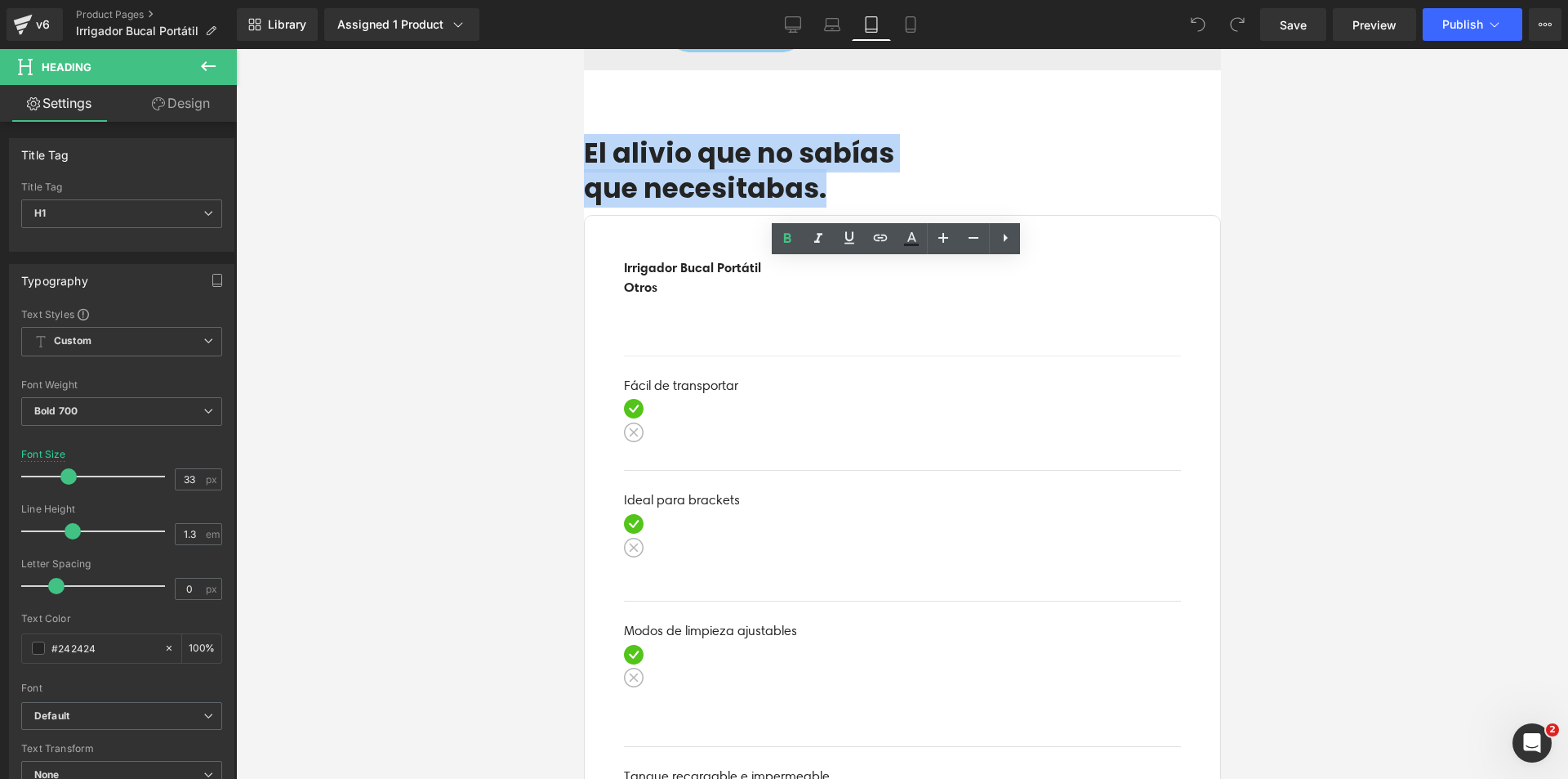
drag, startPoint x: 1018, startPoint y: 307, endPoint x: 709, endPoint y: 272, distance: 311.0
click at [709, 206] on div "El alivio que no sabías que necesitabas." at bounding box center [902, 172] width 637 height 70
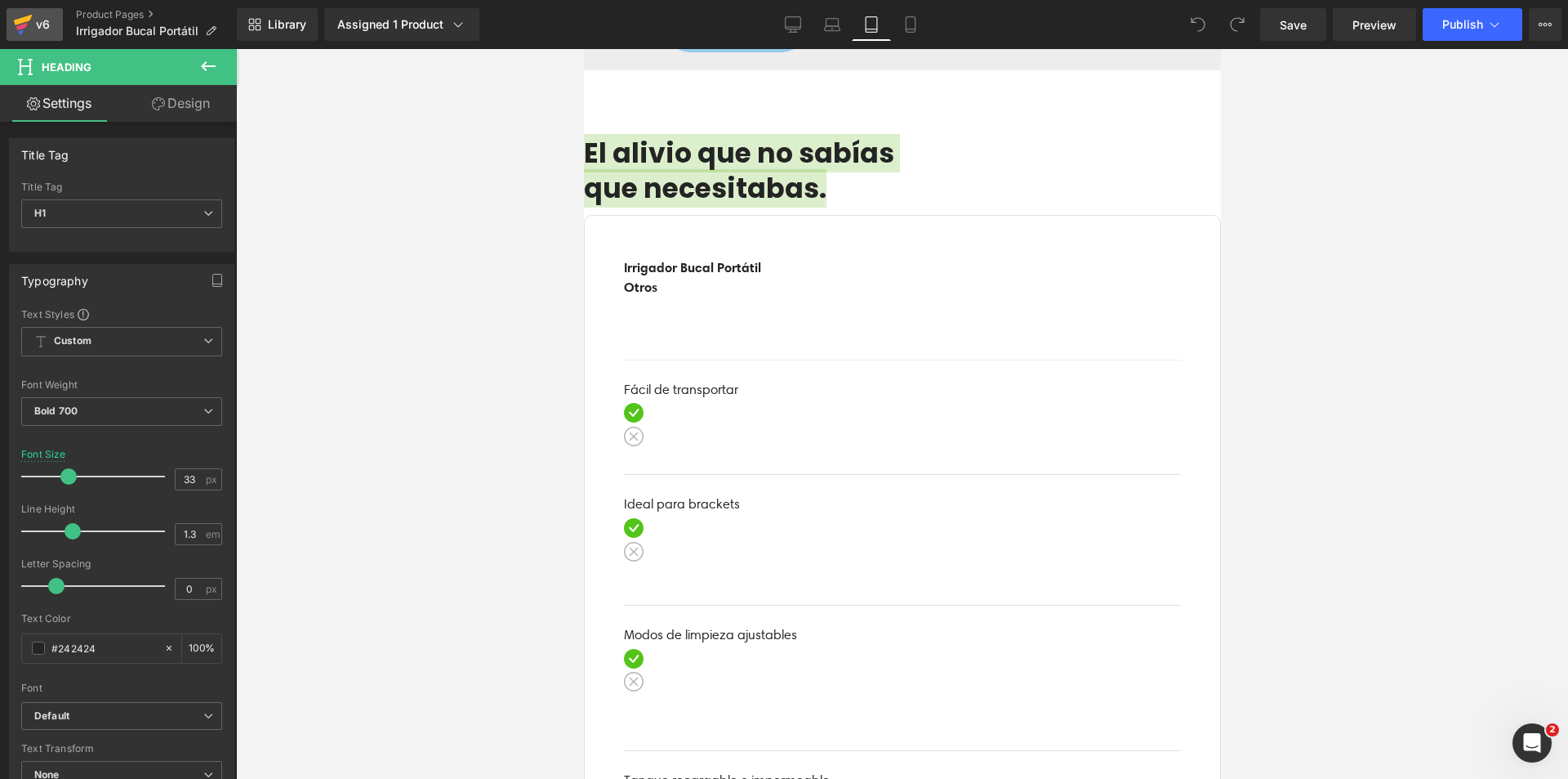
click at [16, 17] on icon at bounding box center [22, 24] width 20 height 41
